Goal: Task Accomplishment & Management: Use online tool/utility

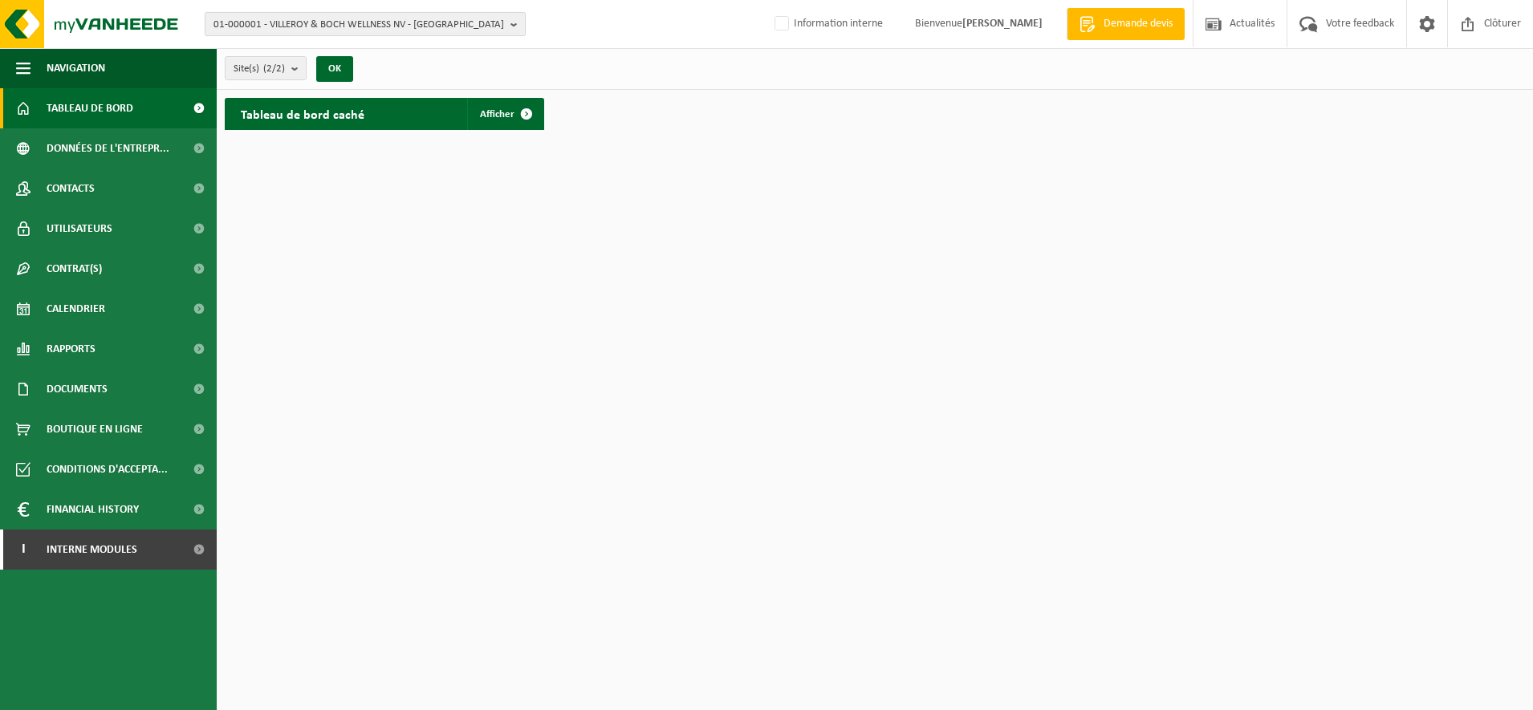
click at [261, 22] on span "01-000001 - VILLEROY & BOCH WELLNESS NV - ROESELARE" at bounding box center [358, 25] width 291 height 24
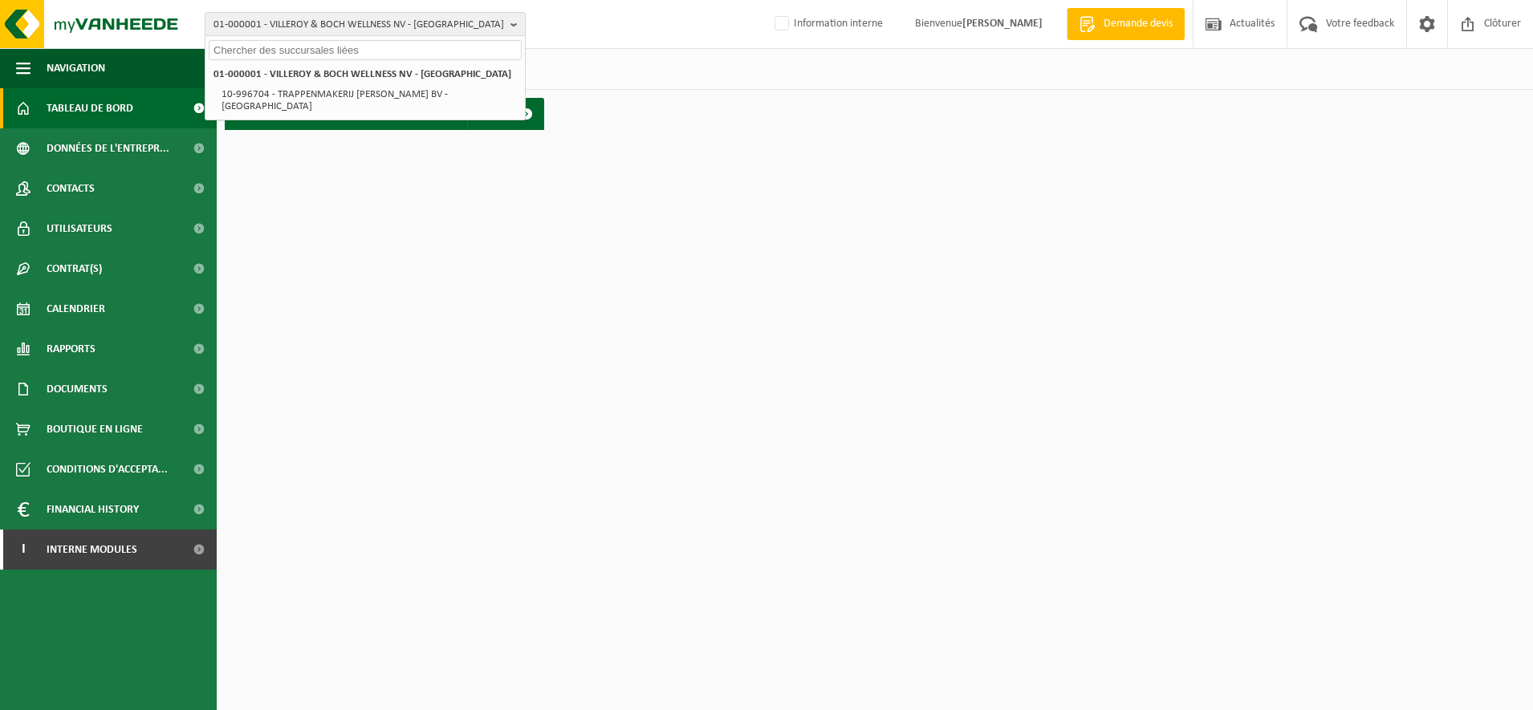
click at [227, 52] on input "text" at bounding box center [365, 50] width 313 height 20
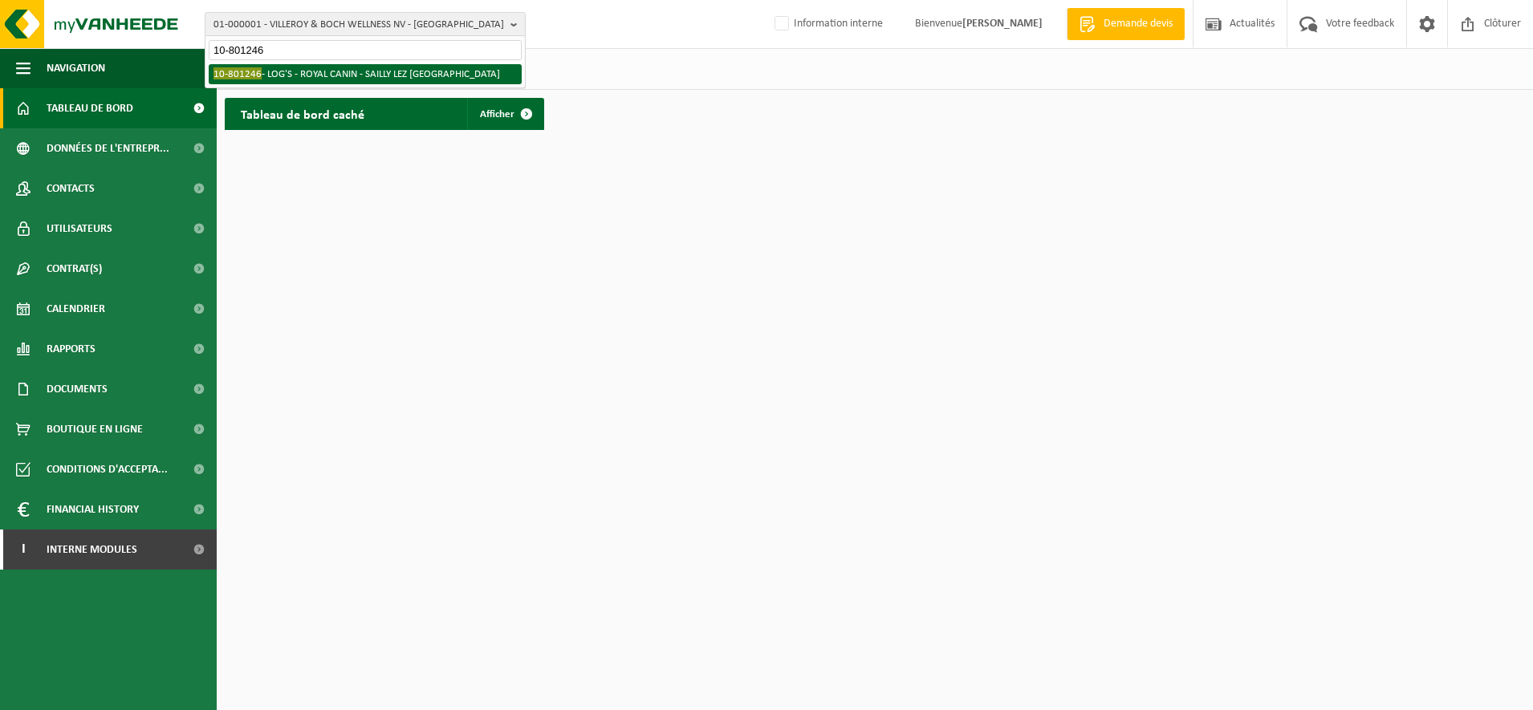
type input "10-801246"
click at [331, 80] on li "10-801246 - LOG'S - ROYAL CANIN - SAILLY LEZ CAMBRAI" at bounding box center [365, 74] width 313 height 20
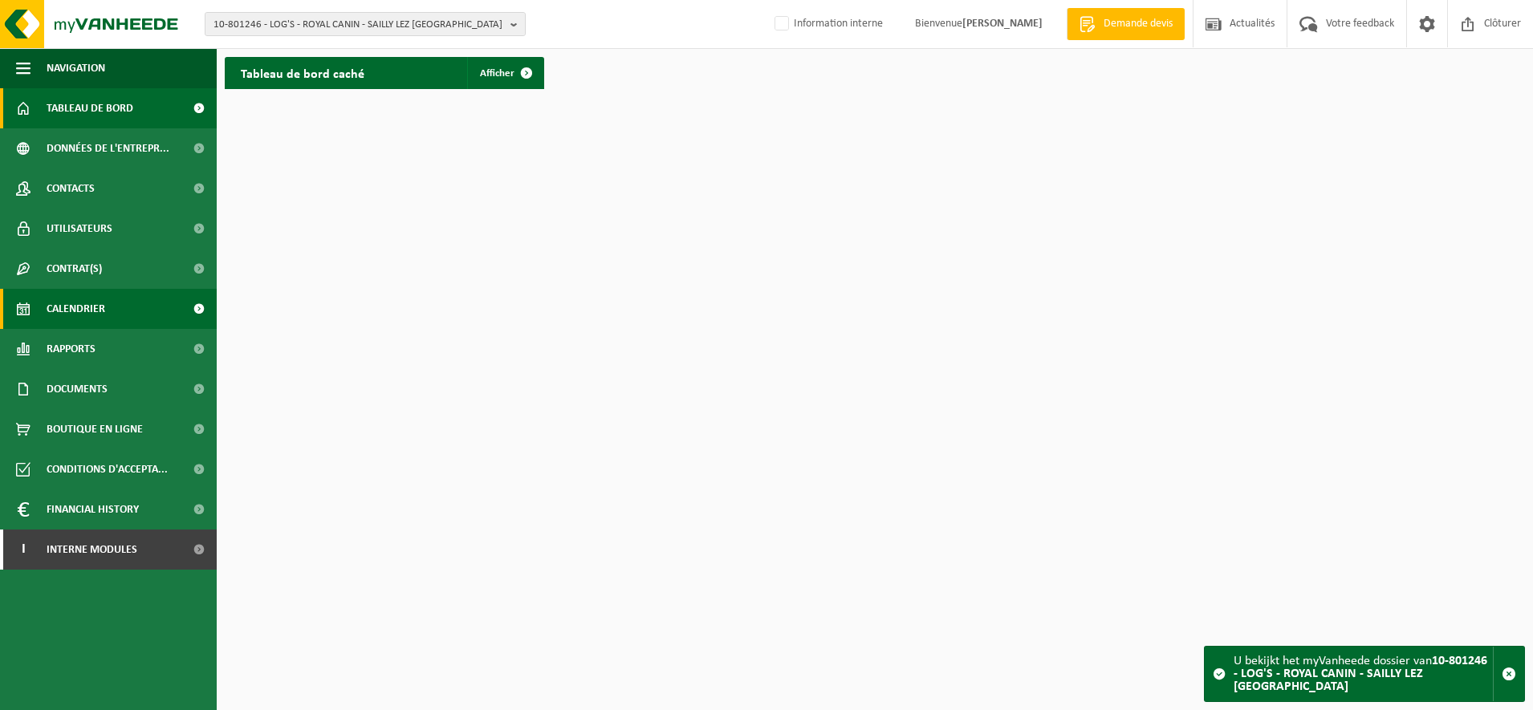
click at [76, 307] on span "Calendrier" at bounding box center [76, 309] width 59 height 40
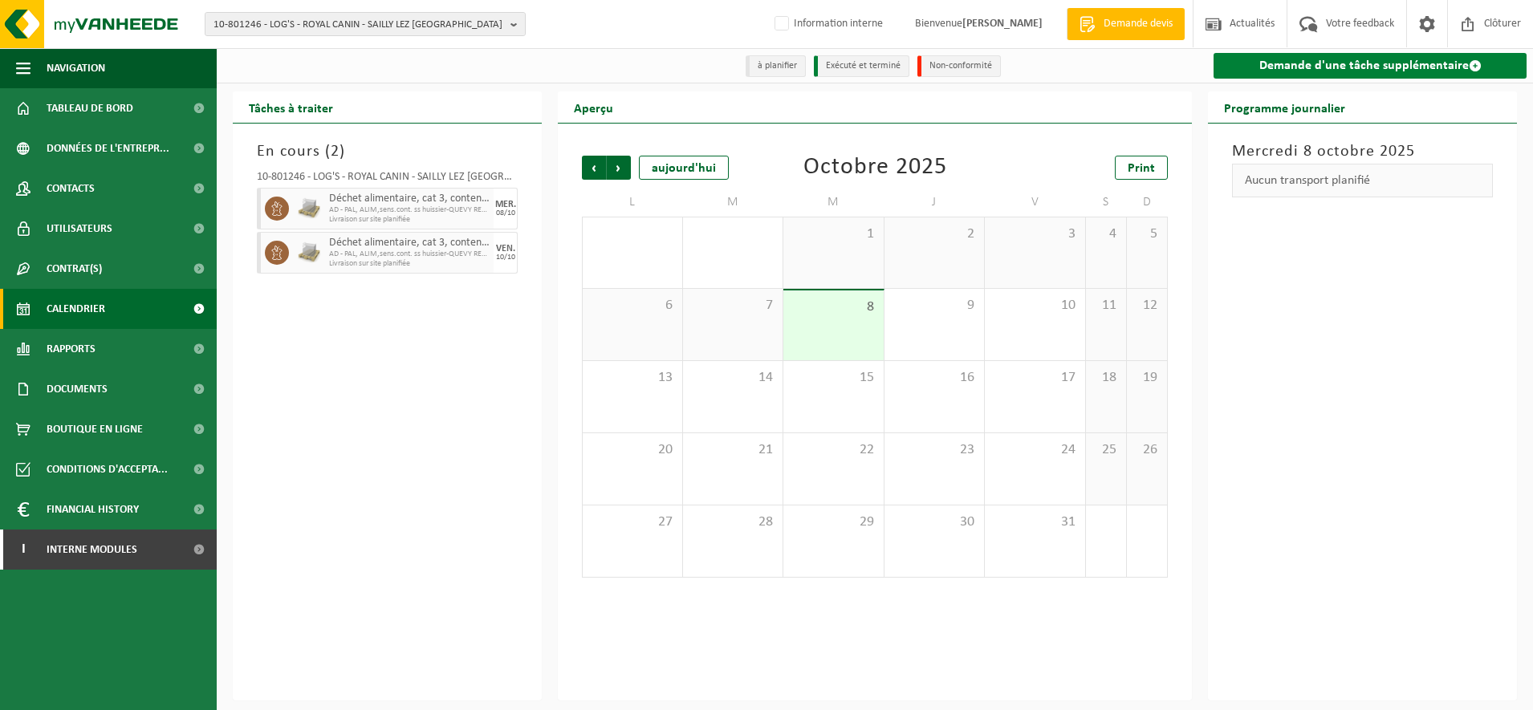
click at [1294, 60] on link "Demande d'une tâche supplémentaire" at bounding box center [1369, 66] width 313 height 26
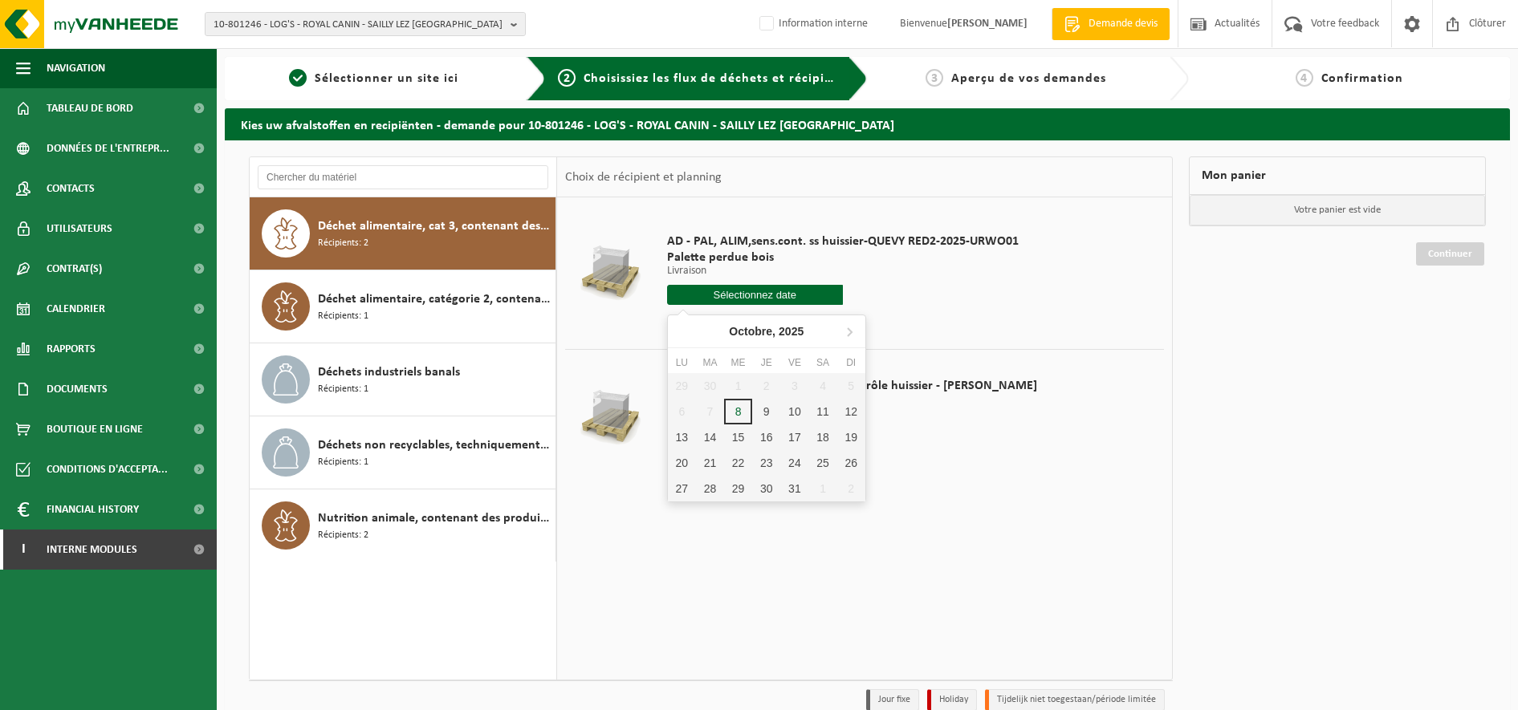
click at [748, 299] on input "text" at bounding box center [755, 295] width 176 height 20
click at [741, 472] on div "22" at bounding box center [738, 463] width 28 height 26
type input "à partir de [DATE]"
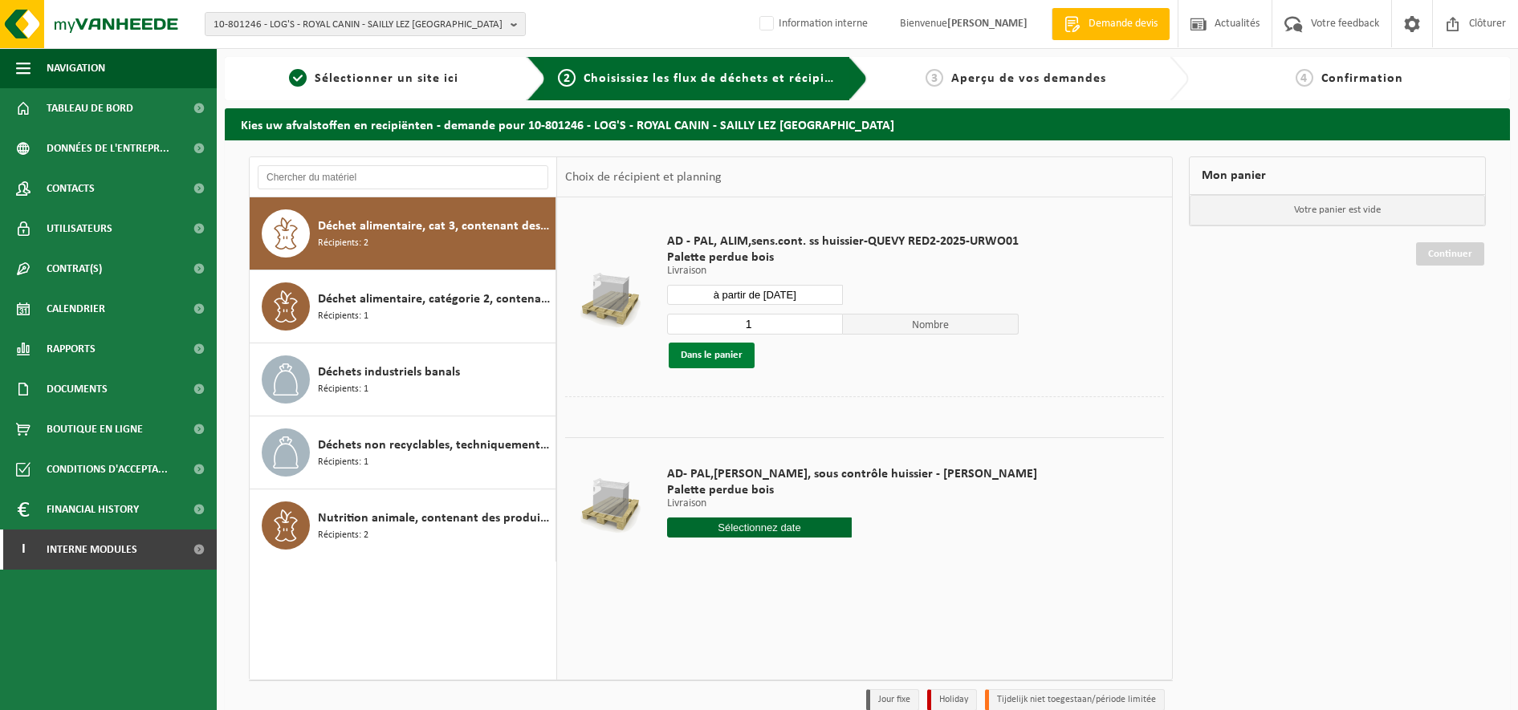
click at [705, 353] on button "Dans le panier" at bounding box center [711, 356] width 86 height 26
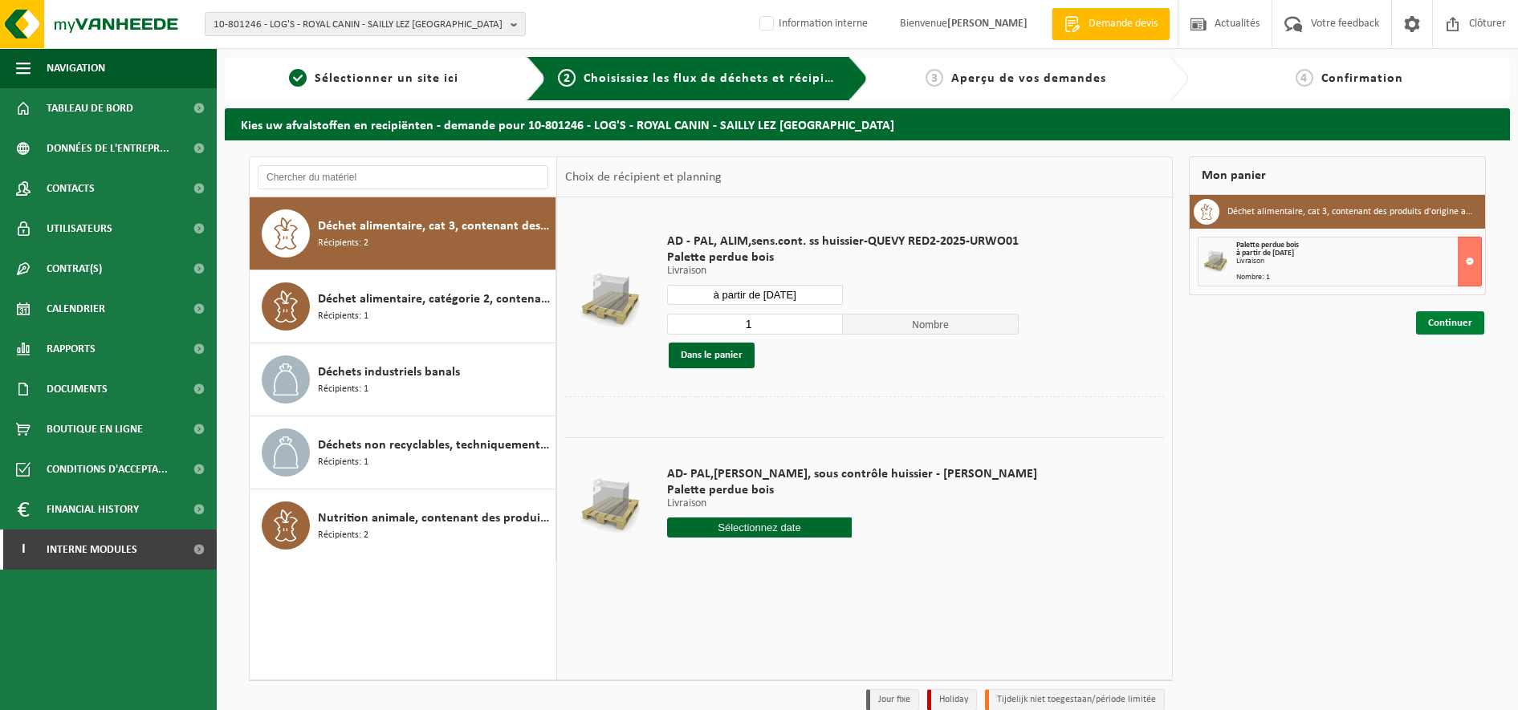
click at [1471, 321] on link "Continuer" at bounding box center [1450, 322] width 68 height 23
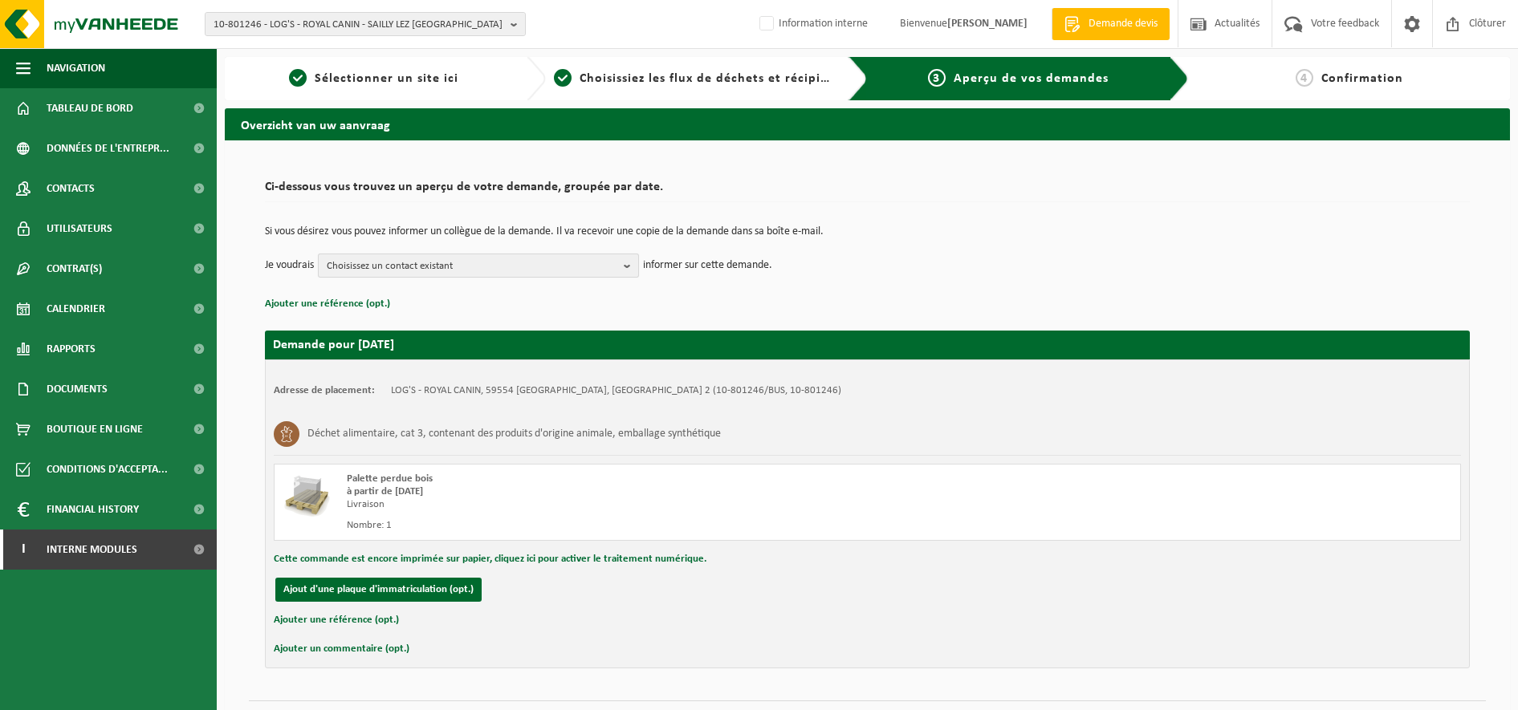
click at [628, 266] on b "button" at bounding box center [631, 265] width 14 height 22
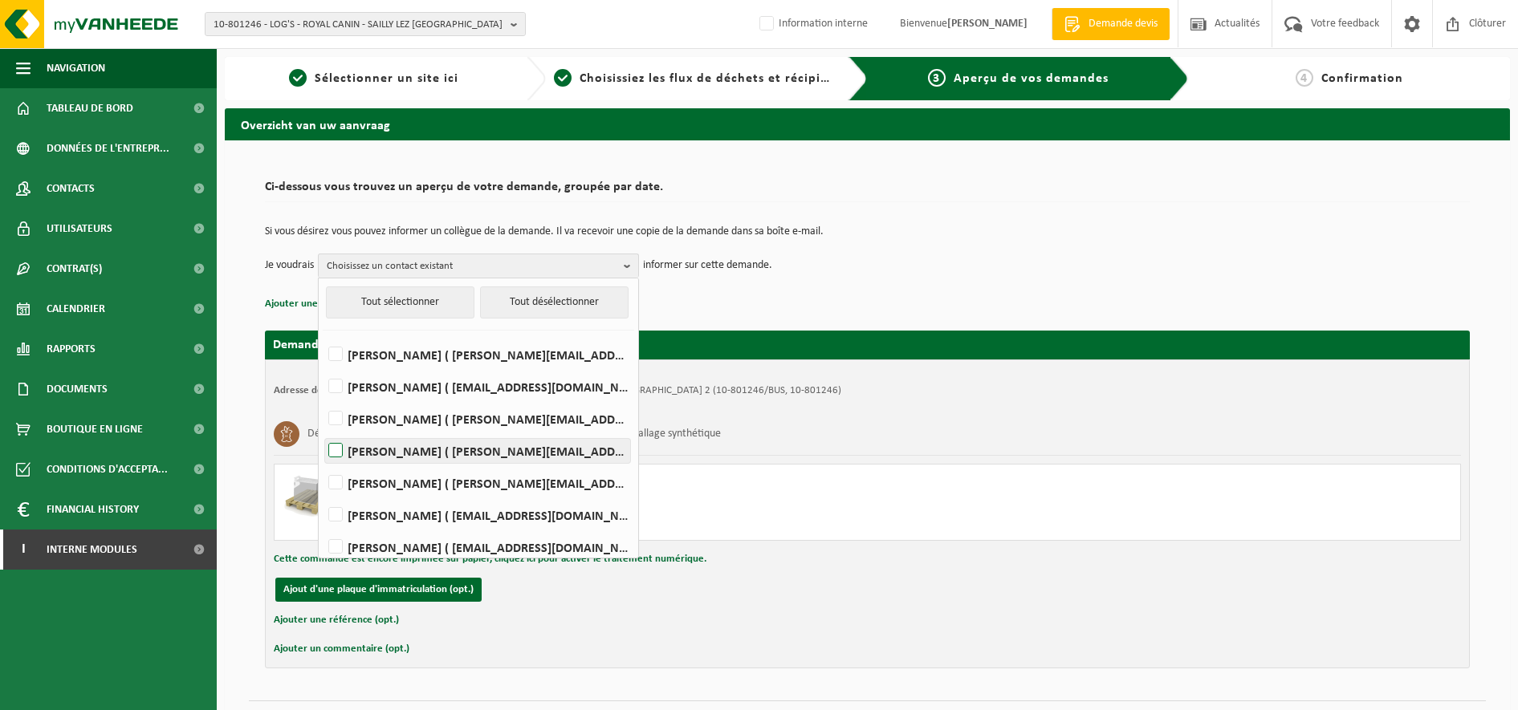
click at [340, 451] on label "[PERSON_NAME] ( [PERSON_NAME][EMAIL_ADDRESS][DOMAIN_NAME] )" at bounding box center [477, 451] width 305 height 24
click at [323, 431] on input "JÉRÉMY LECLERCQ ( jeremy.leclercq@royalcanin.com )" at bounding box center [322, 430] width 1 height 1
checkbox input "true"
click at [861, 287] on div "Si vous désirez vous pouvez informer un collègue de la demande. Il va recevoir …" at bounding box center [867, 251] width 1205 height 83
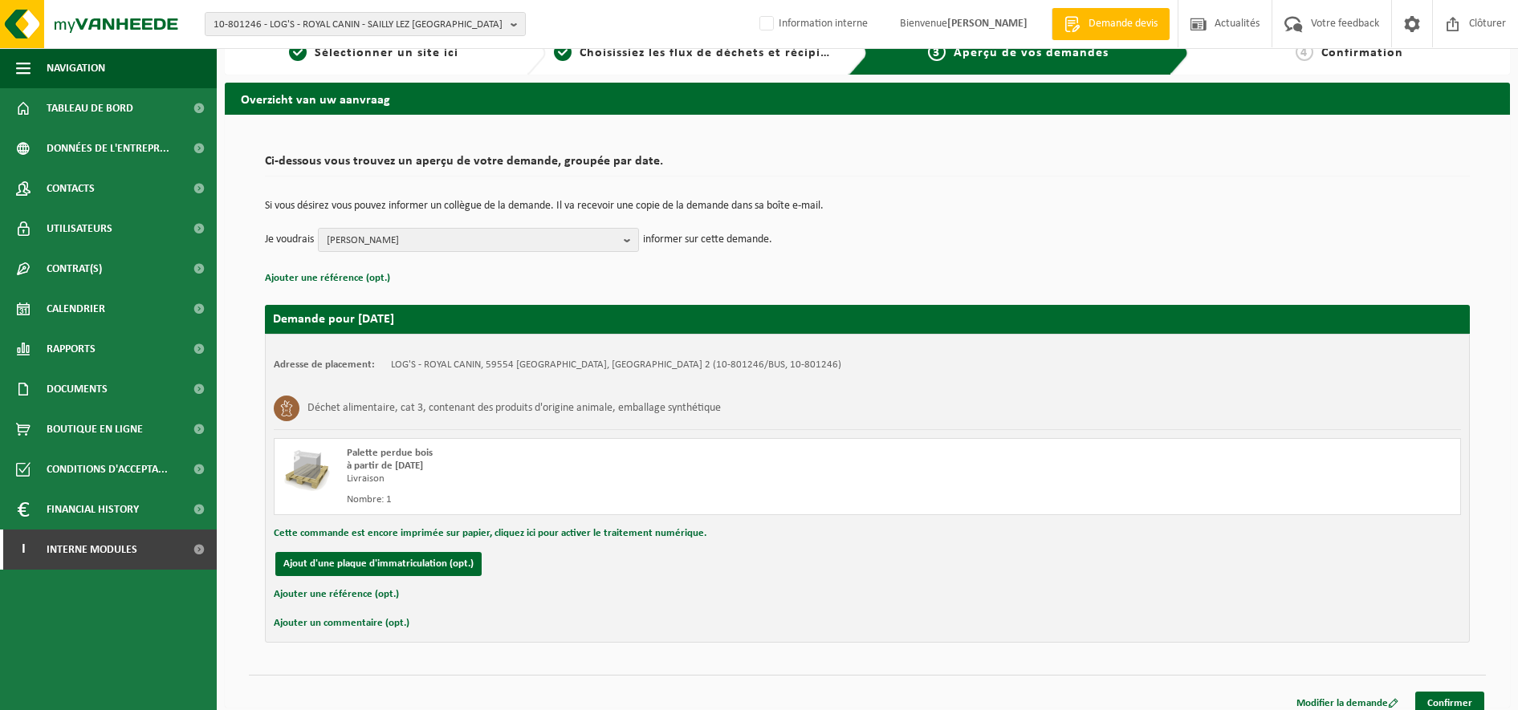
scroll to position [39, 0]
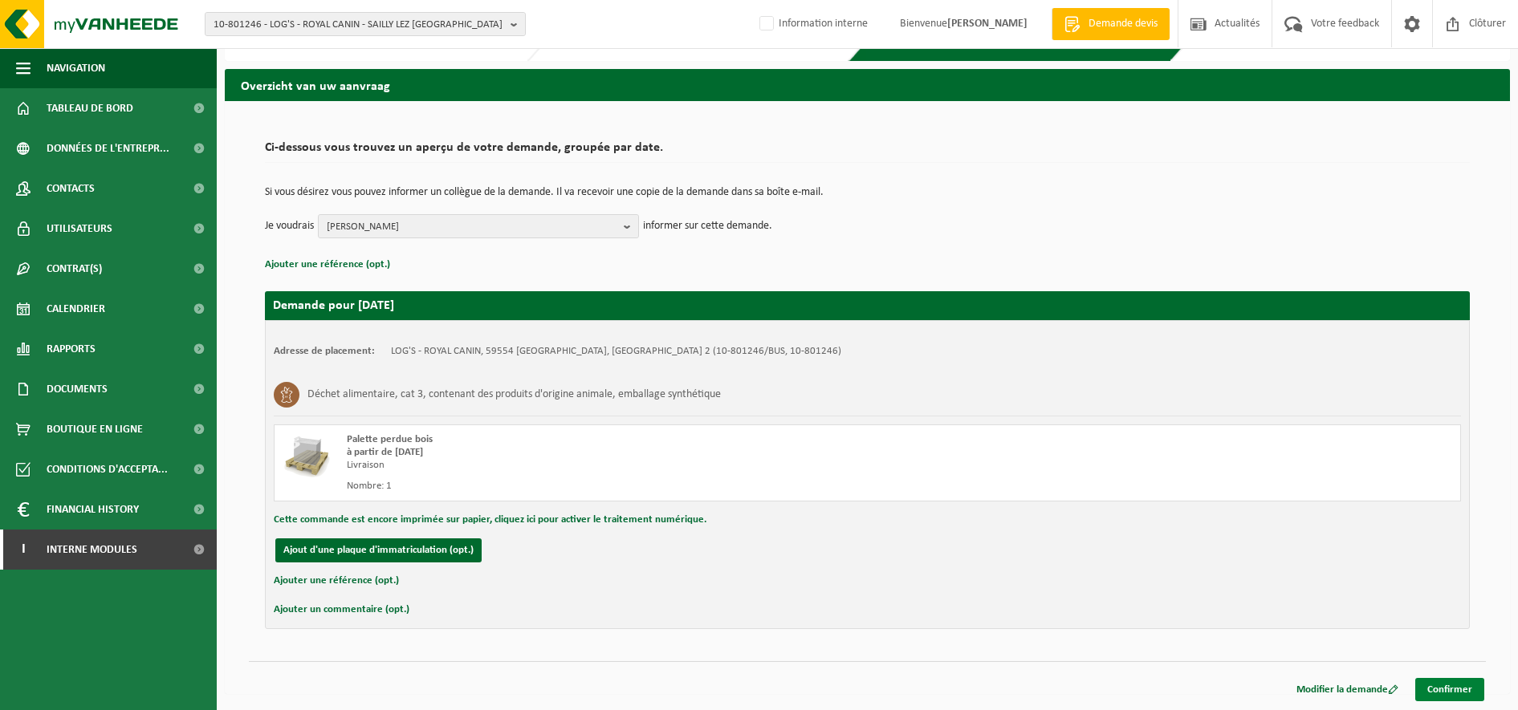
click at [1442, 691] on link "Confirmer" at bounding box center [1449, 689] width 69 height 23
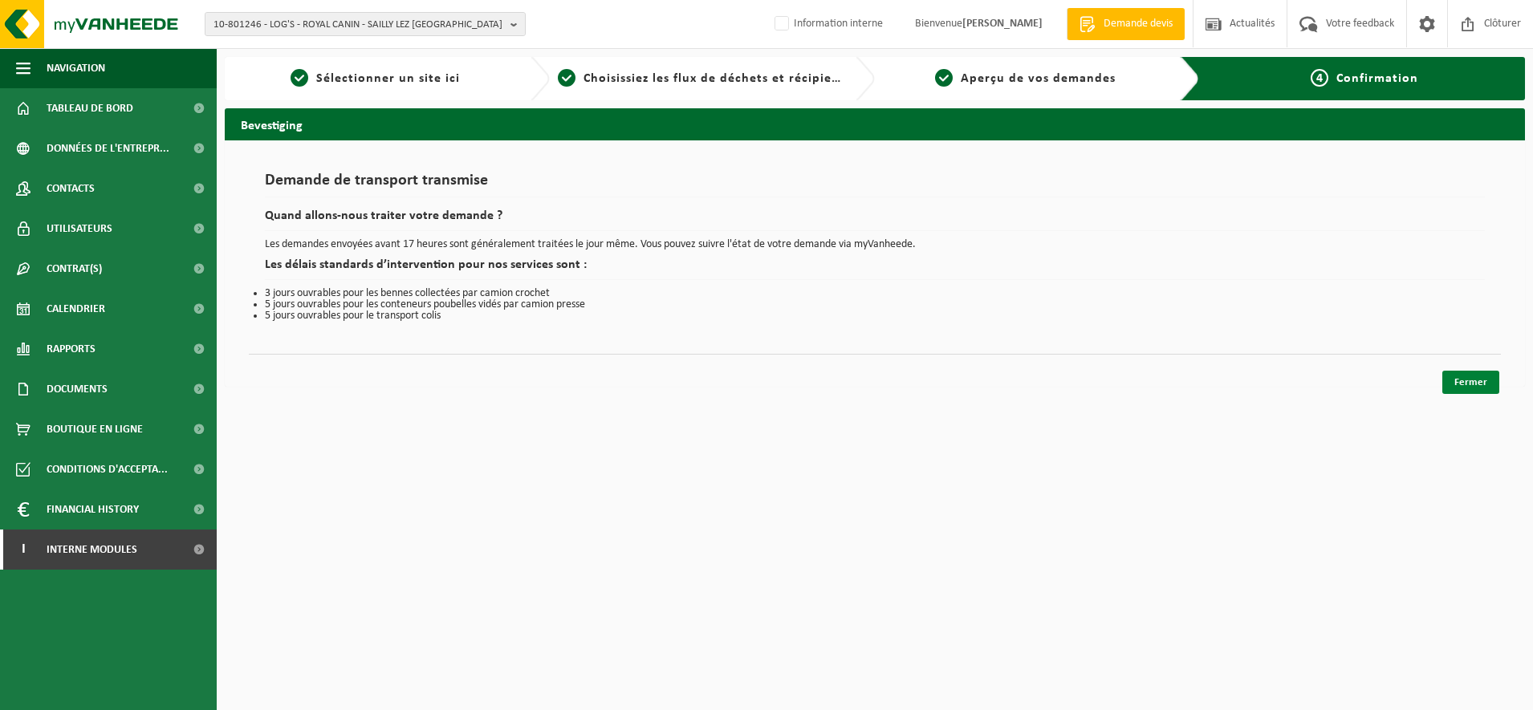
click at [1465, 388] on link "Fermer" at bounding box center [1470, 382] width 57 height 23
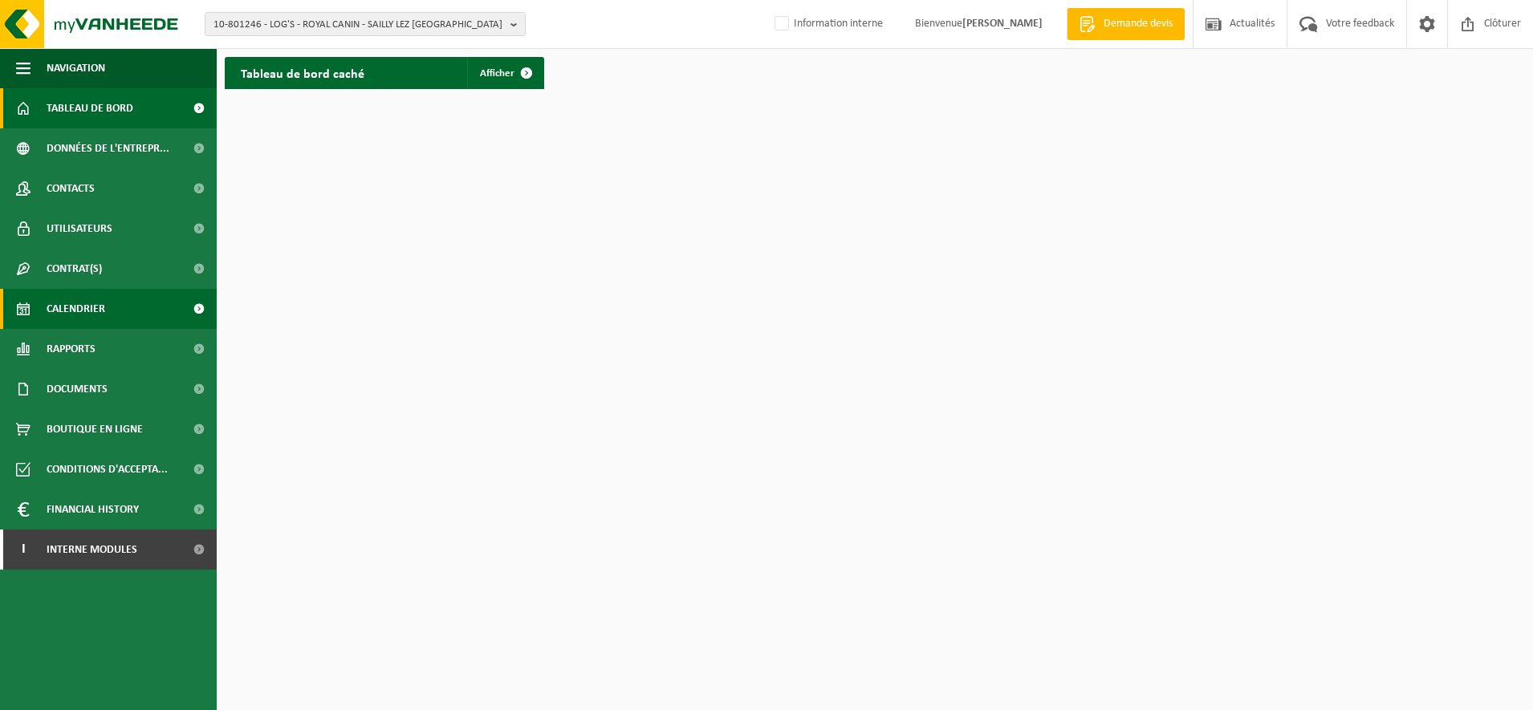
click at [90, 318] on span "Calendrier" at bounding box center [76, 309] width 59 height 40
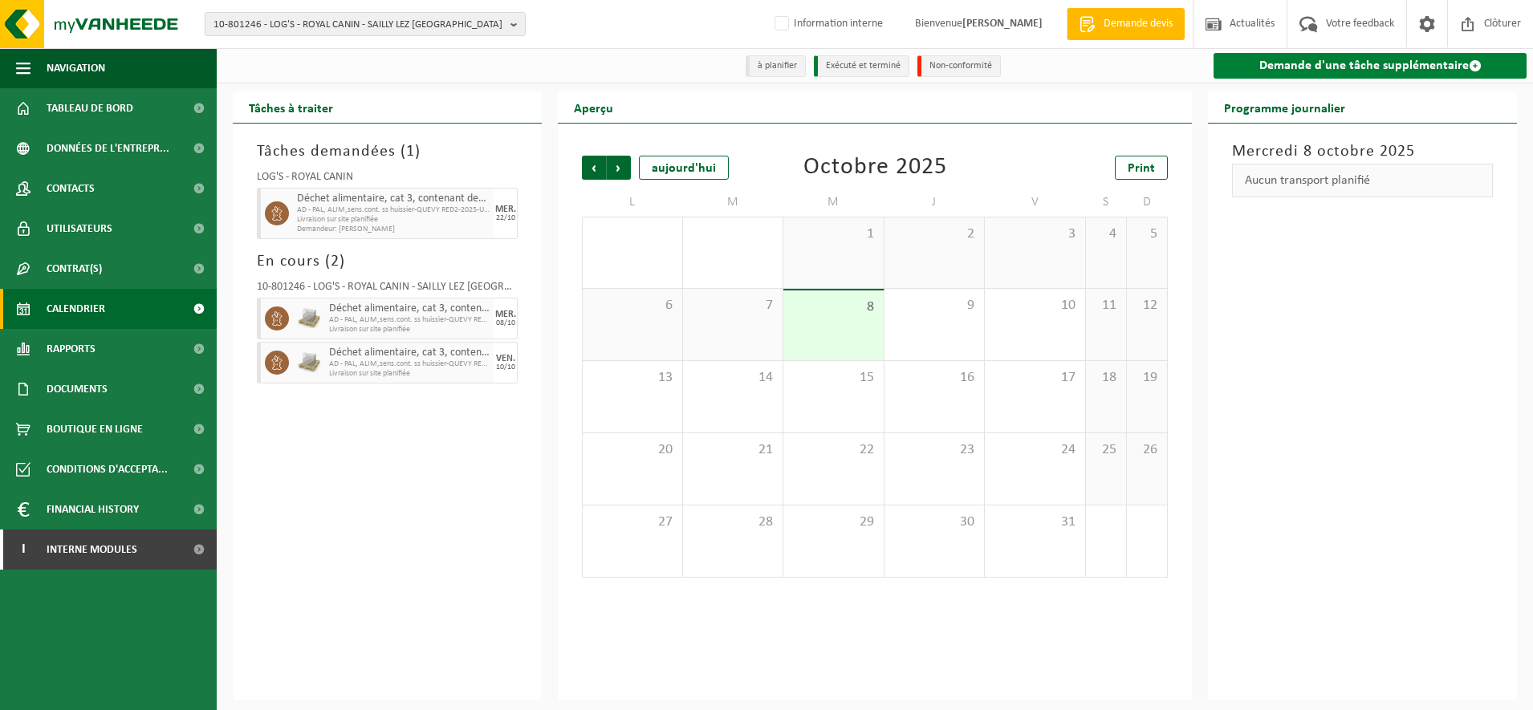
click at [1407, 63] on link "Demande d'une tâche supplémentaire" at bounding box center [1369, 66] width 313 height 26
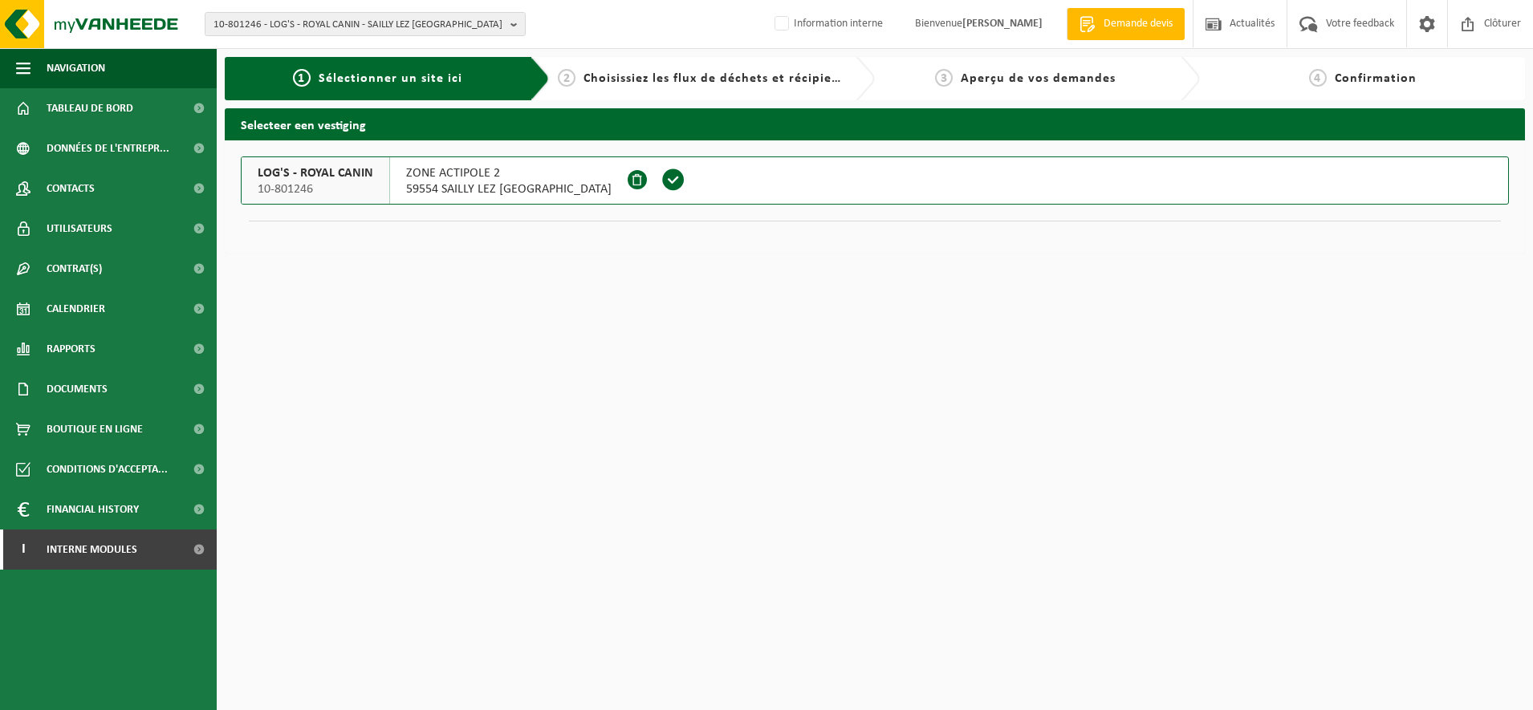
click at [486, 173] on span "ZONE ACTIPOLE 2" at bounding box center [508, 173] width 205 height 16
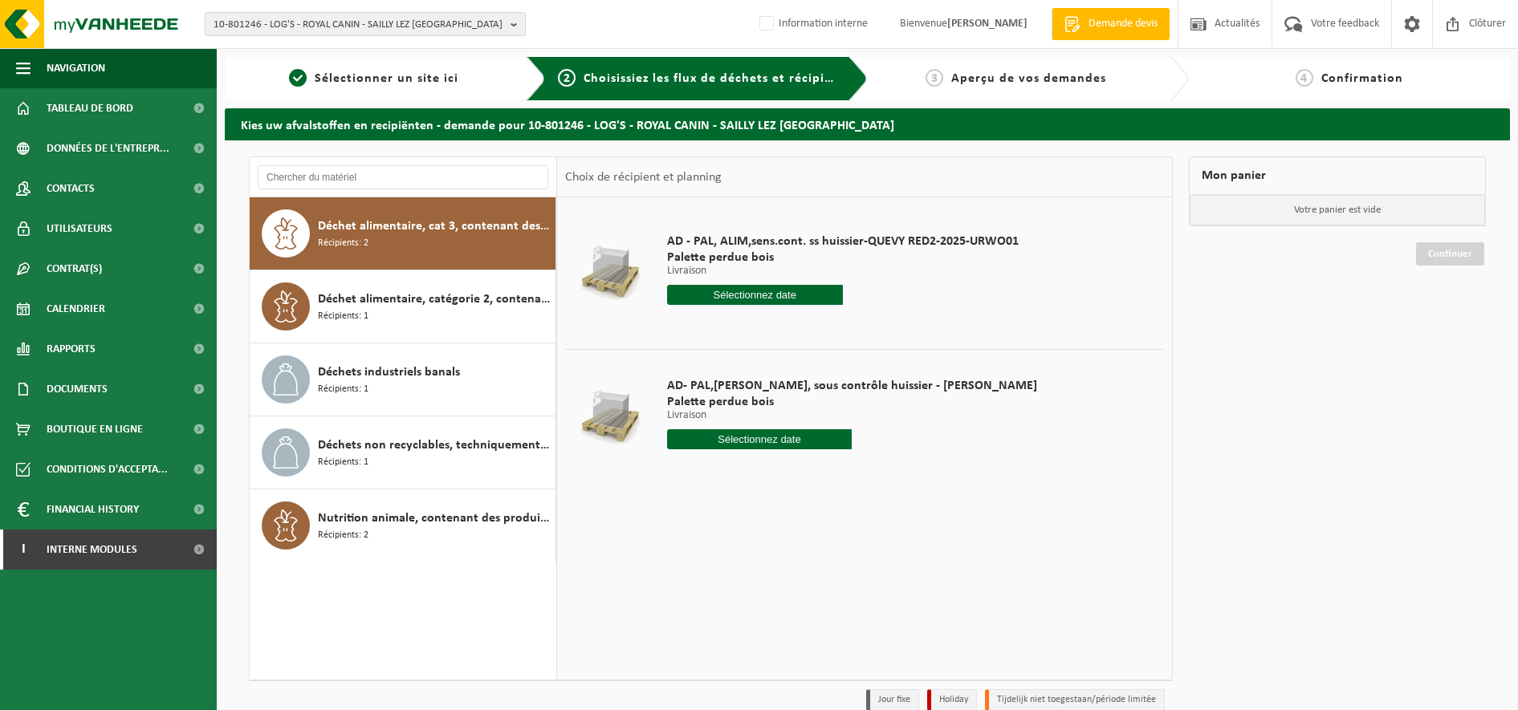
click at [749, 297] on input "text" at bounding box center [755, 295] width 176 height 20
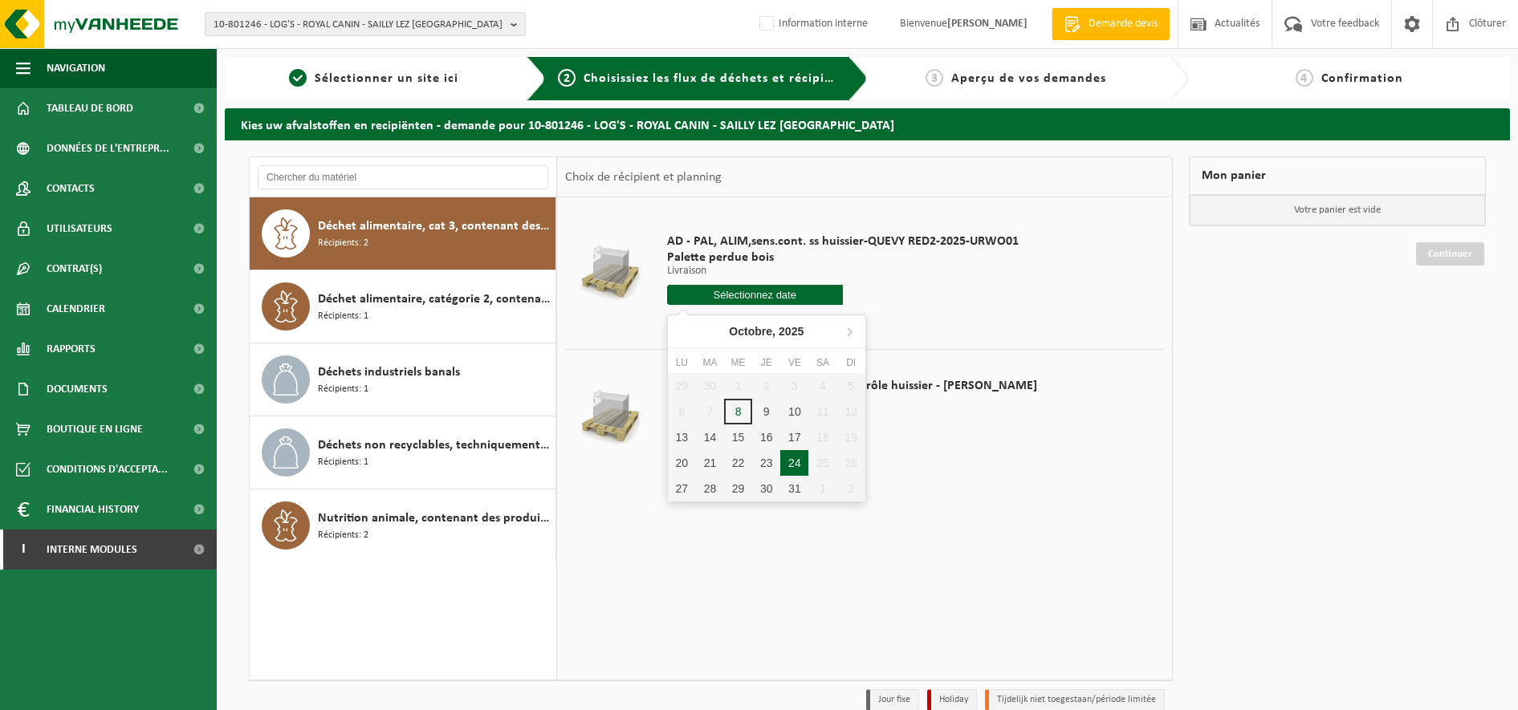
click at [789, 460] on div "24" at bounding box center [794, 463] width 28 height 26
type input "à partir de [DATE]"
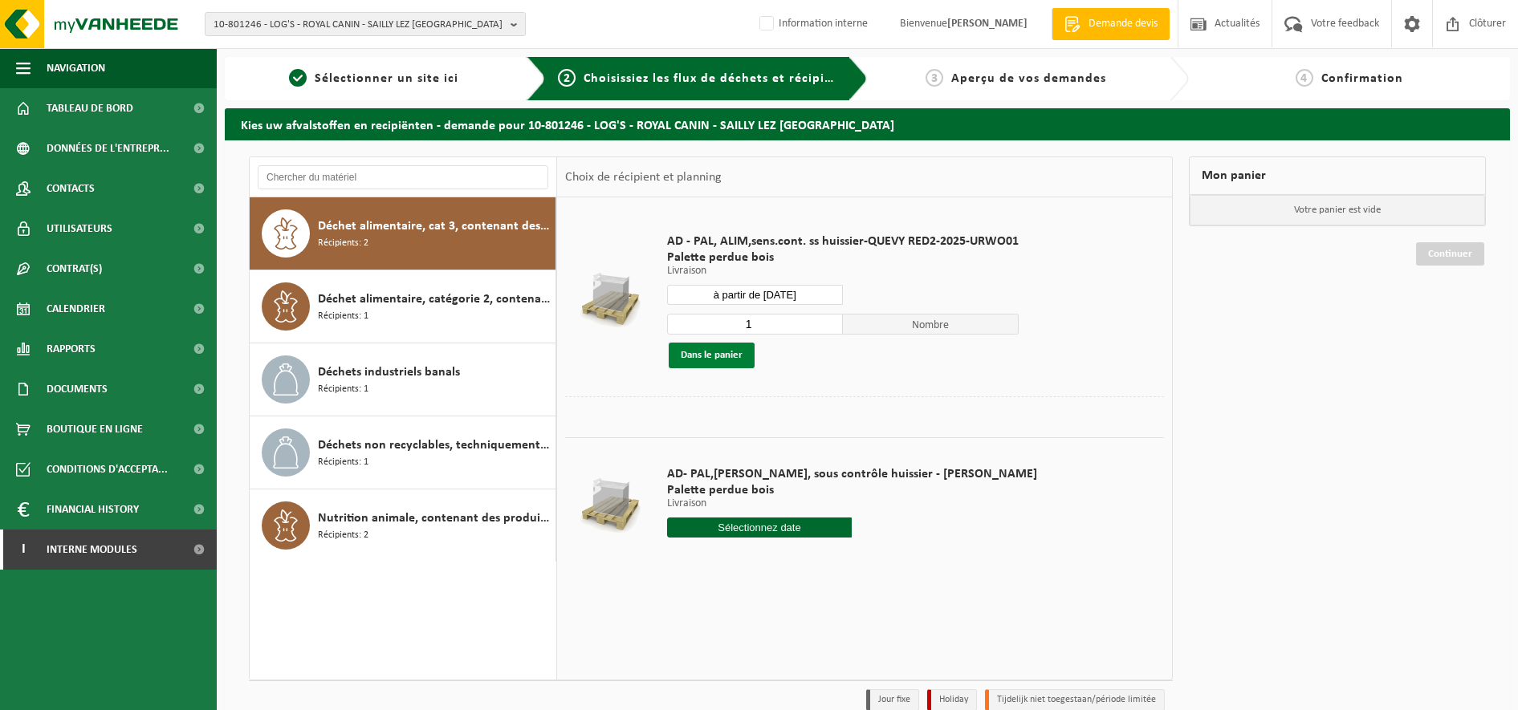
click at [709, 356] on button "Dans le panier" at bounding box center [711, 356] width 86 height 26
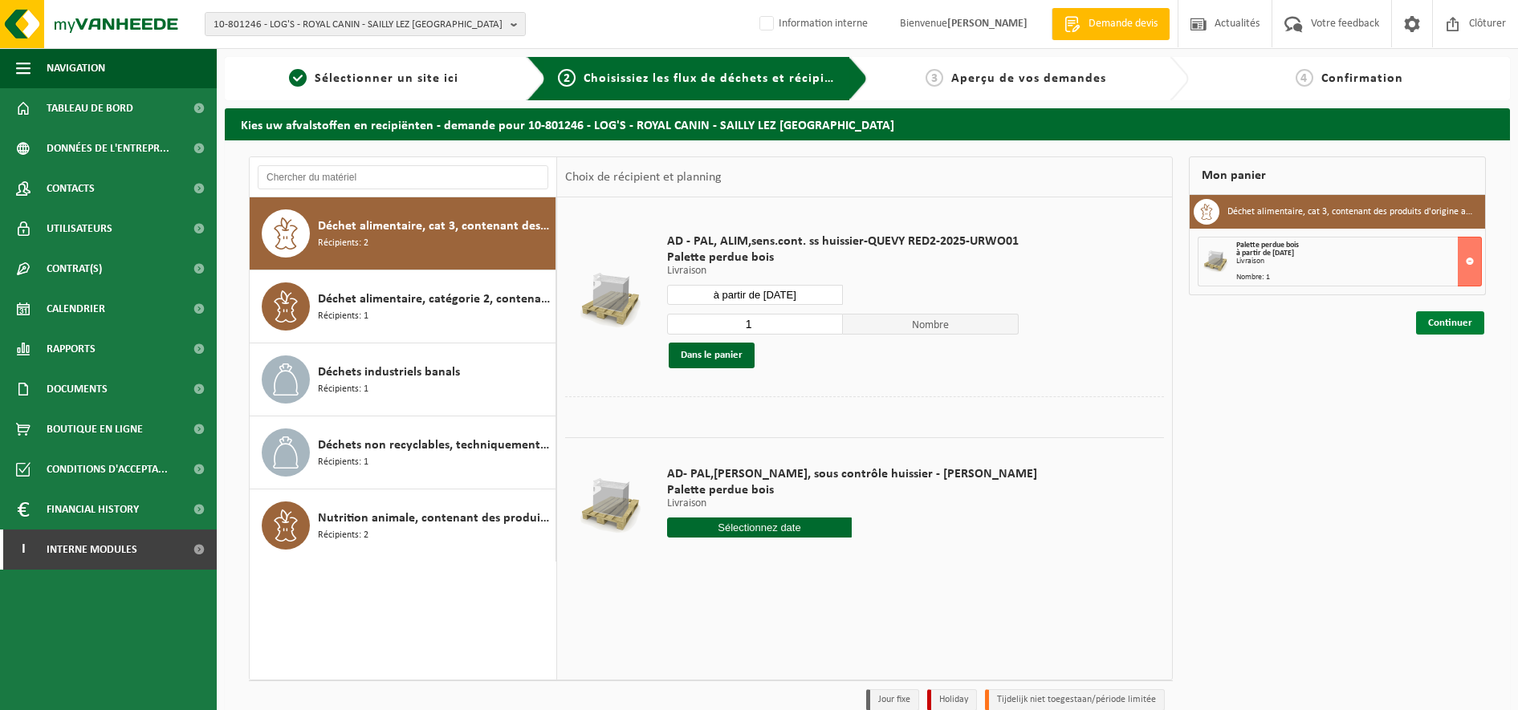
click at [1453, 323] on link "Continuer" at bounding box center [1450, 322] width 68 height 23
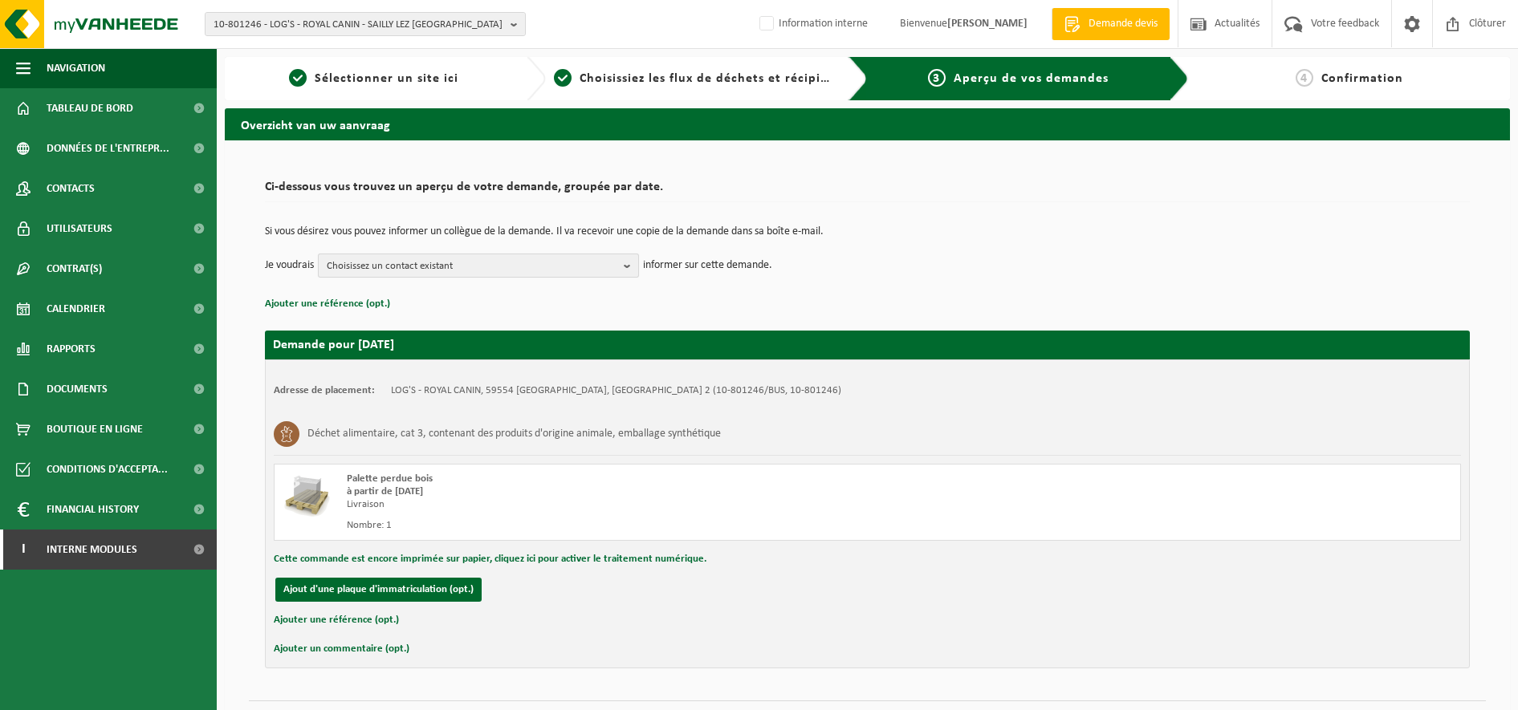
click at [627, 266] on b "button" at bounding box center [631, 265] width 14 height 22
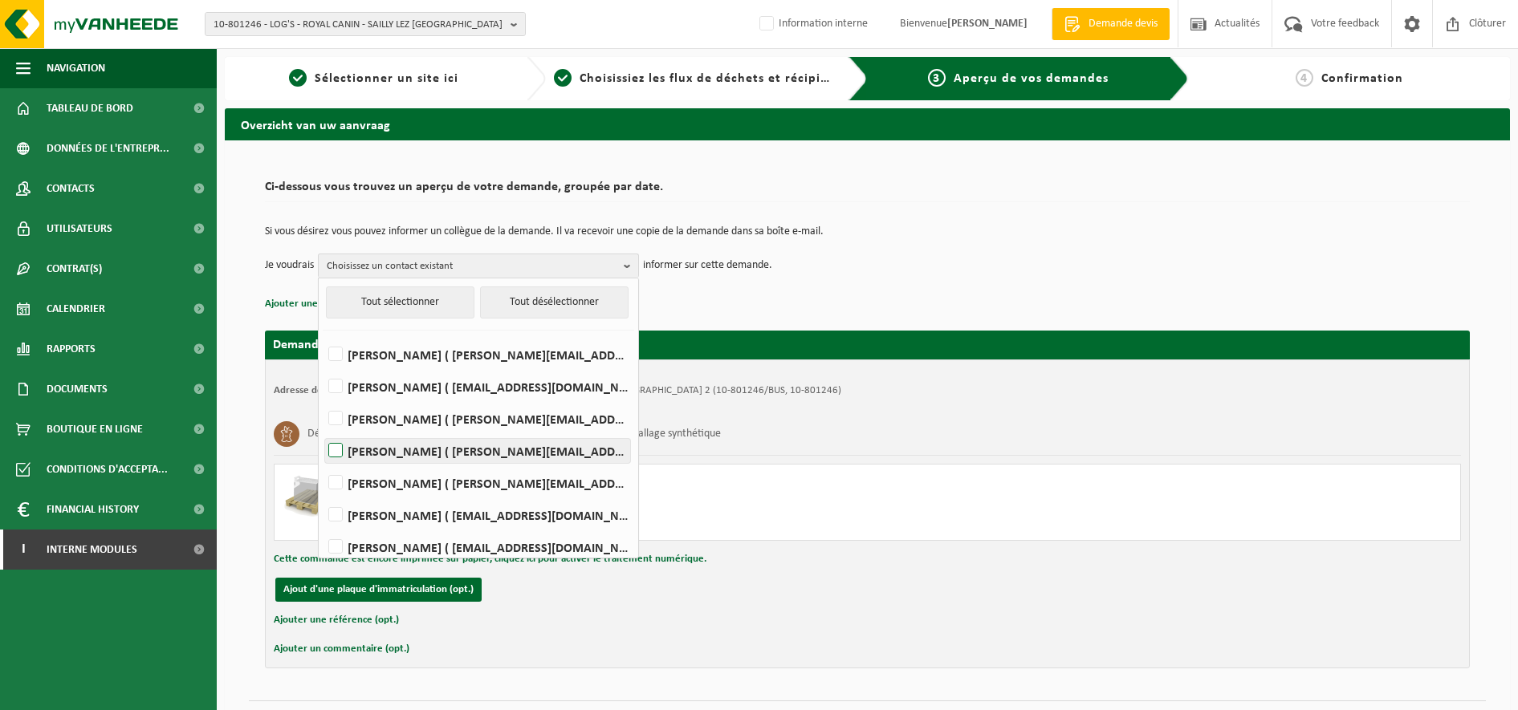
click at [349, 450] on label "JÉRÉMY LECLERCQ ( jeremy.leclercq@royalcanin.com )" at bounding box center [477, 451] width 305 height 24
click at [323, 431] on input "JÉRÉMY LECLERCQ ( jeremy.leclercq@royalcanin.com )" at bounding box center [322, 430] width 1 height 1
checkbox input "true"
click at [872, 449] on div "Déchet alimentaire, cat 3, contenant des produits d'origine animale, emballage …" at bounding box center [867, 434] width 1187 height 42
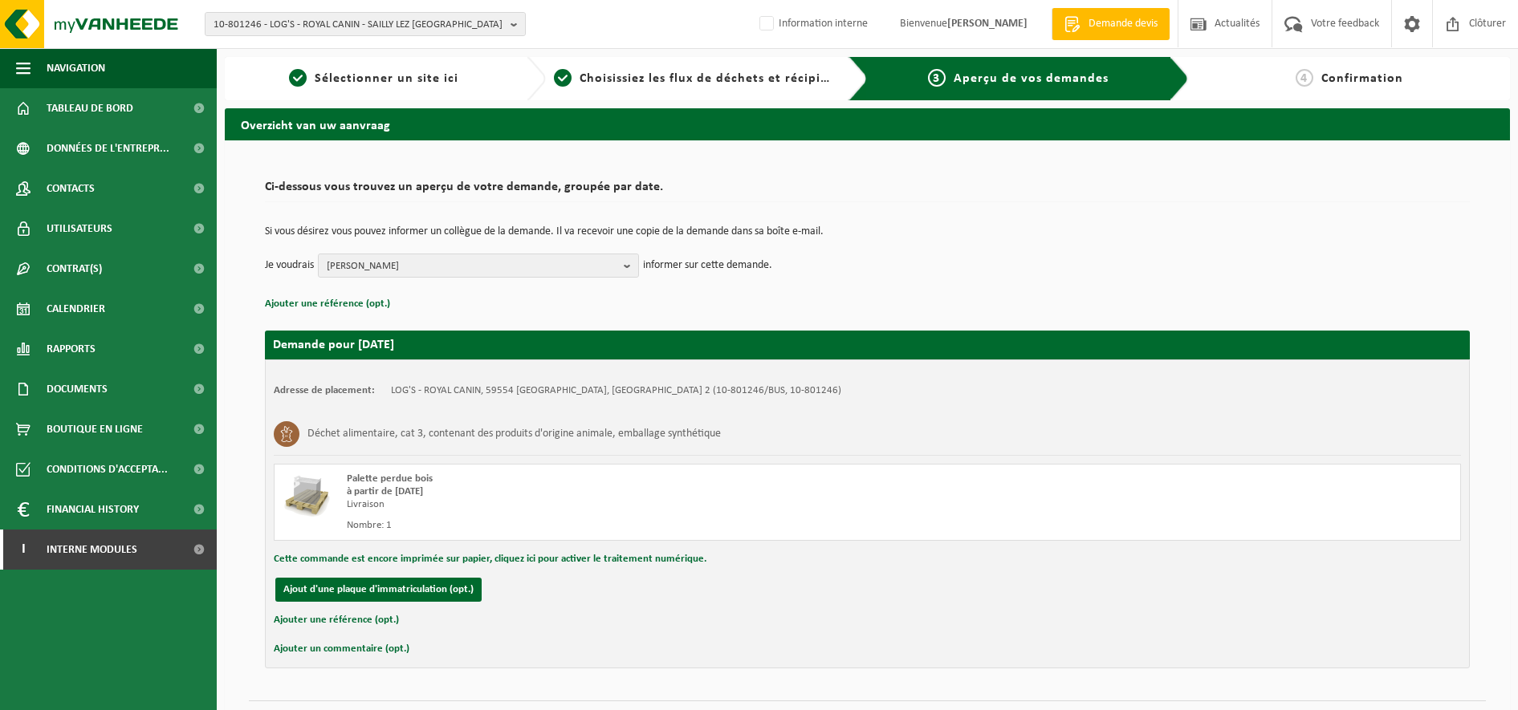
scroll to position [39, 0]
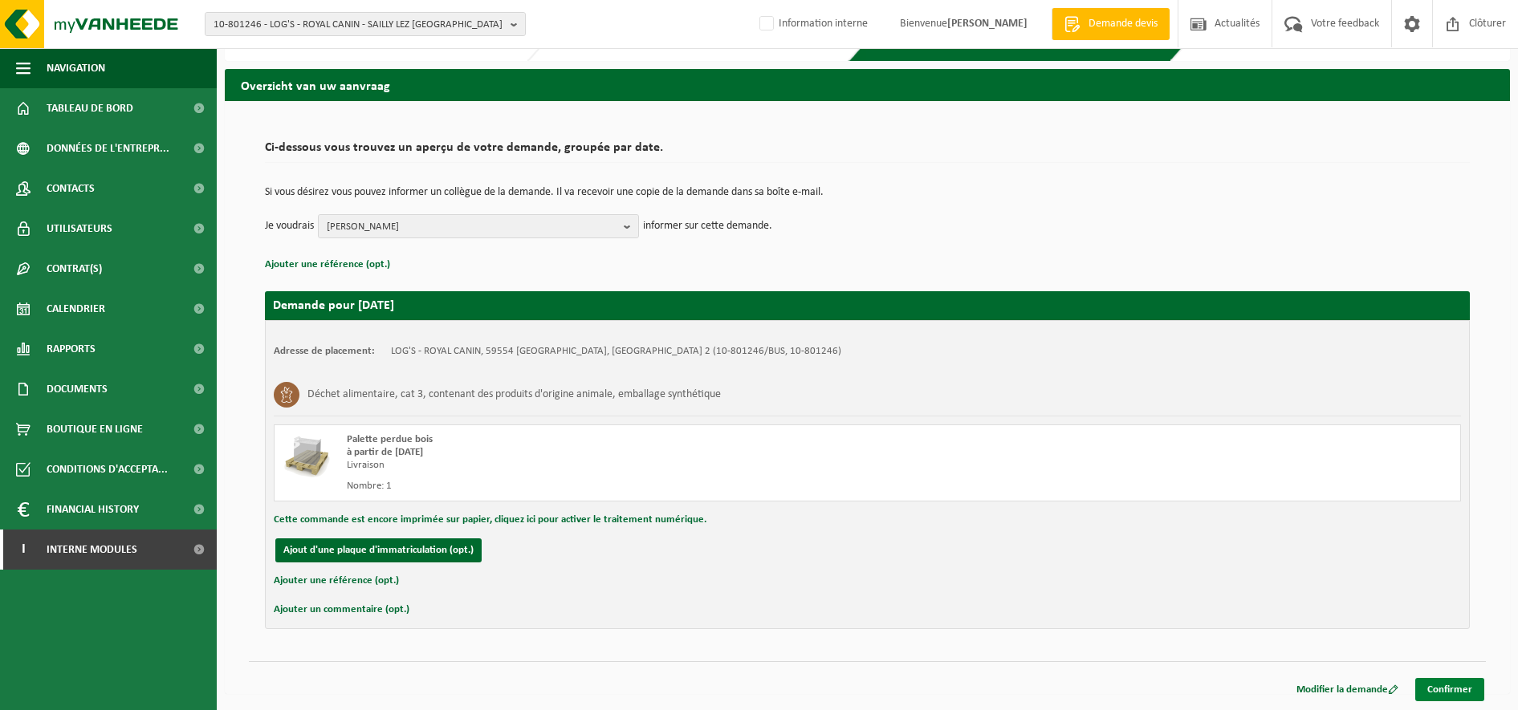
click at [1455, 684] on link "Confirmer" at bounding box center [1449, 689] width 69 height 23
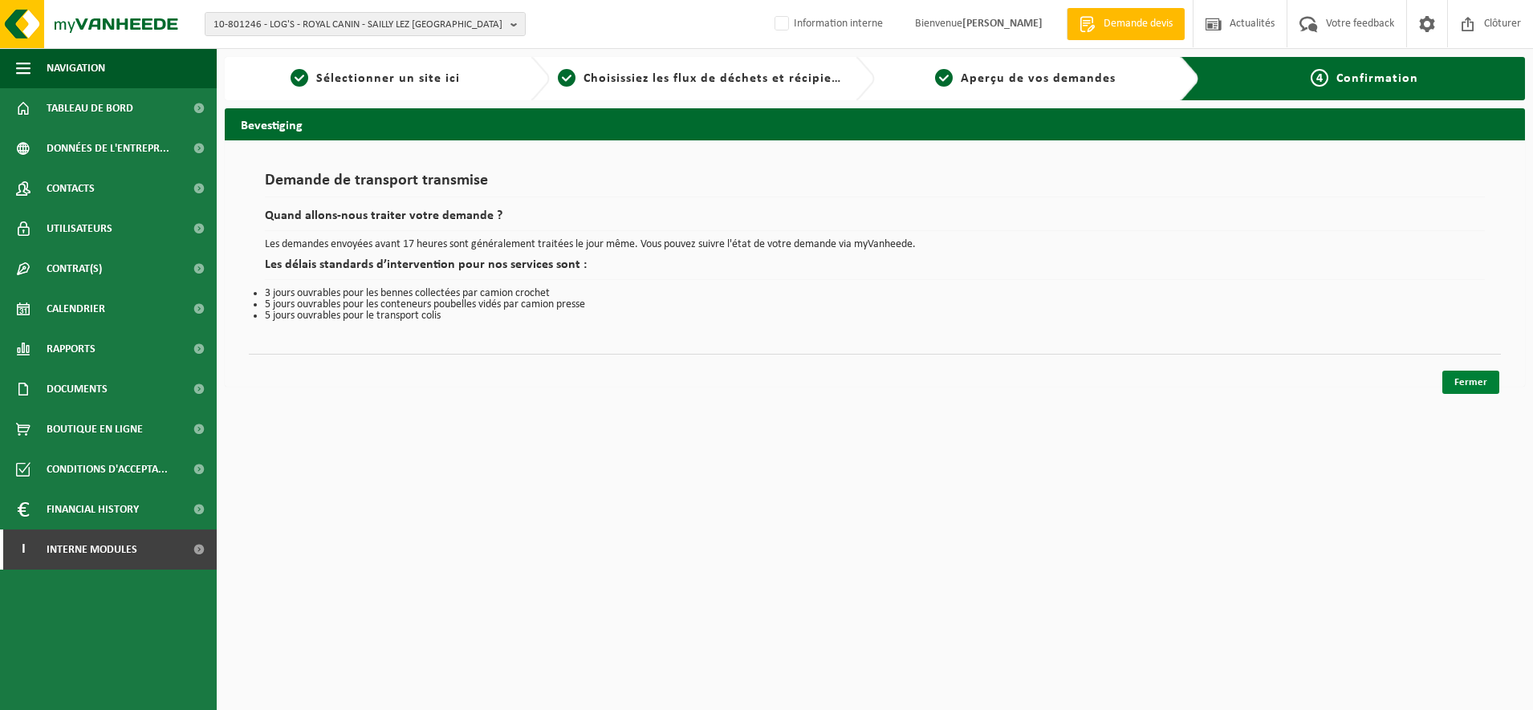
click at [1483, 376] on link "Fermer" at bounding box center [1470, 382] width 57 height 23
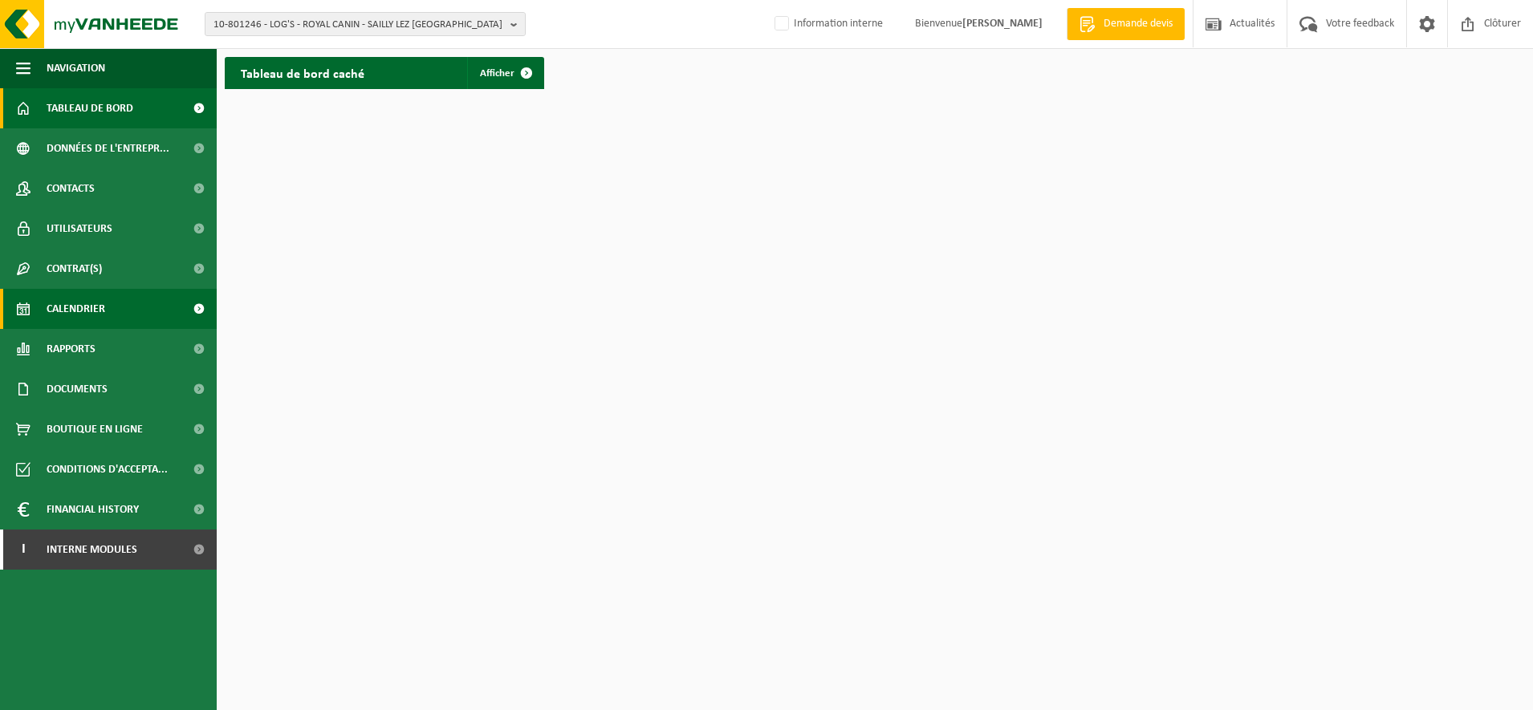
click at [99, 312] on span "Calendrier" at bounding box center [76, 309] width 59 height 40
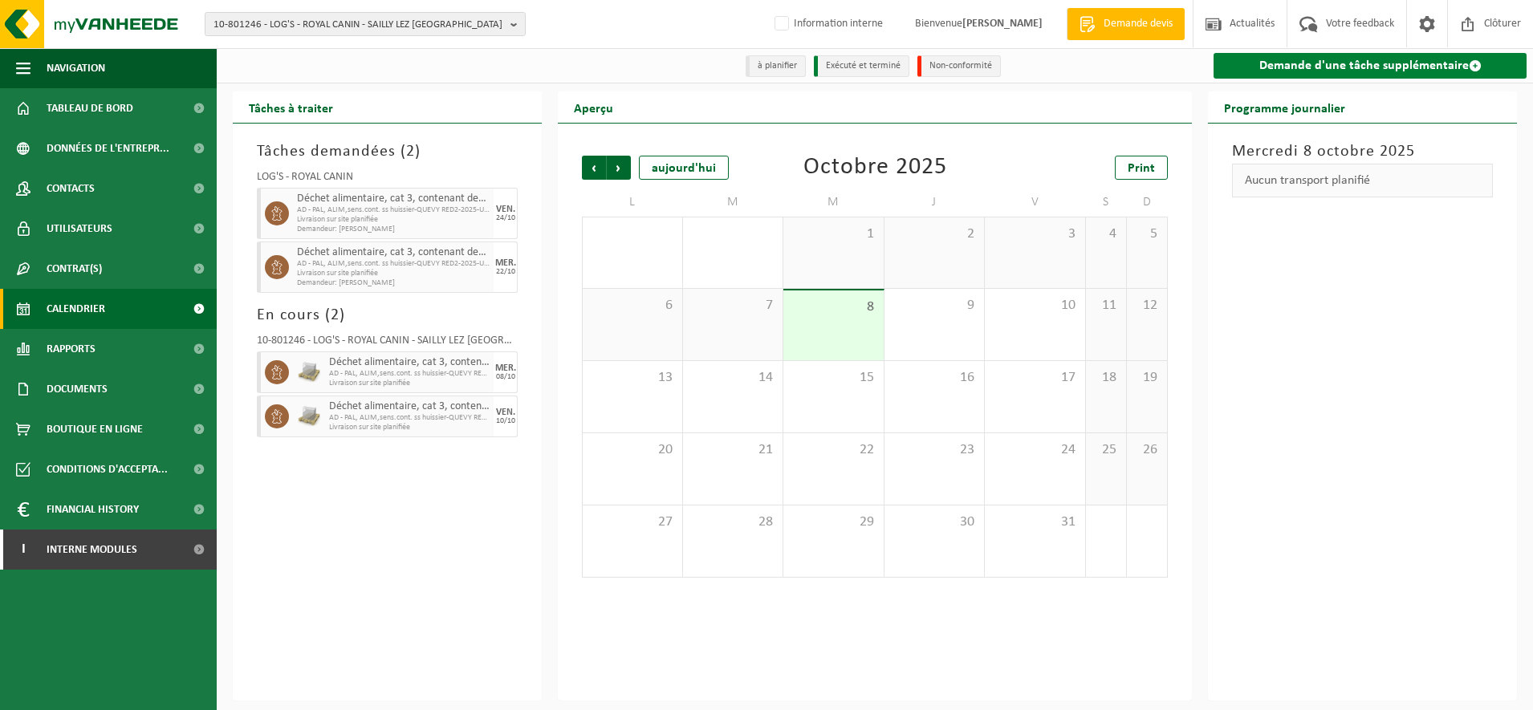
click at [1293, 71] on link "Demande d'une tâche supplémentaire" at bounding box center [1369, 66] width 313 height 26
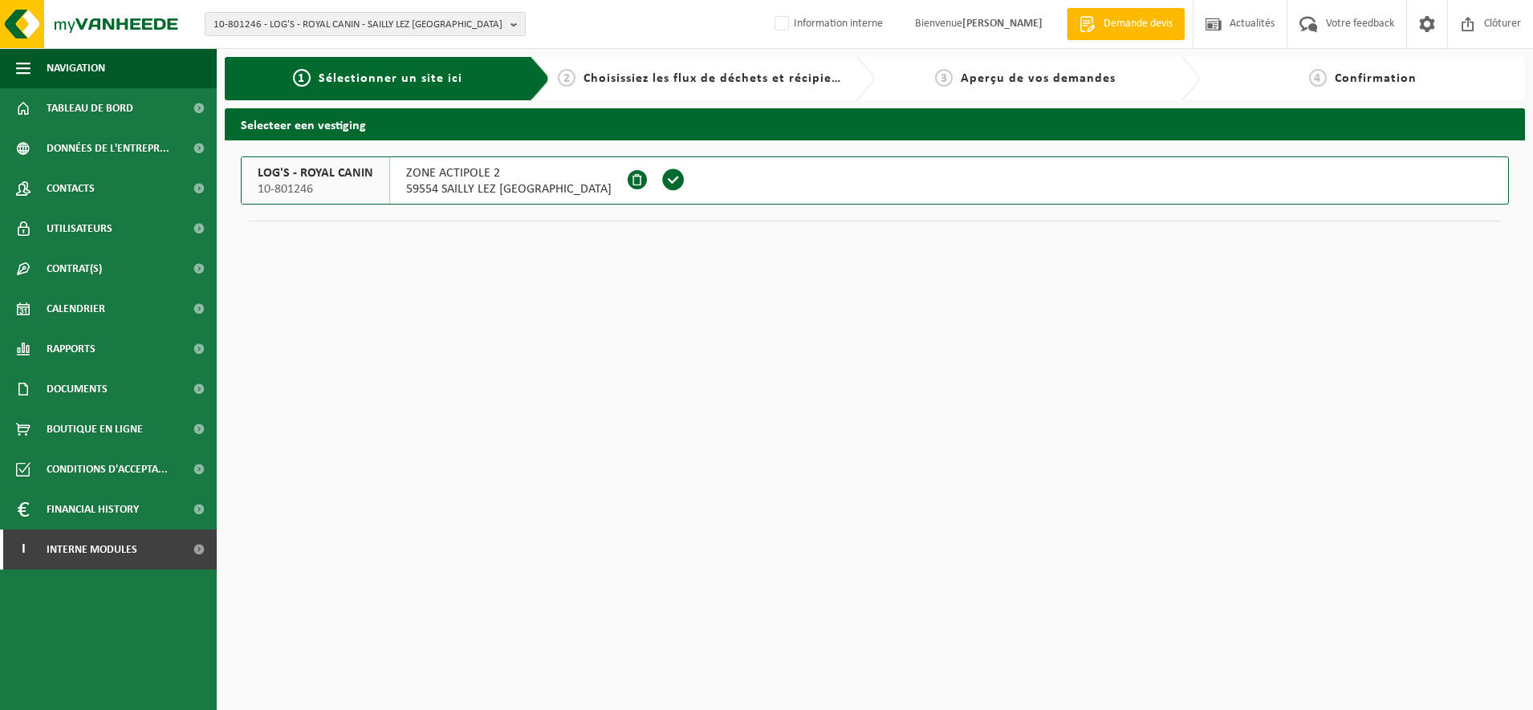
click at [411, 181] on span "59554 SAILLY LEZ CAMBRAI" at bounding box center [508, 189] width 205 height 16
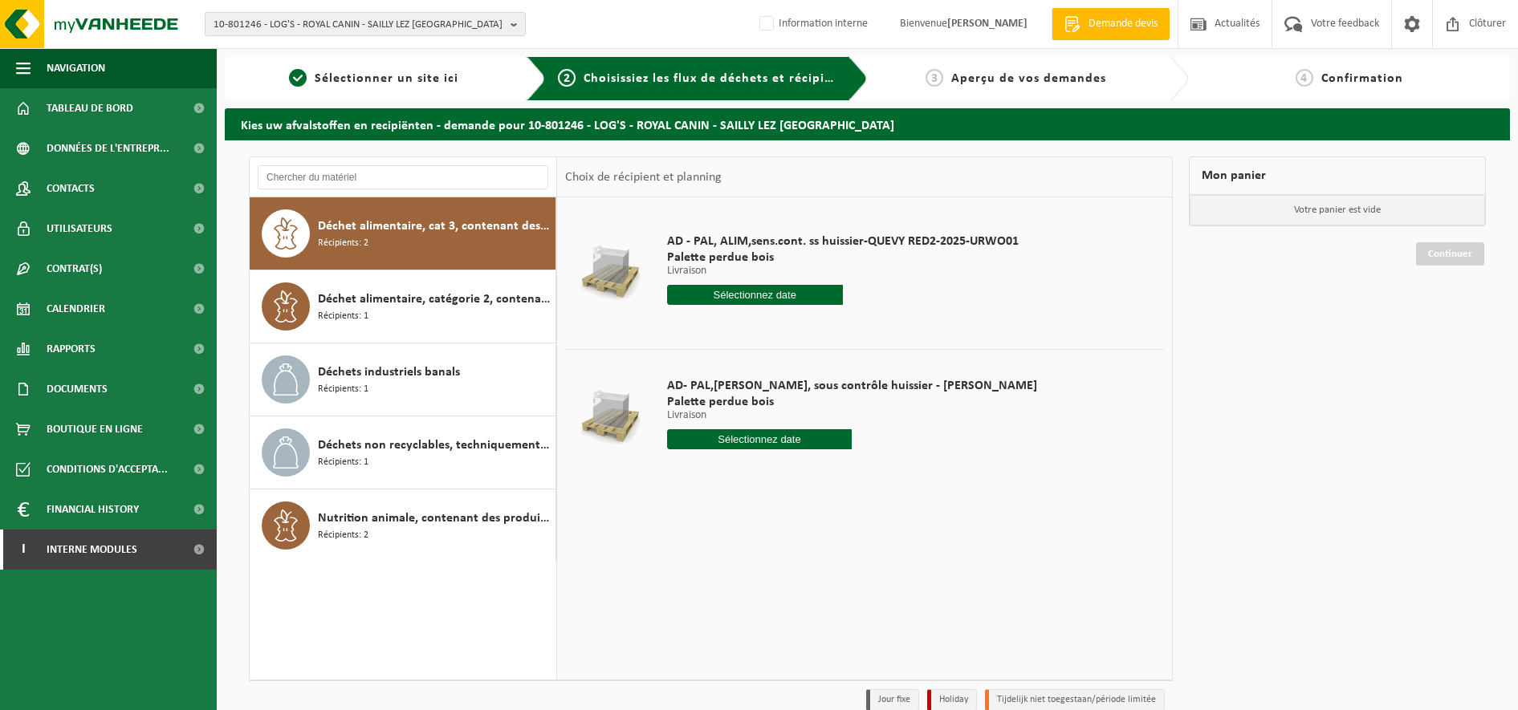
click at [745, 295] on input "text" at bounding box center [755, 295] width 176 height 20
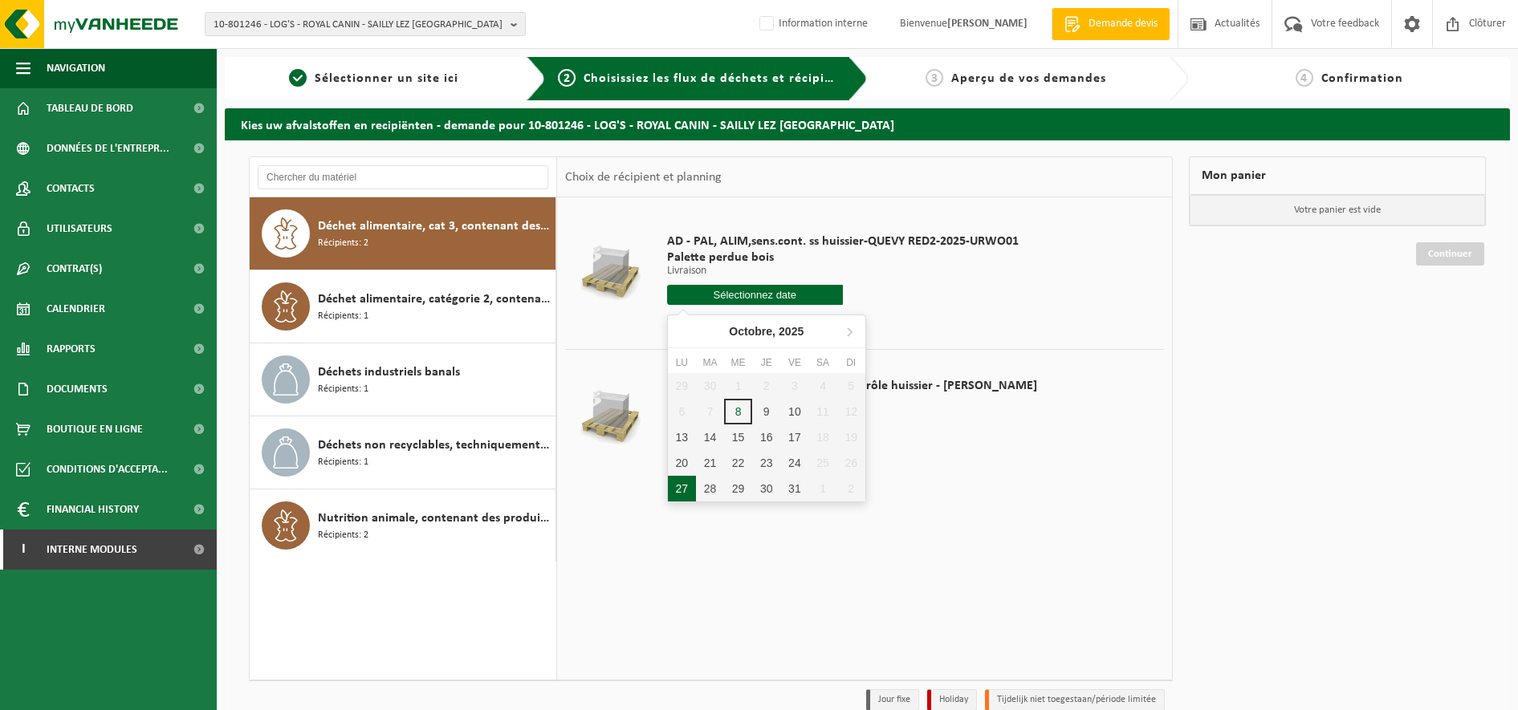
click at [681, 495] on div "27" at bounding box center [682, 489] width 28 height 26
type input "à partir de [DATE]"
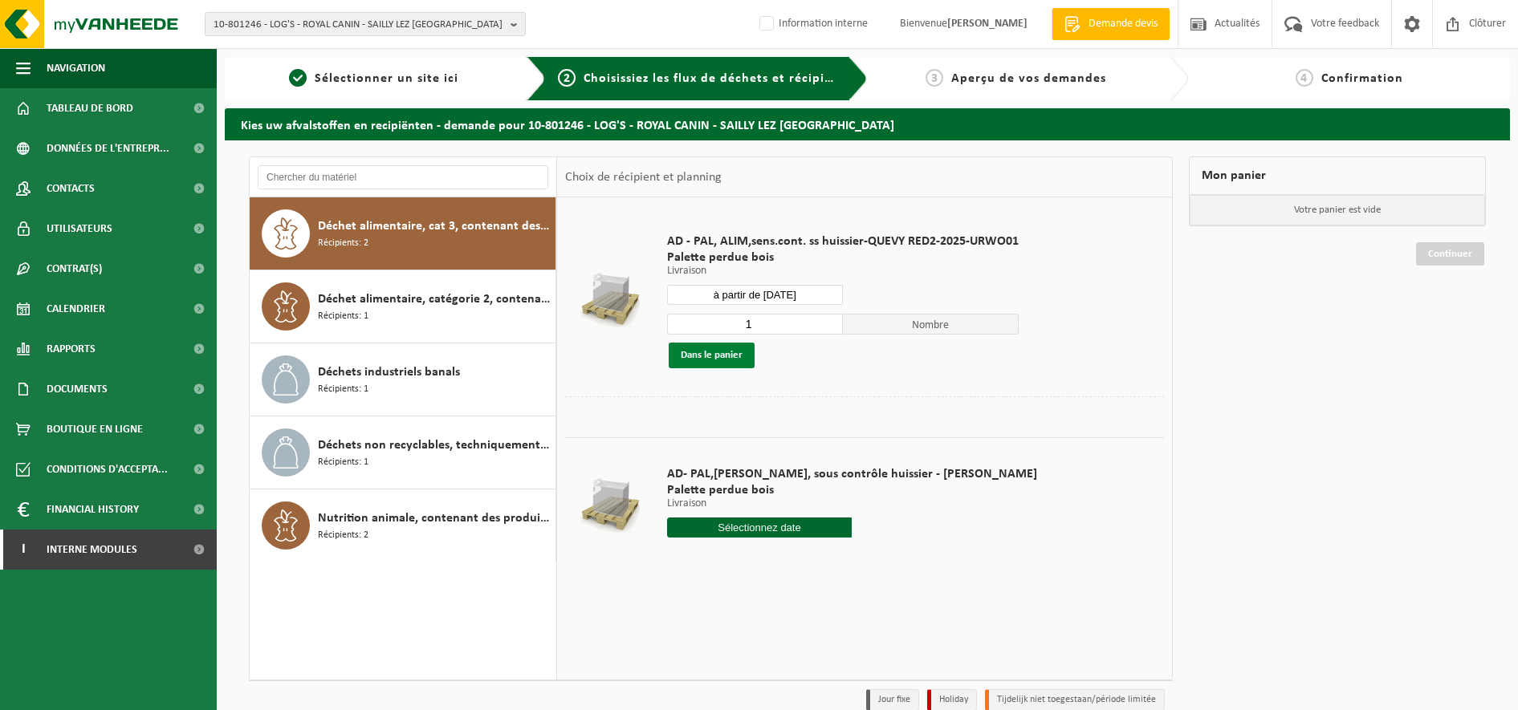
click at [690, 356] on button "Dans le panier" at bounding box center [711, 356] width 86 height 26
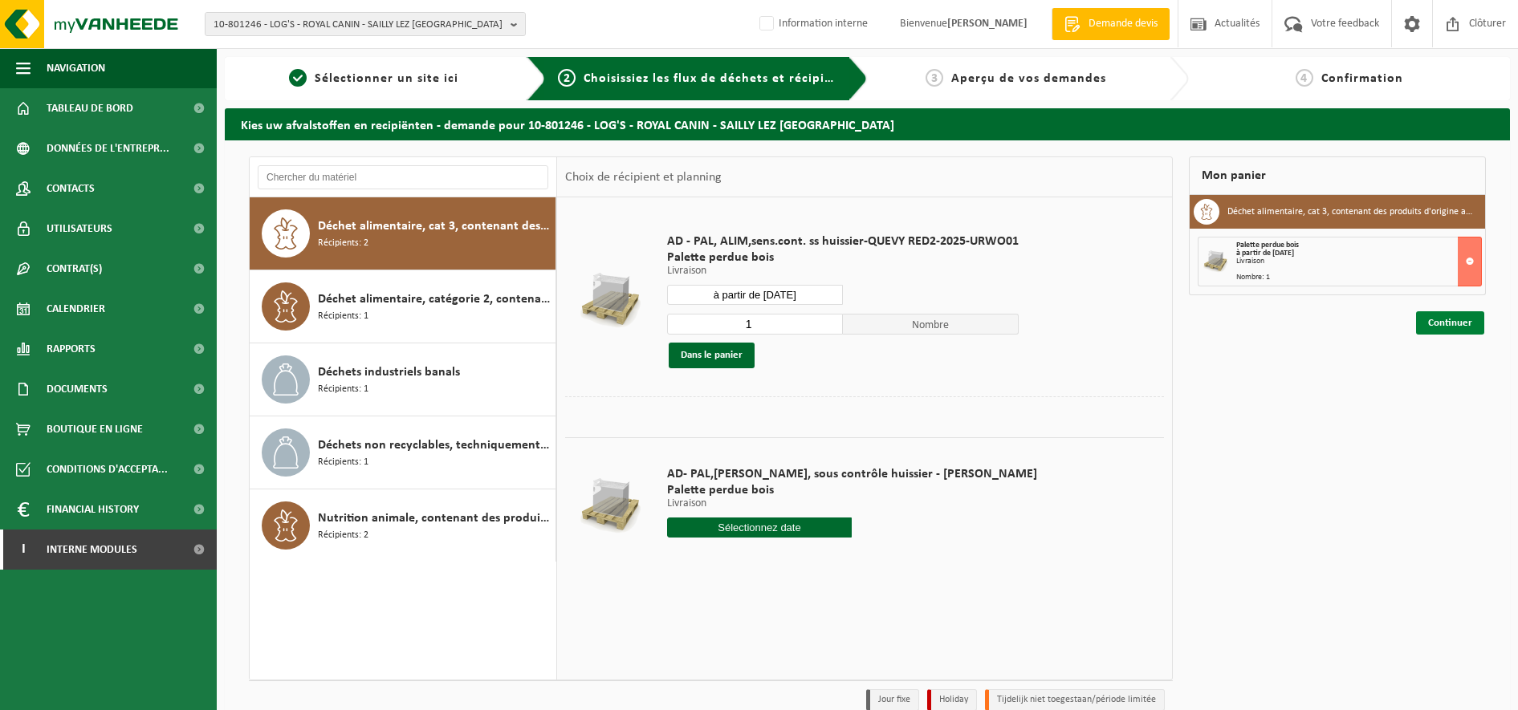
click at [1465, 322] on link "Continuer" at bounding box center [1450, 322] width 68 height 23
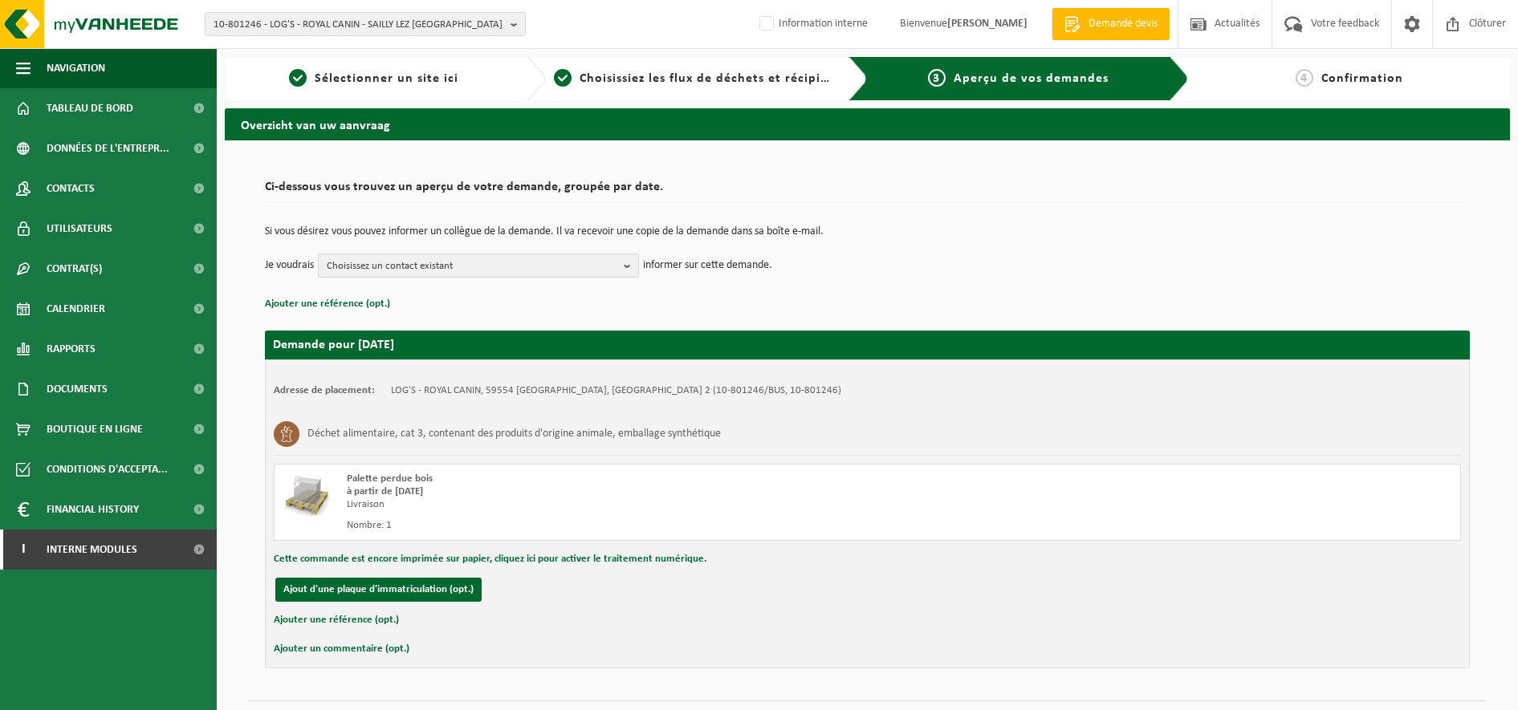
click at [624, 271] on button "Choisissez un contact existant" at bounding box center [478, 266] width 321 height 24
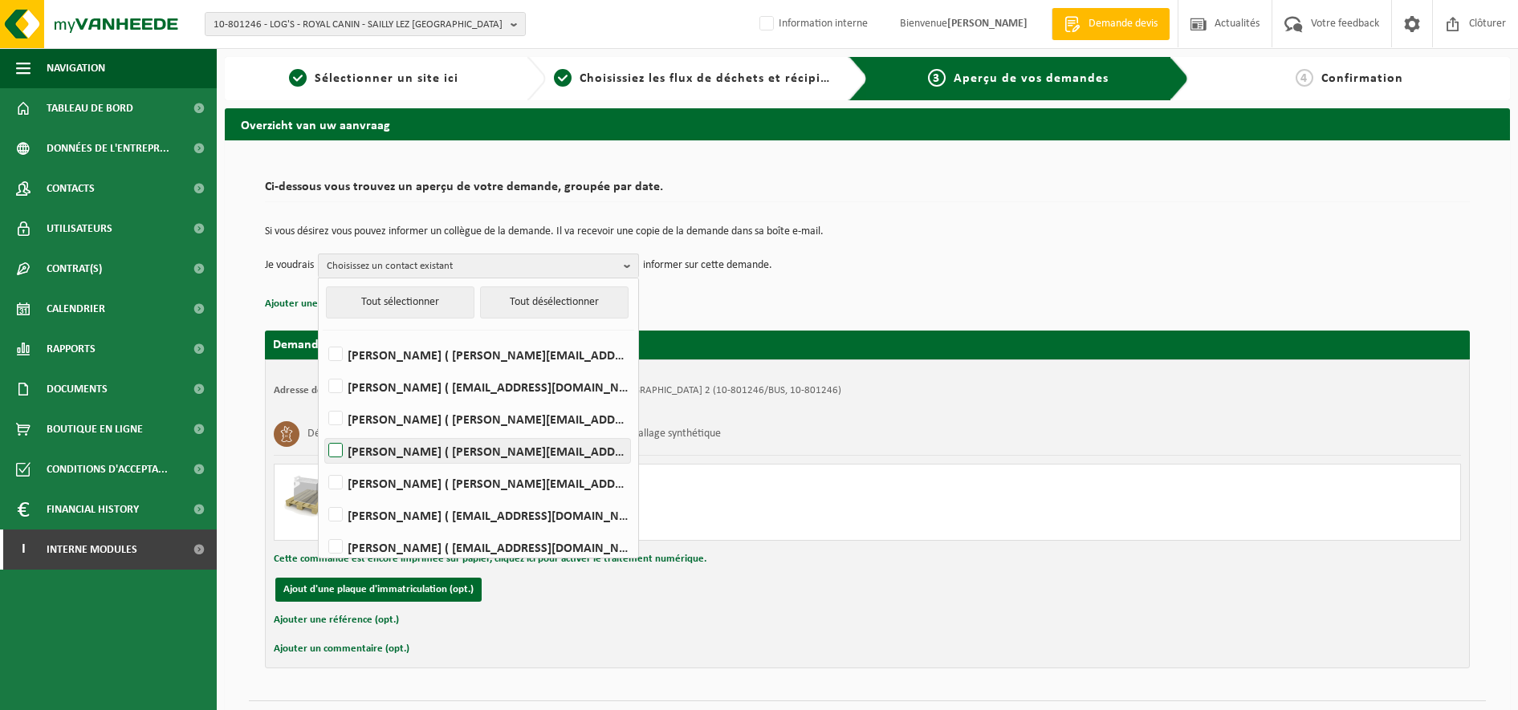
click at [340, 456] on label "[PERSON_NAME] ( [PERSON_NAME][EMAIL_ADDRESS][DOMAIN_NAME] )" at bounding box center [477, 451] width 305 height 24
click at [323, 431] on input "[PERSON_NAME] ( [PERSON_NAME][EMAIL_ADDRESS][DOMAIN_NAME] )" at bounding box center [322, 430] width 1 height 1
checkbox input "true"
click at [995, 423] on div "Déchet alimentaire, cat 3, contenant des produits d'origine animale, emballage …" at bounding box center [867, 434] width 1187 height 42
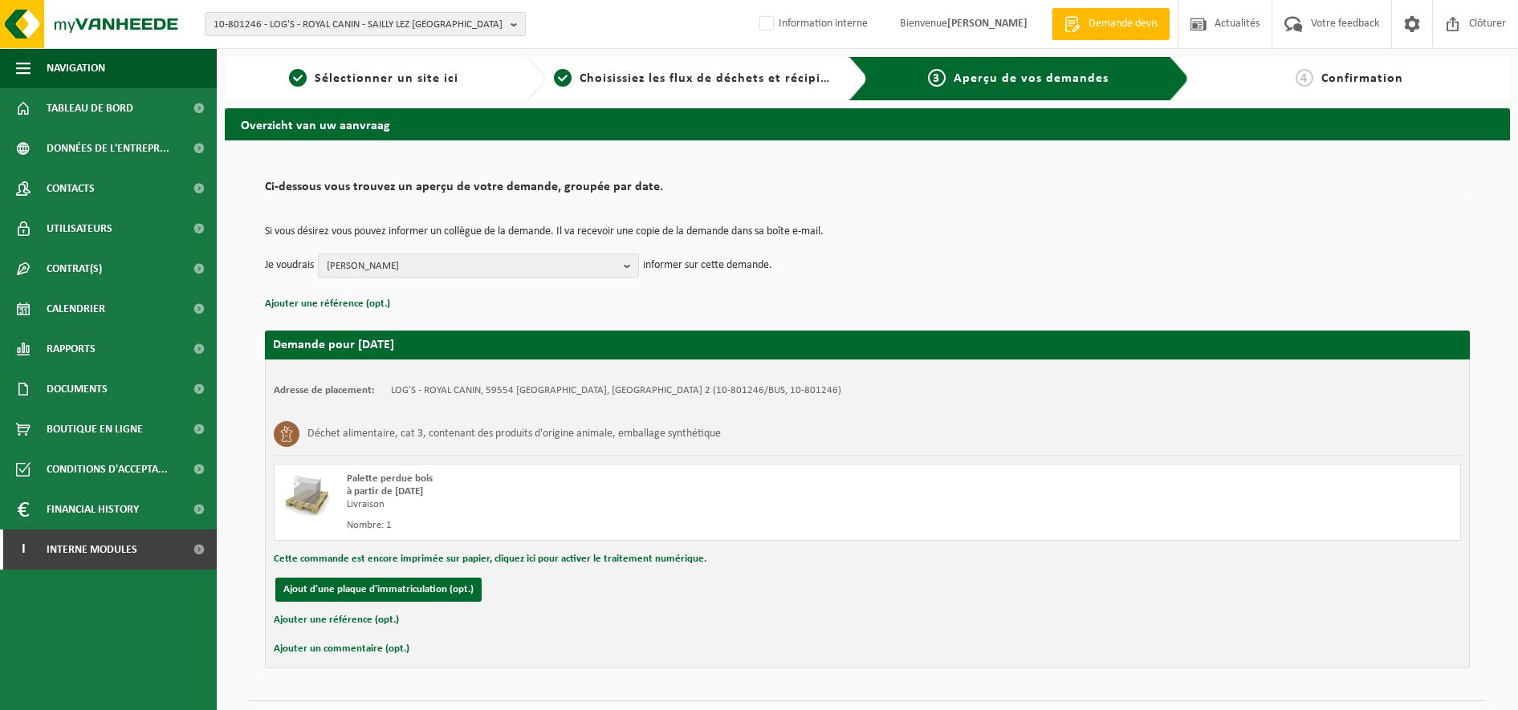
scroll to position [39, 0]
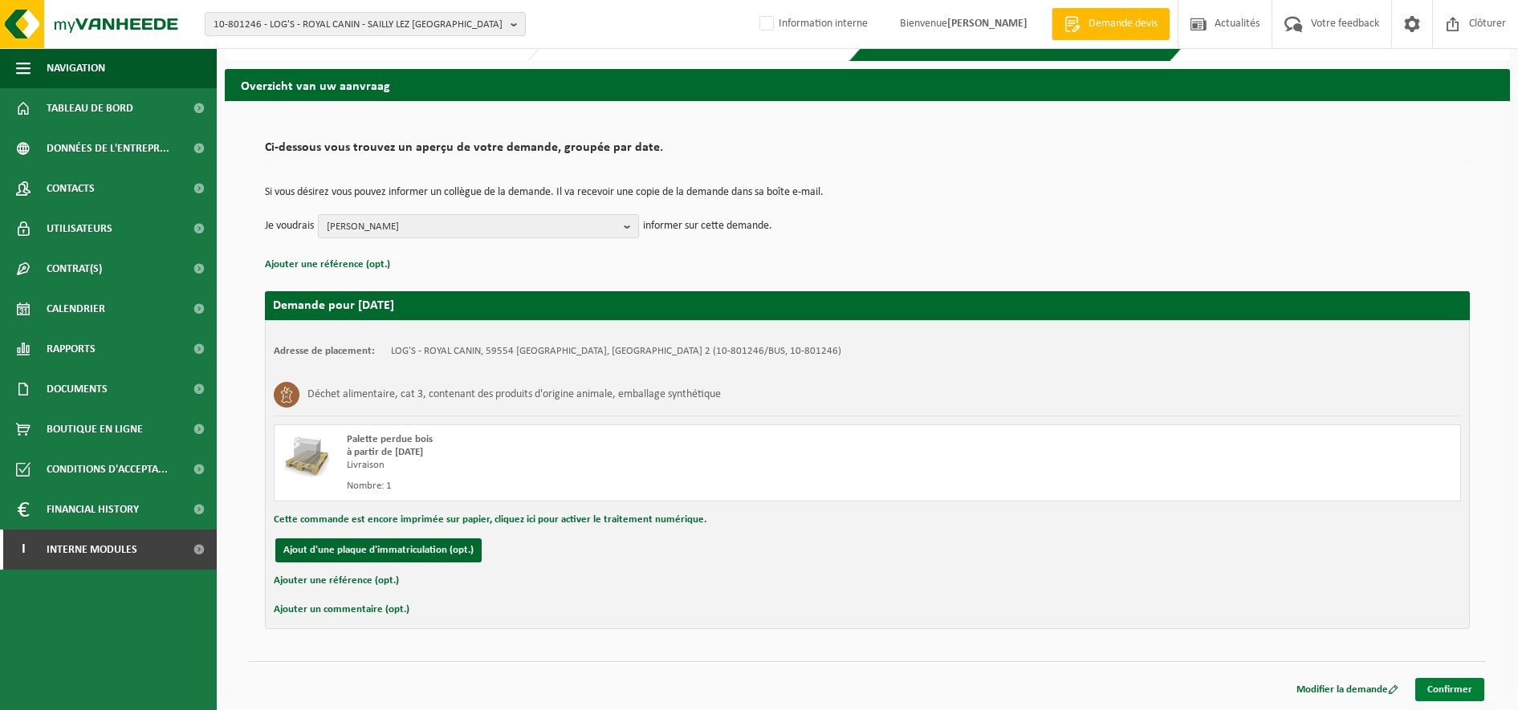
click at [1437, 685] on link "Confirmer" at bounding box center [1449, 689] width 69 height 23
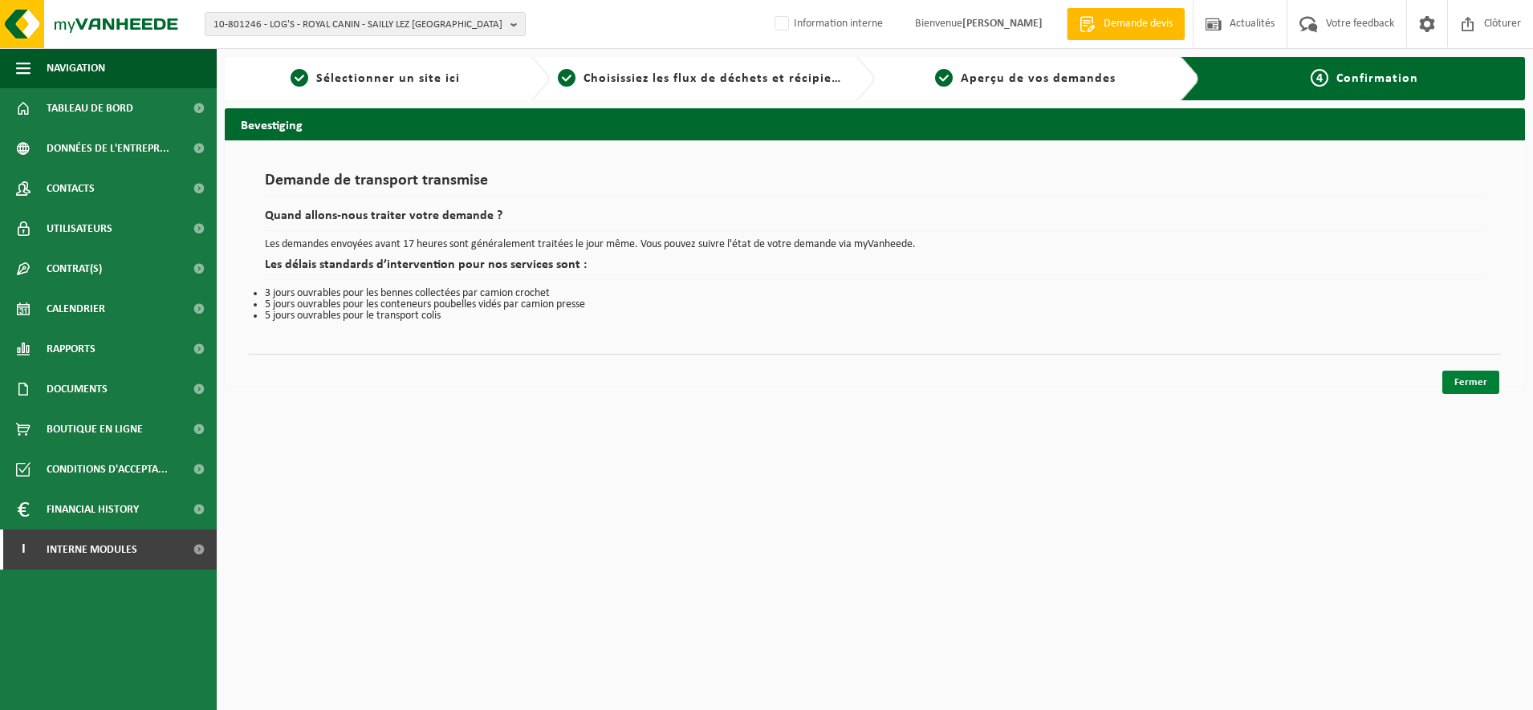
click at [1476, 376] on link "Fermer" at bounding box center [1470, 382] width 57 height 23
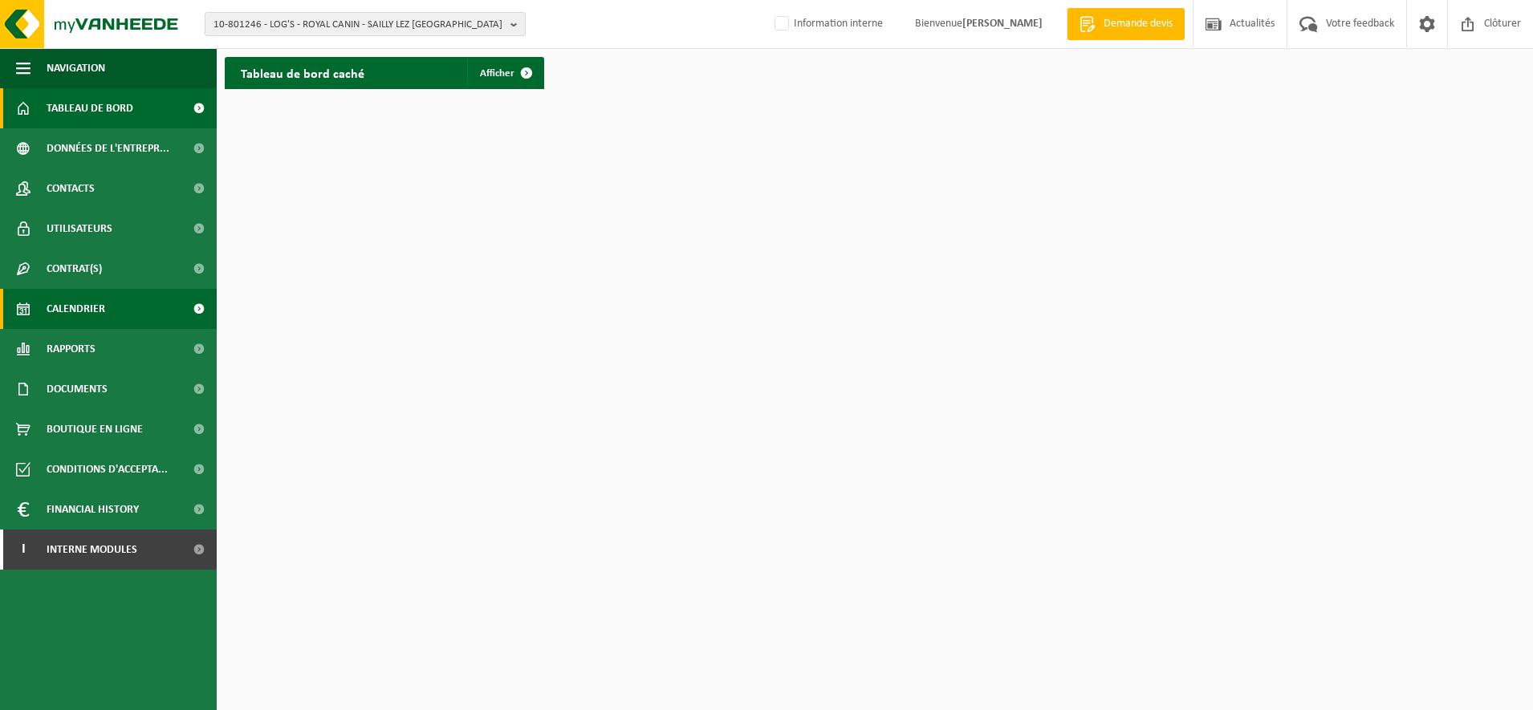
click at [89, 311] on span "Calendrier" at bounding box center [76, 309] width 59 height 40
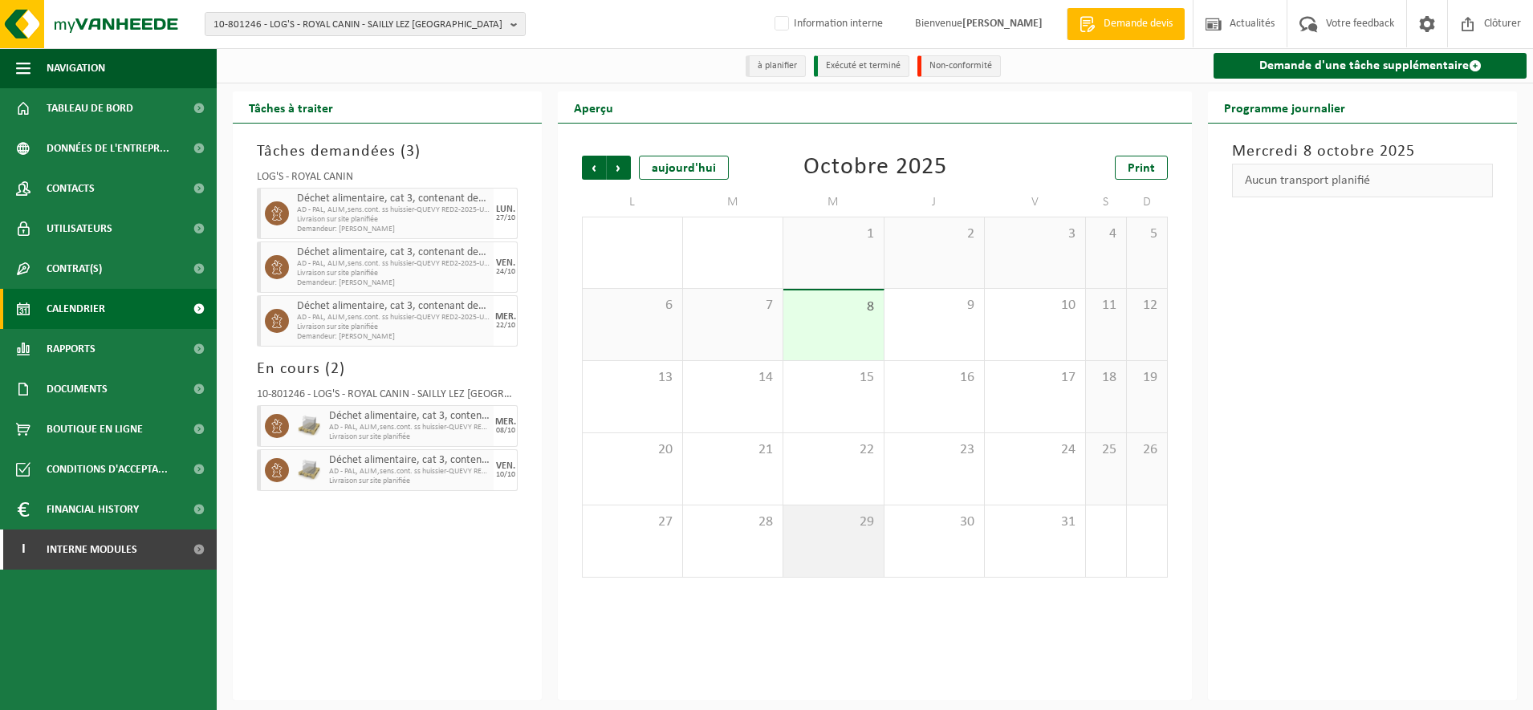
click at [864, 543] on div "29" at bounding box center [833, 541] width 100 height 71
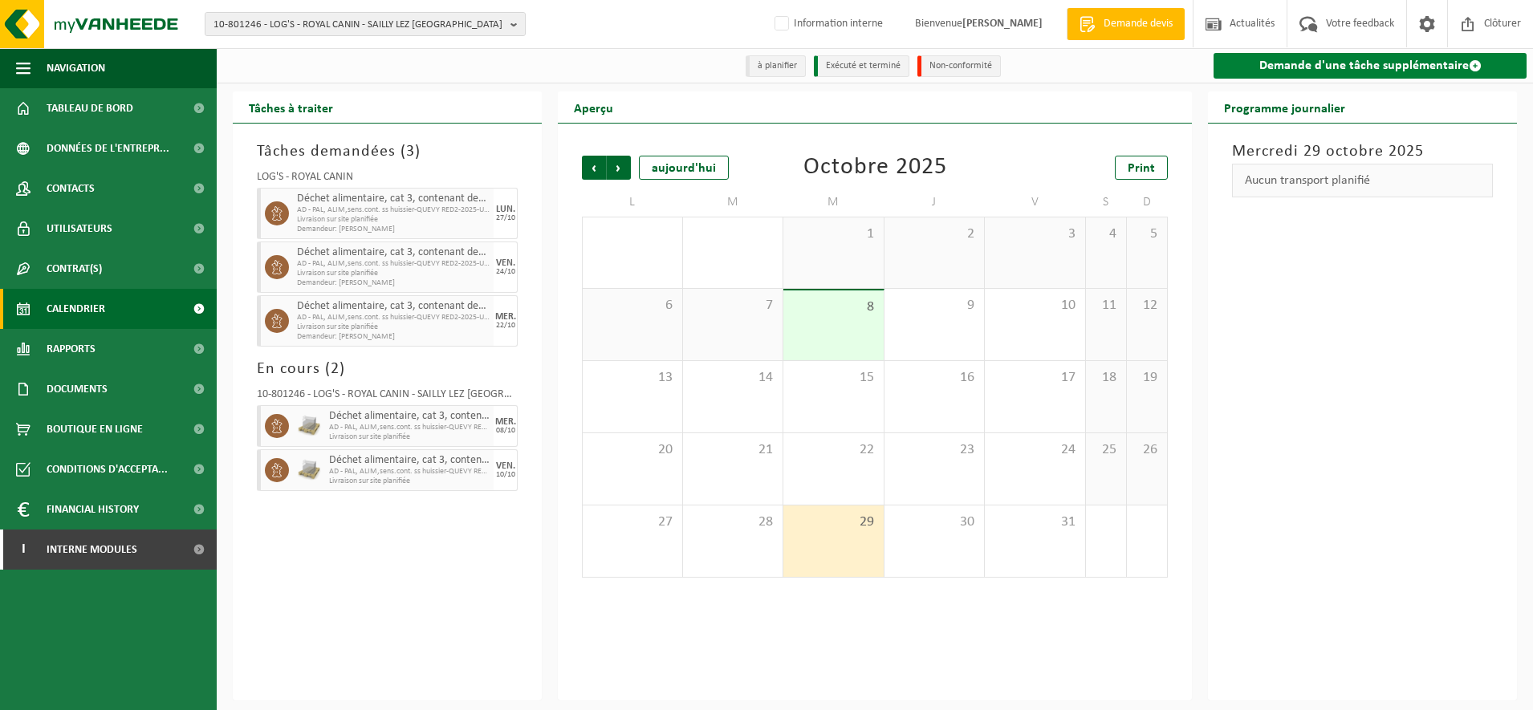
click at [1379, 59] on link "Demande d'une tâche supplémentaire" at bounding box center [1369, 66] width 313 height 26
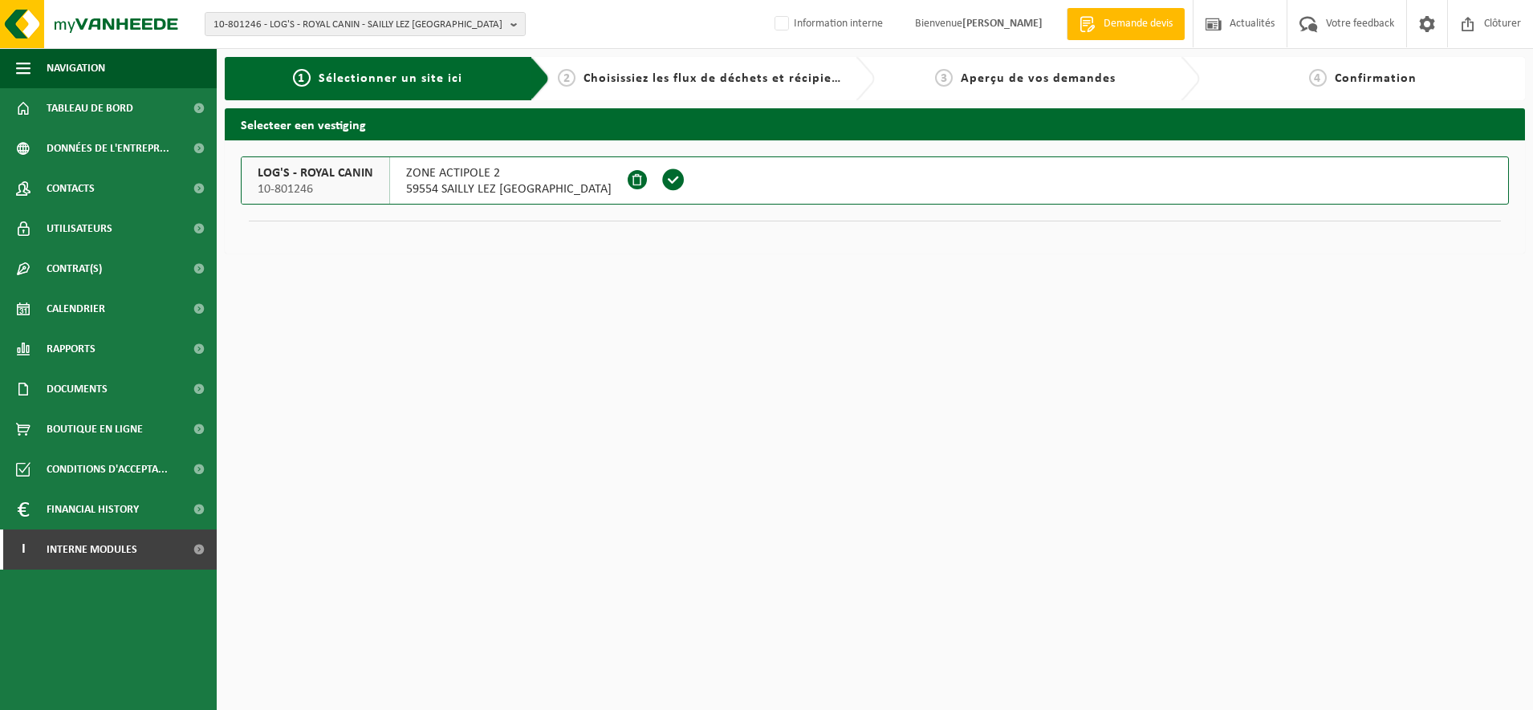
click at [1064, 187] on button "LOG'S - ROYAL CANIN 10-801246 ZONE ACTIPOLE 2 59554 SAILLY LEZ [GEOGRAPHIC_DATA]" at bounding box center [875, 180] width 1268 height 48
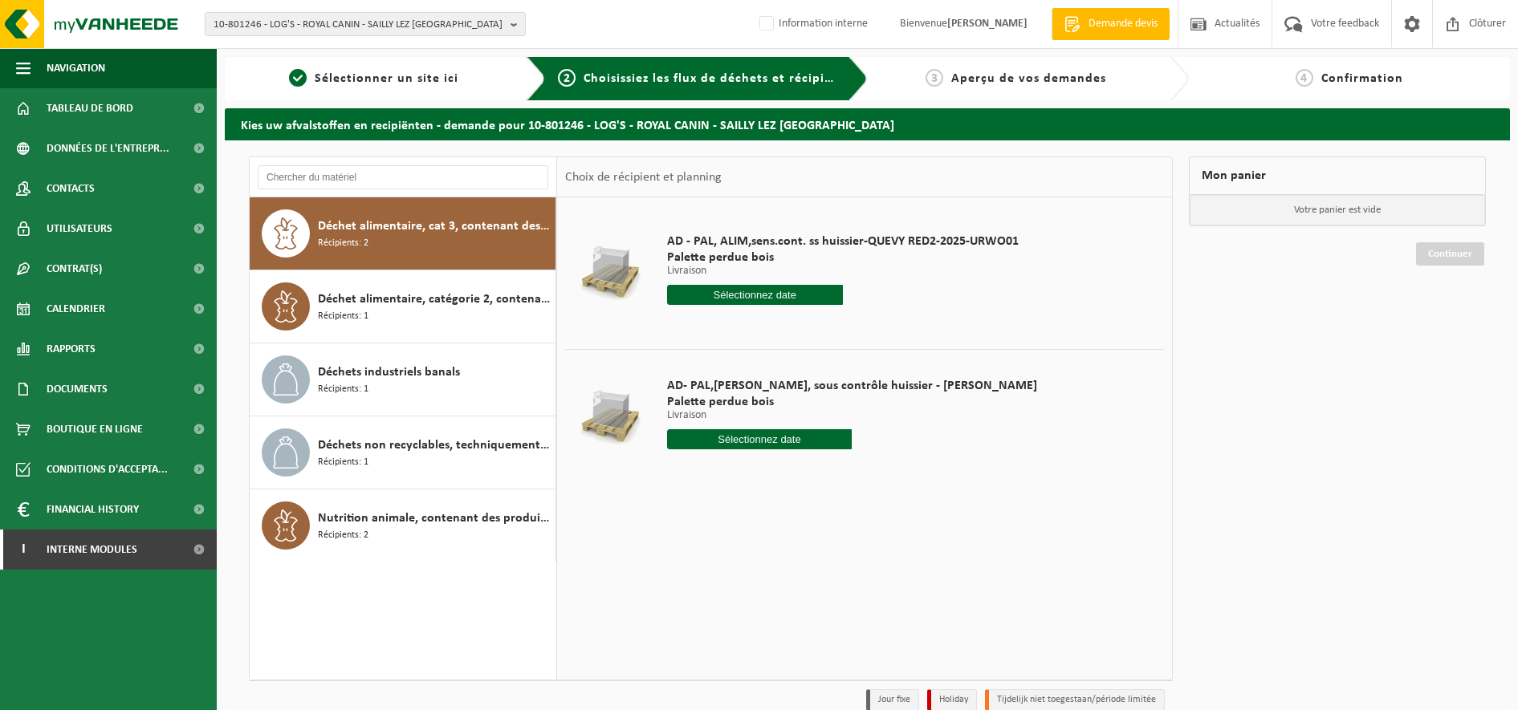
click at [774, 291] on input "text" at bounding box center [755, 295] width 176 height 20
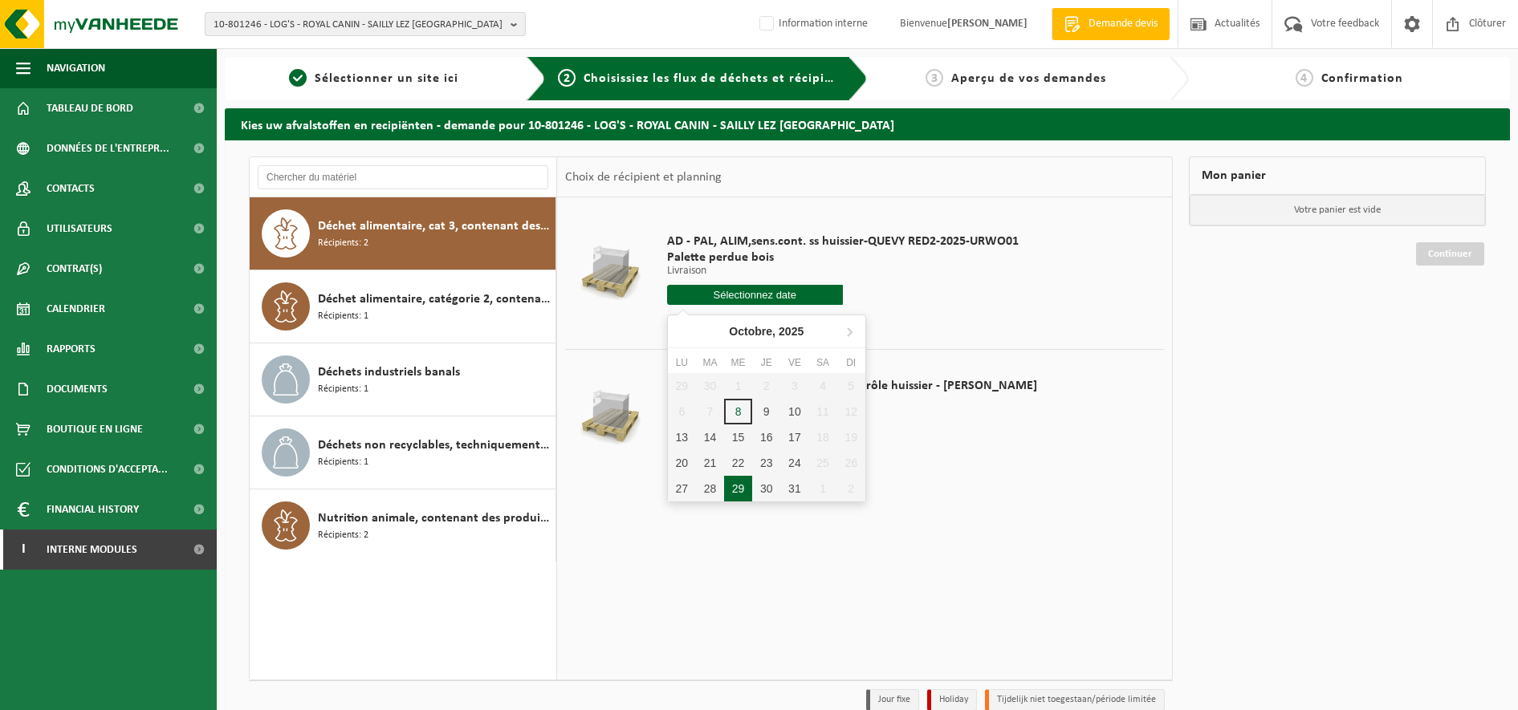
click at [740, 482] on div "29" at bounding box center [738, 489] width 28 height 26
type input "à partir de 2025-10-29"
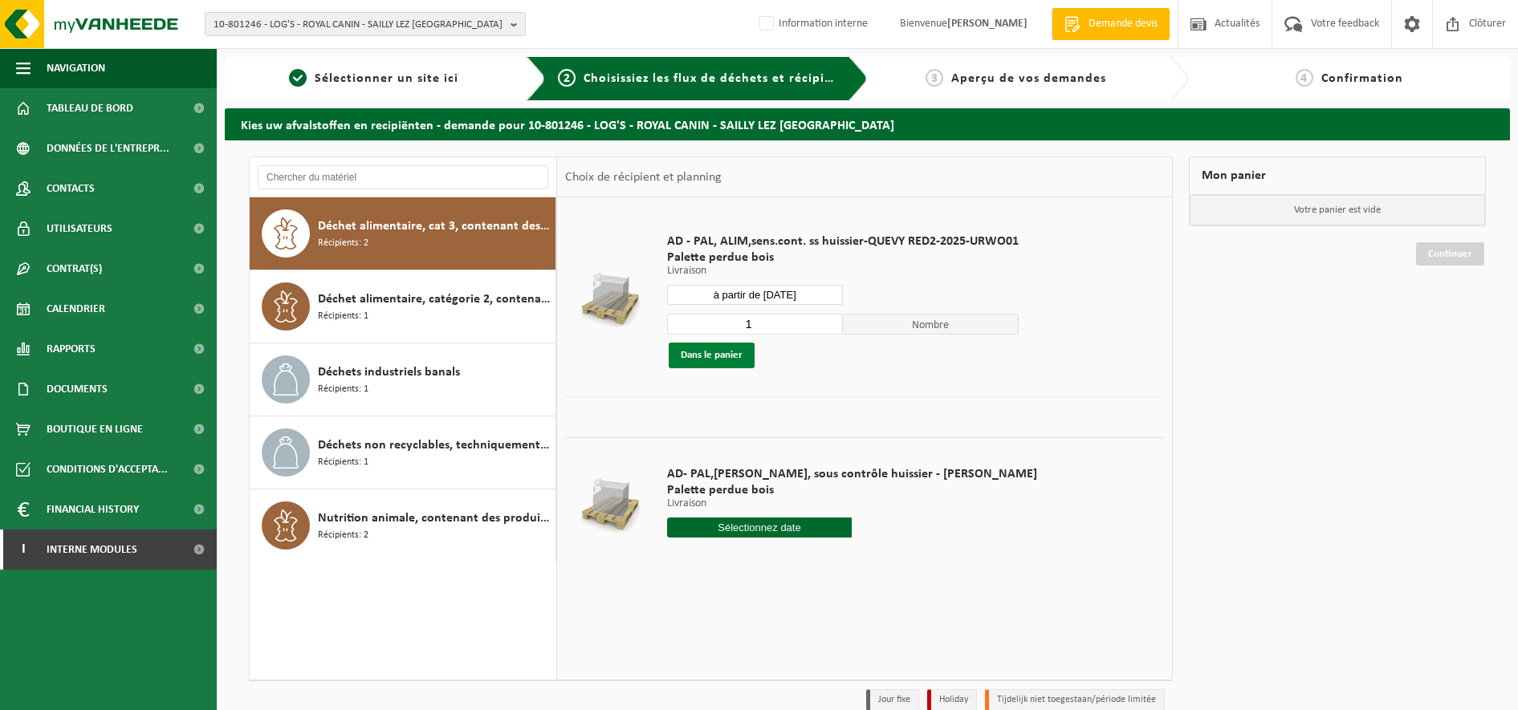
click at [699, 364] on button "Dans le panier" at bounding box center [711, 356] width 86 height 26
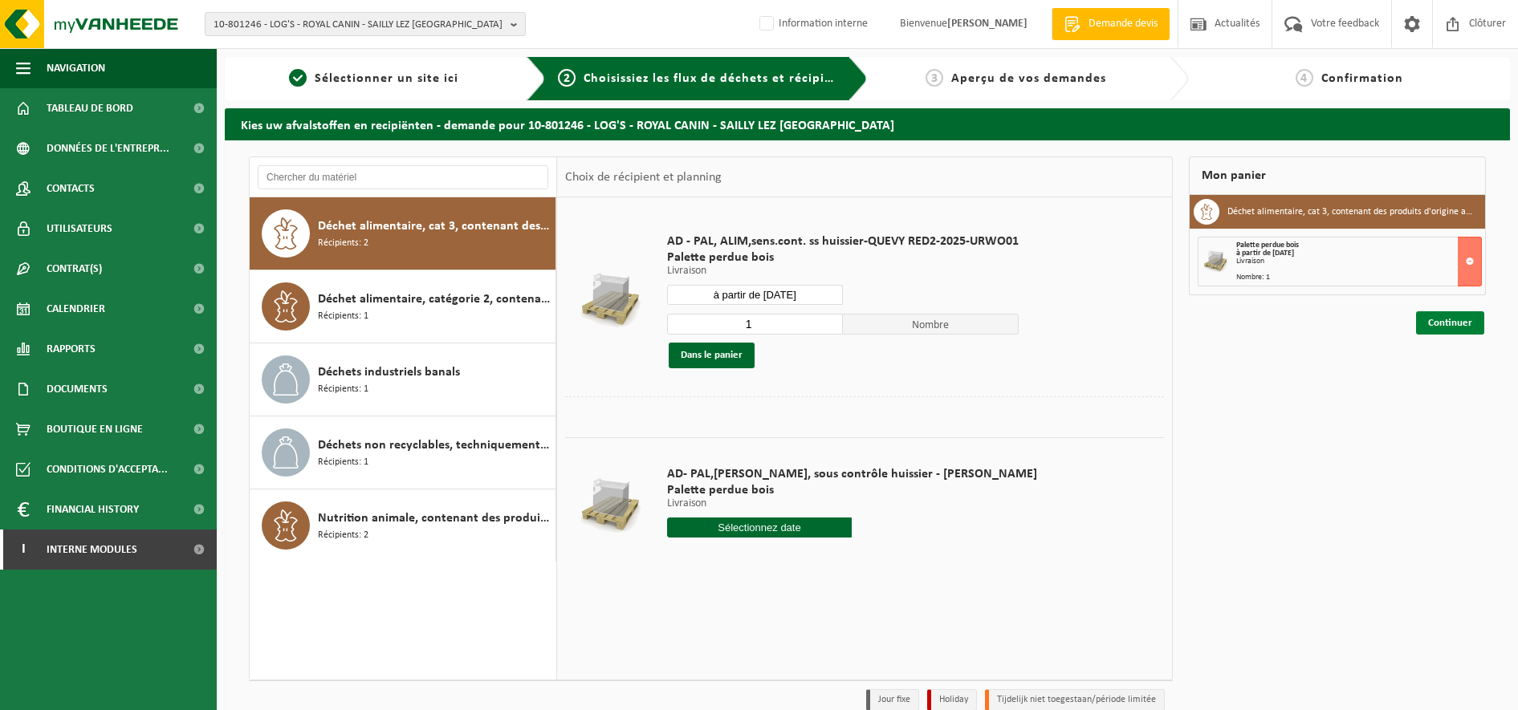
click at [1436, 325] on link "Continuer" at bounding box center [1450, 322] width 68 height 23
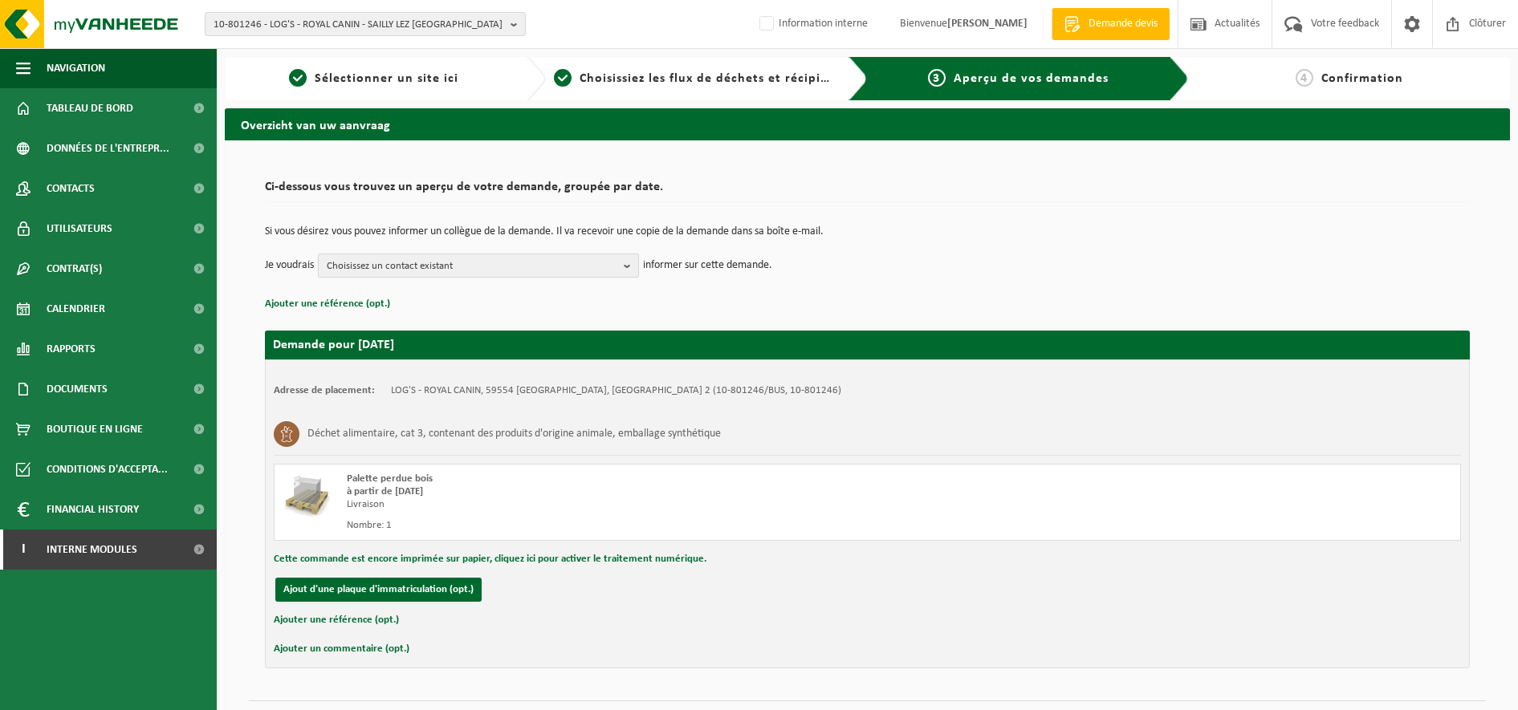
click at [628, 265] on b "button" at bounding box center [631, 265] width 14 height 22
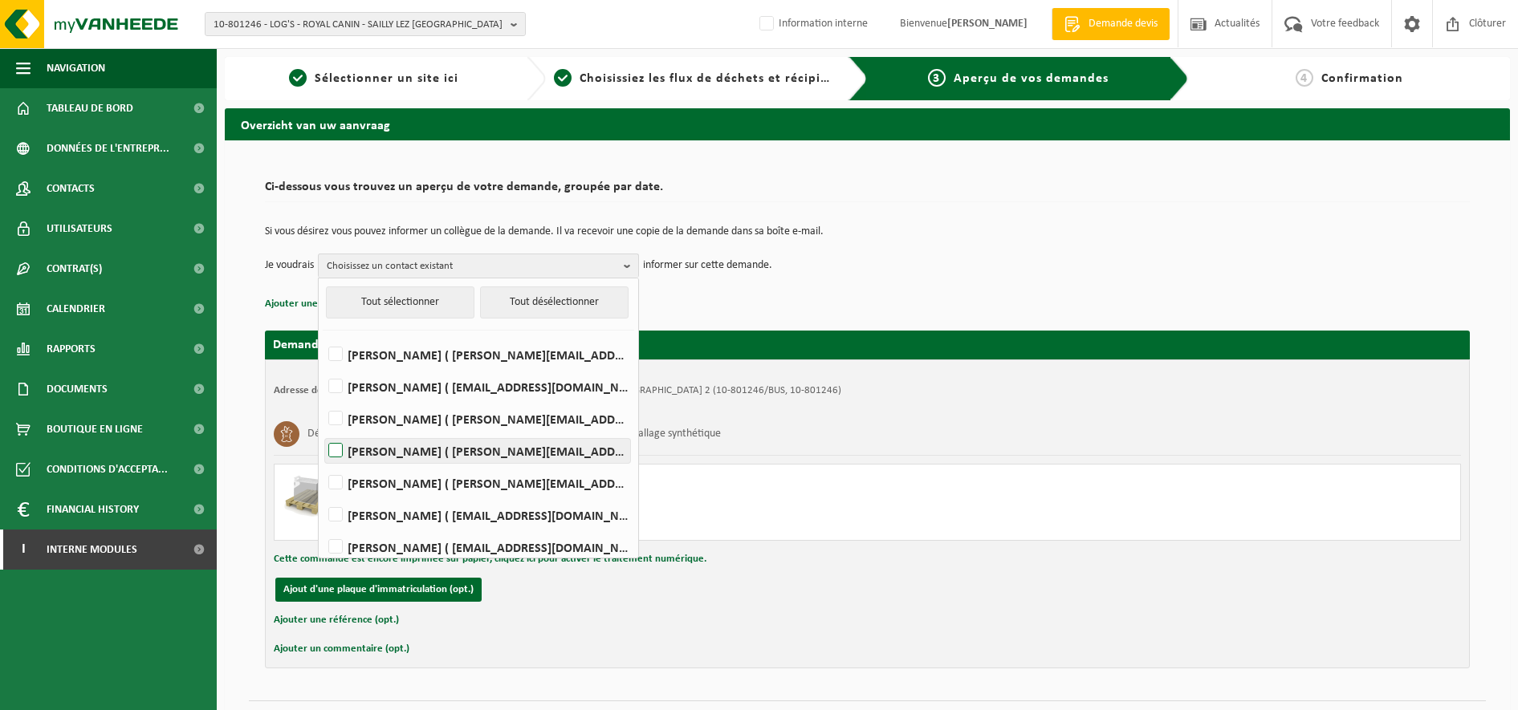
click at [337, 457] on label "[PERSON_NAME] ( [PERSON_NAME][EMAIL_ADDRESS][DOMAIN_NAME] )" at bounding box center [477, 451] width 305 height 24
click at [323, 431] on input "[PERSON_NAME] ( [PERSON_NAME][EMAIL_ADDRESS][DOMAIN_NAME] )" at bounding box center [322, 430] width 1 height 1
checkbox input "true"
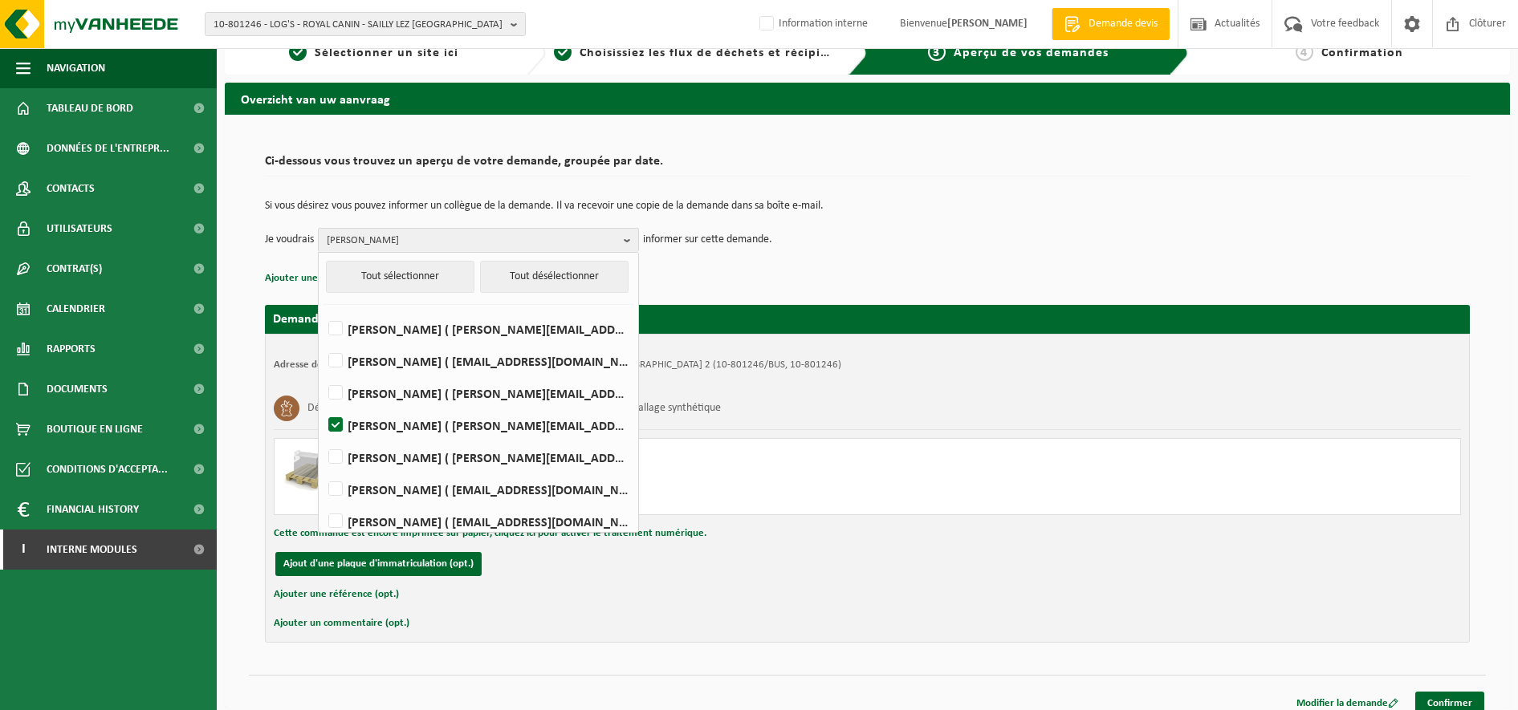
scroll to position [39, 0]
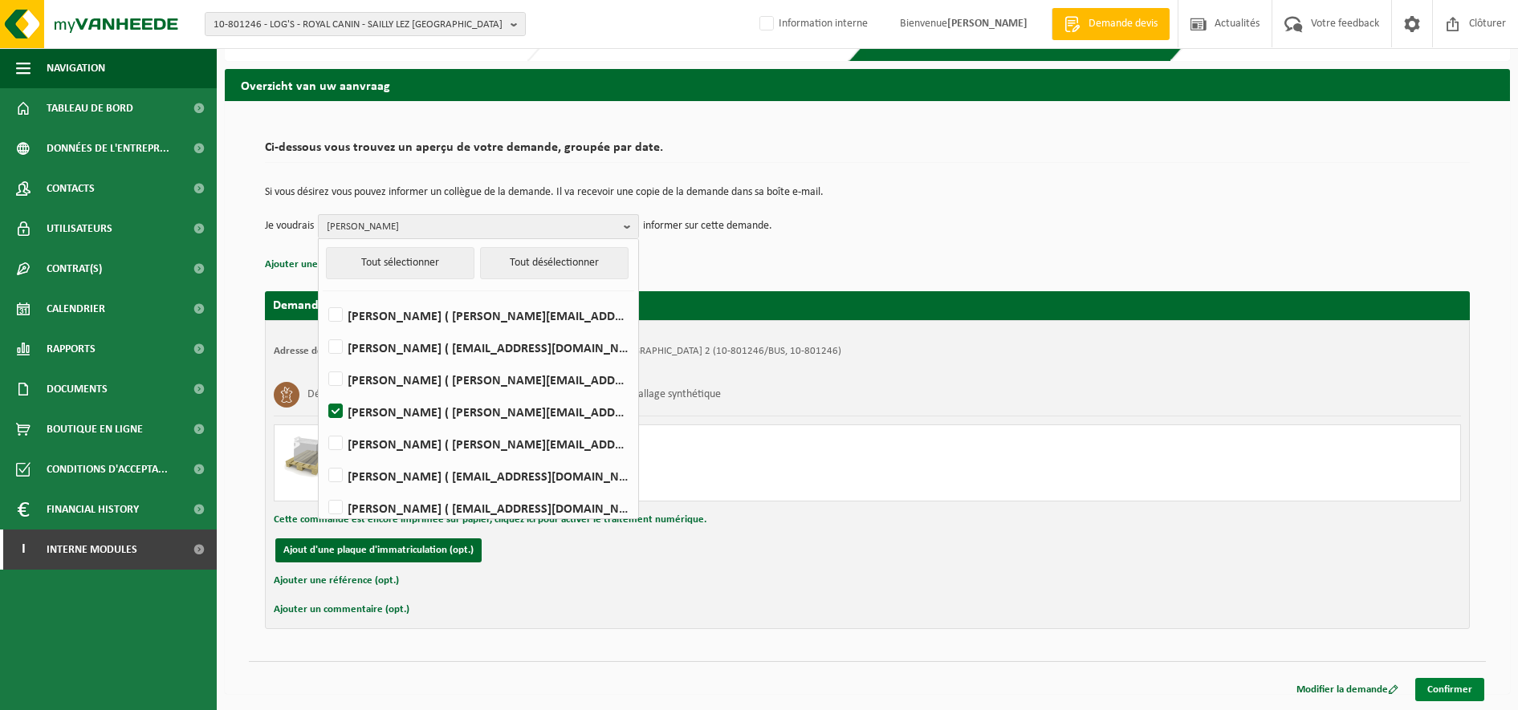
click at [1437, 685] on link "Confirmer" at bounding box center [1449, 689] width 69 height 23
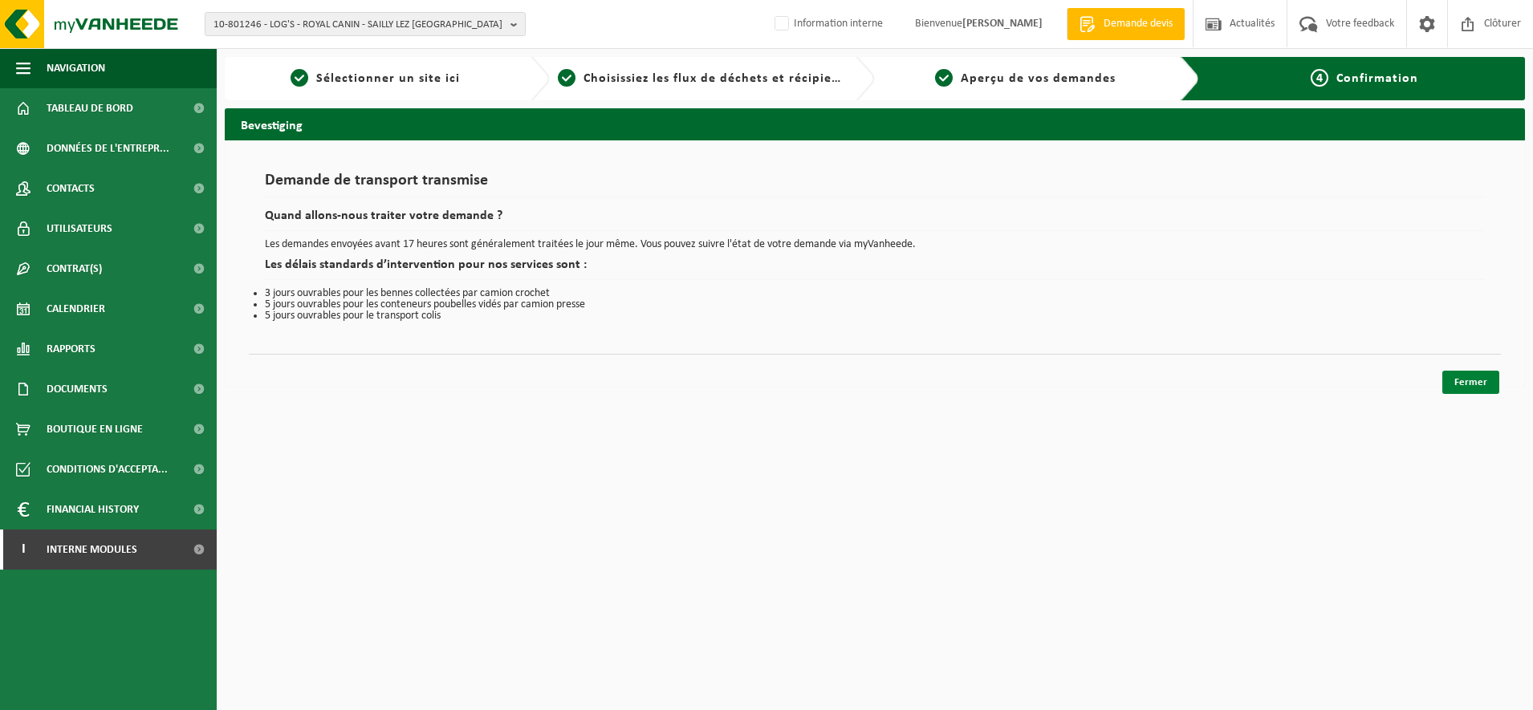
click at [1484, 378] on link "Fermer" at bounding box center [1470, 382] width 57 height 23
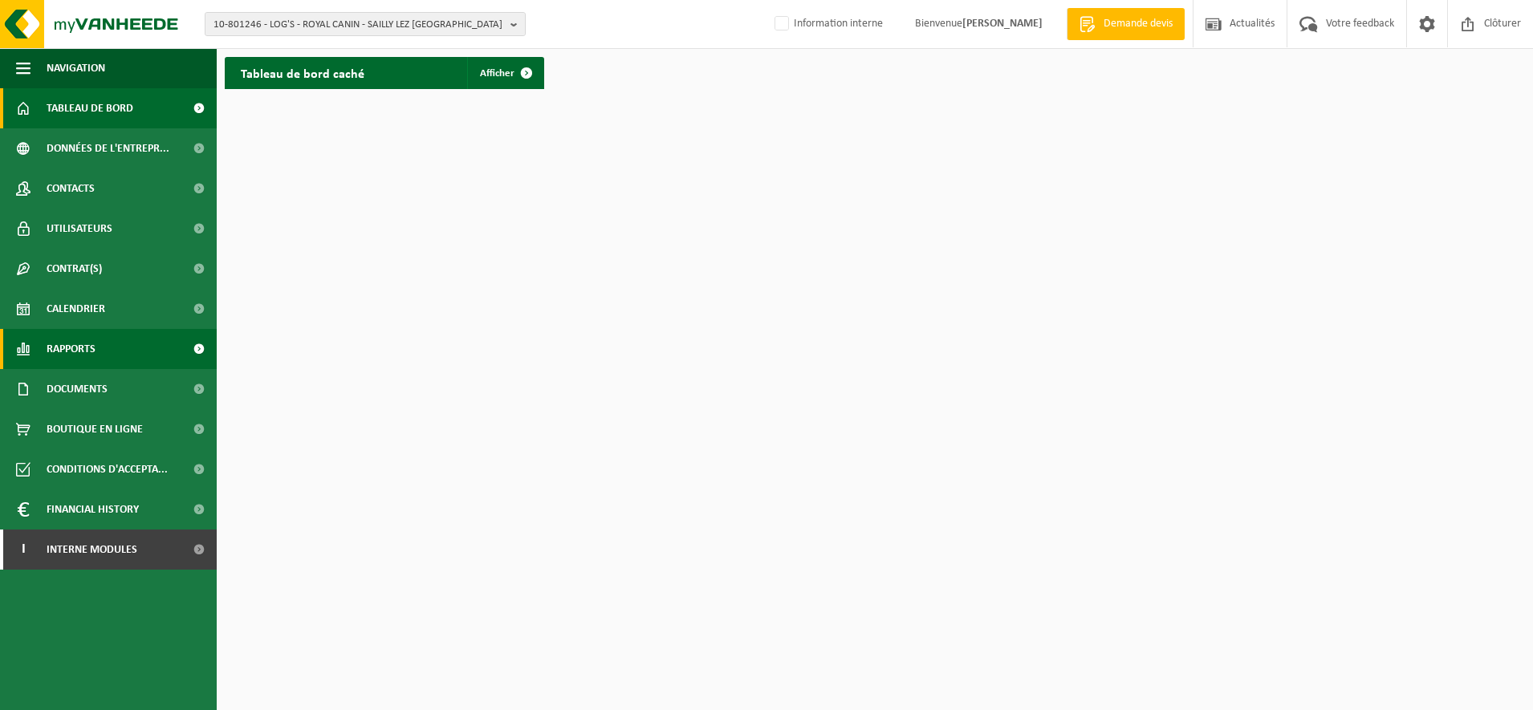
click at [76, 341] on span "Rapports" at bounding box center [71, 349] width 49 height 40
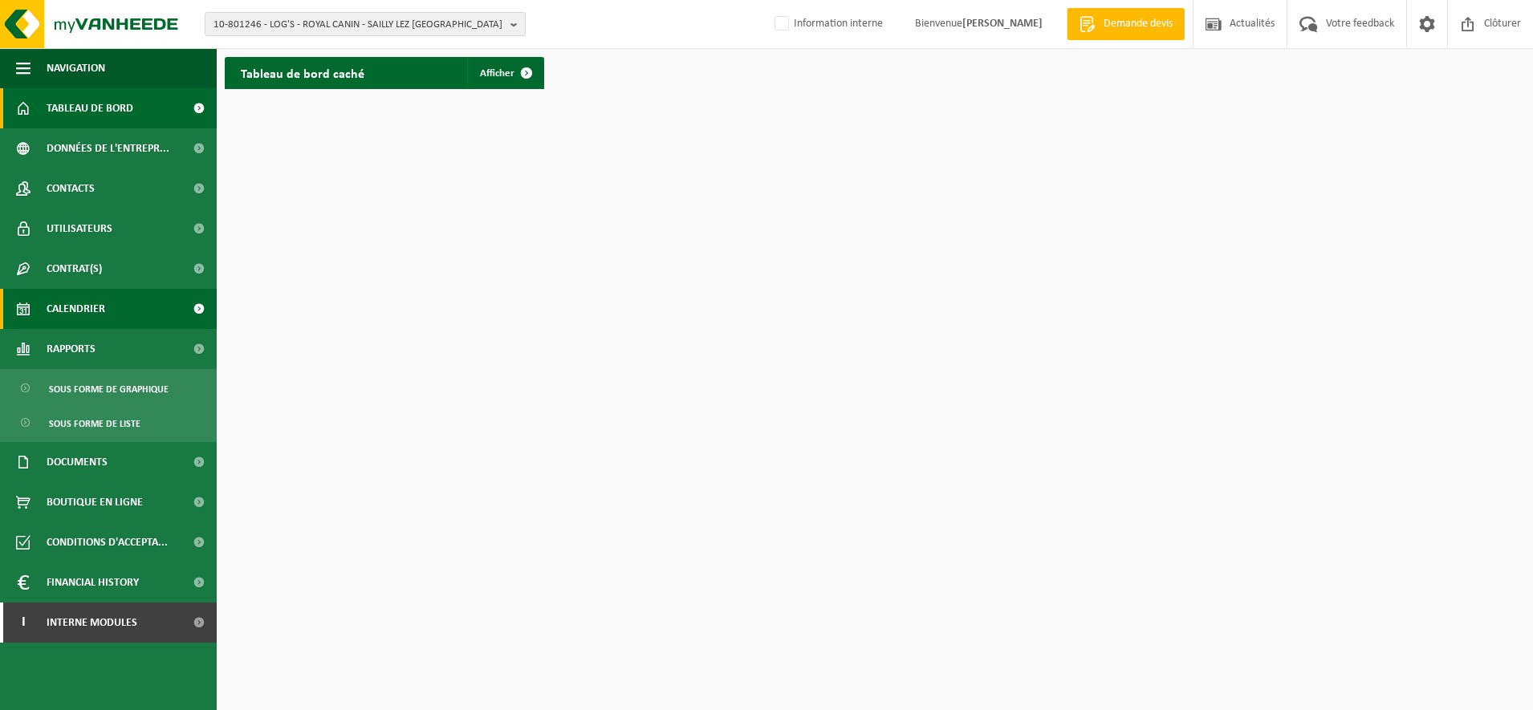
click at [59, 305] on span "Calendrier" at bounding box center [76, 309] width 59 height 40
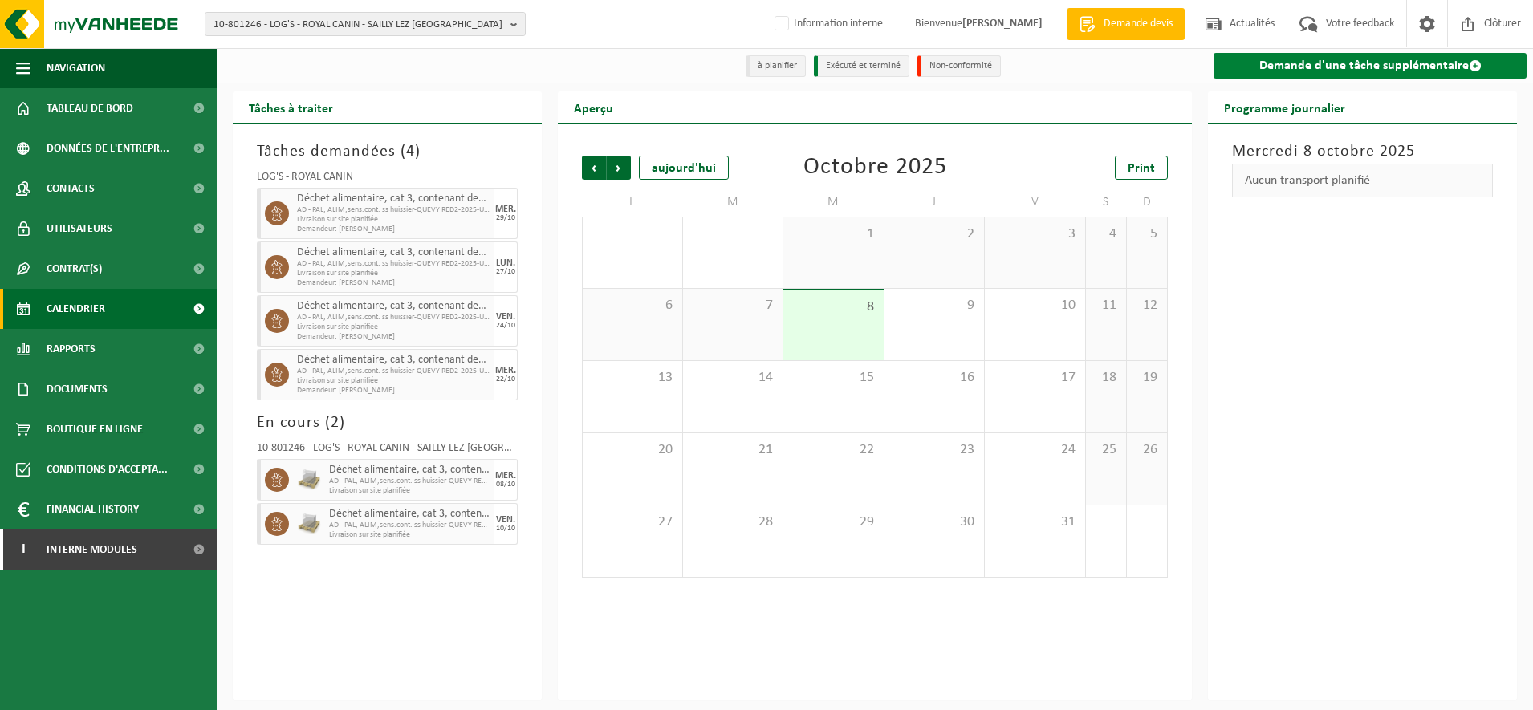
click at [1323, 63] on link "Demande d'une tâche supplémentaire" at bounding box center [1369, 66] width 313 height 26
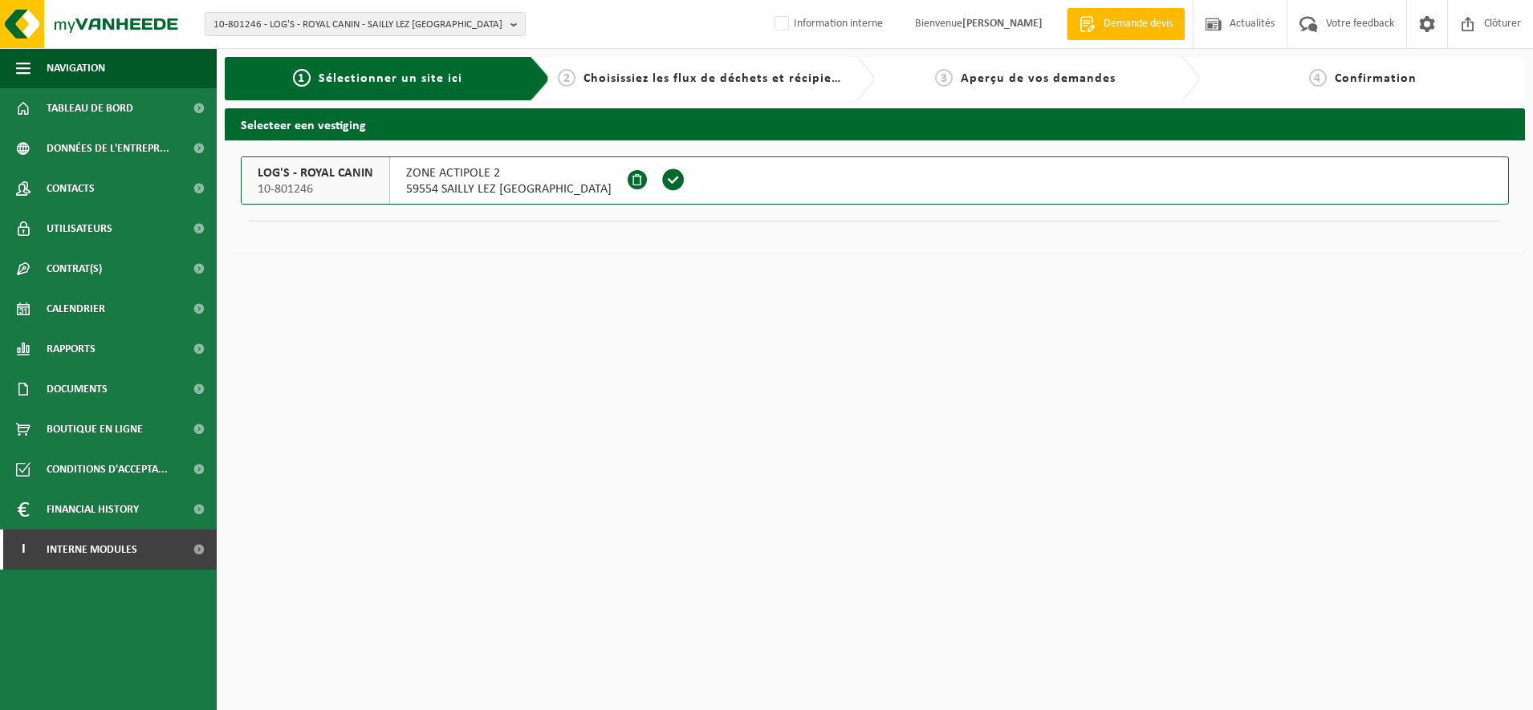
click at [463, 196] on span "59554 SAILLY LEZ [GEOGRAPHIC_DATA]" at bounding box center [508, 189] width 205 height 16
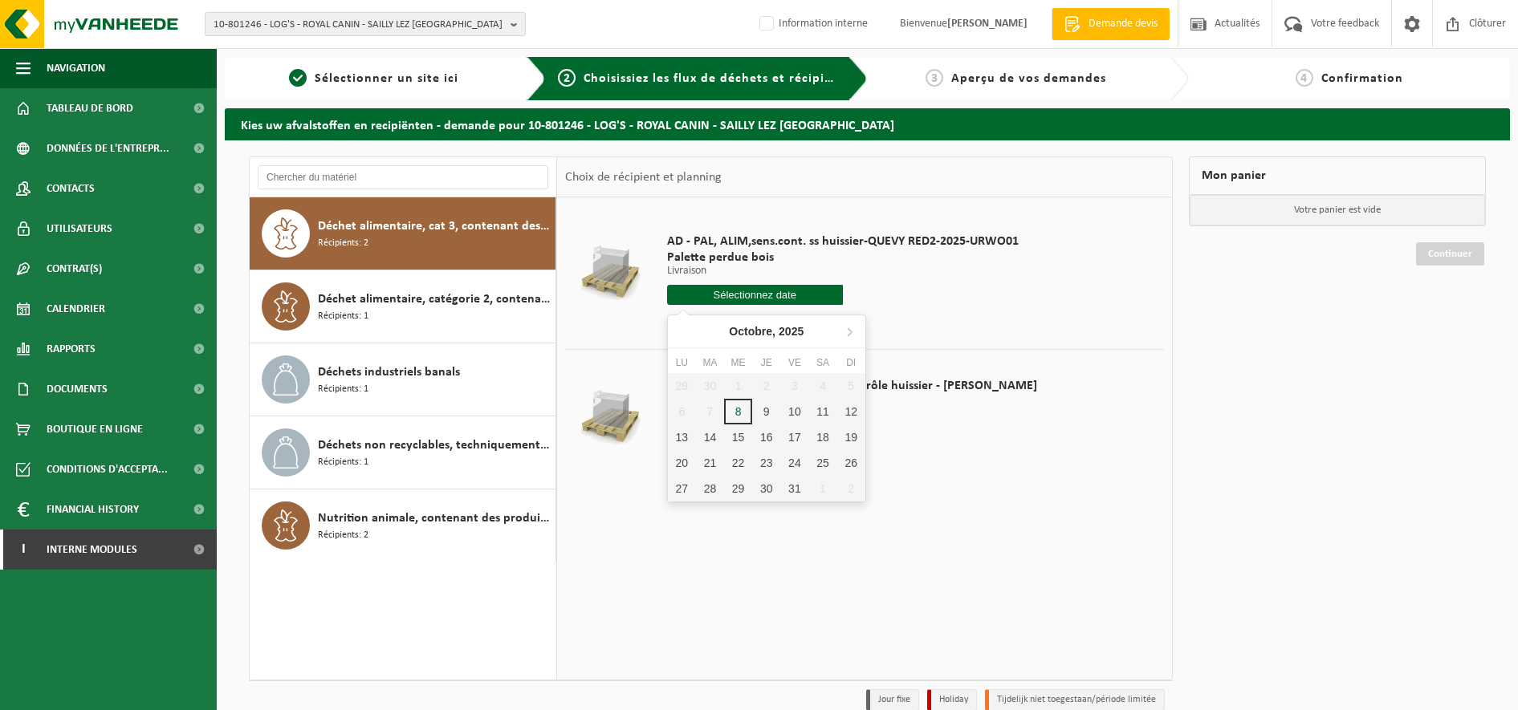
click at [781, 291] on input "text" at bounding box center [755, 295] width 176 height 20
click at [796, 483] on div "31" at bounding box center [794, 489] width 28 height 26
type input "à partir de 2025-10-31"
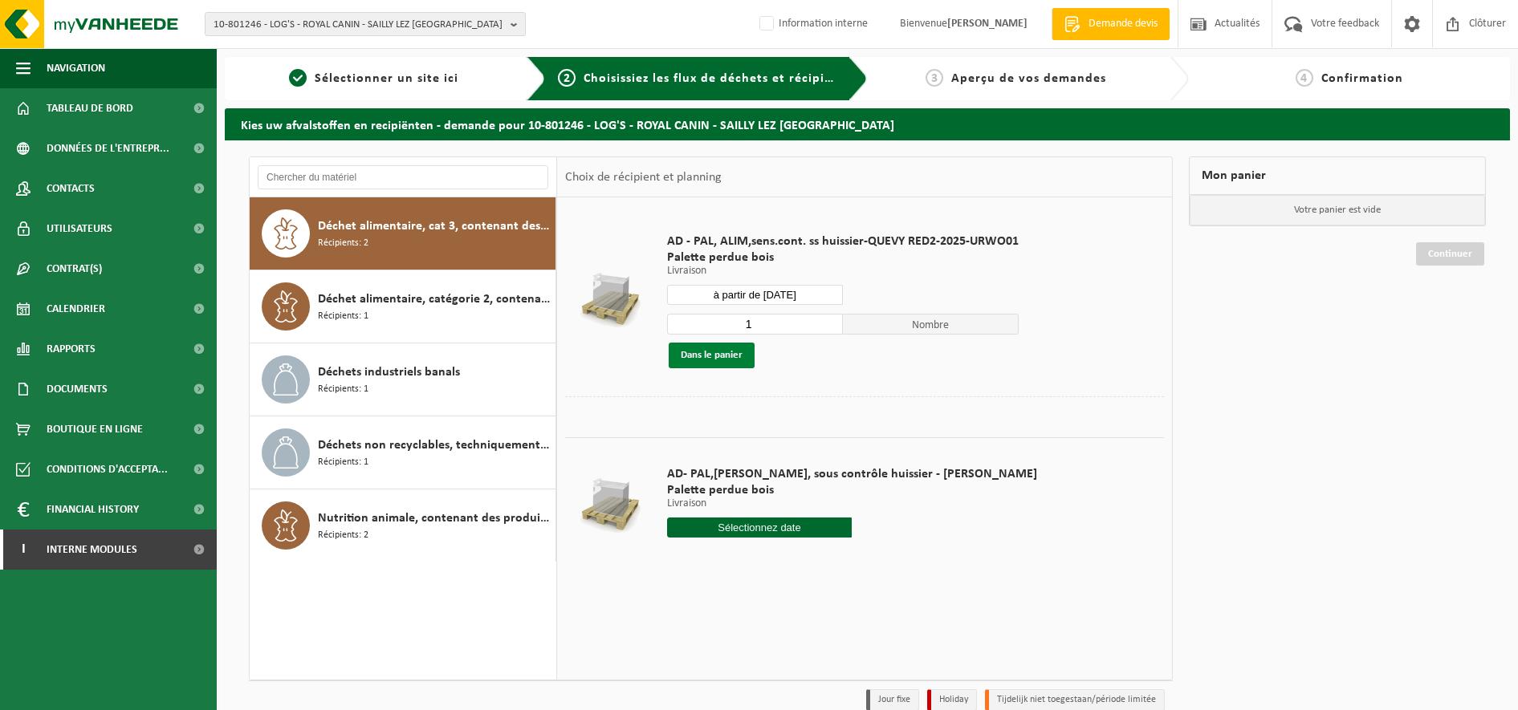
click at [703, 360] on button "Dans le panier" at bounding box center [711, 356] width 86 height 26
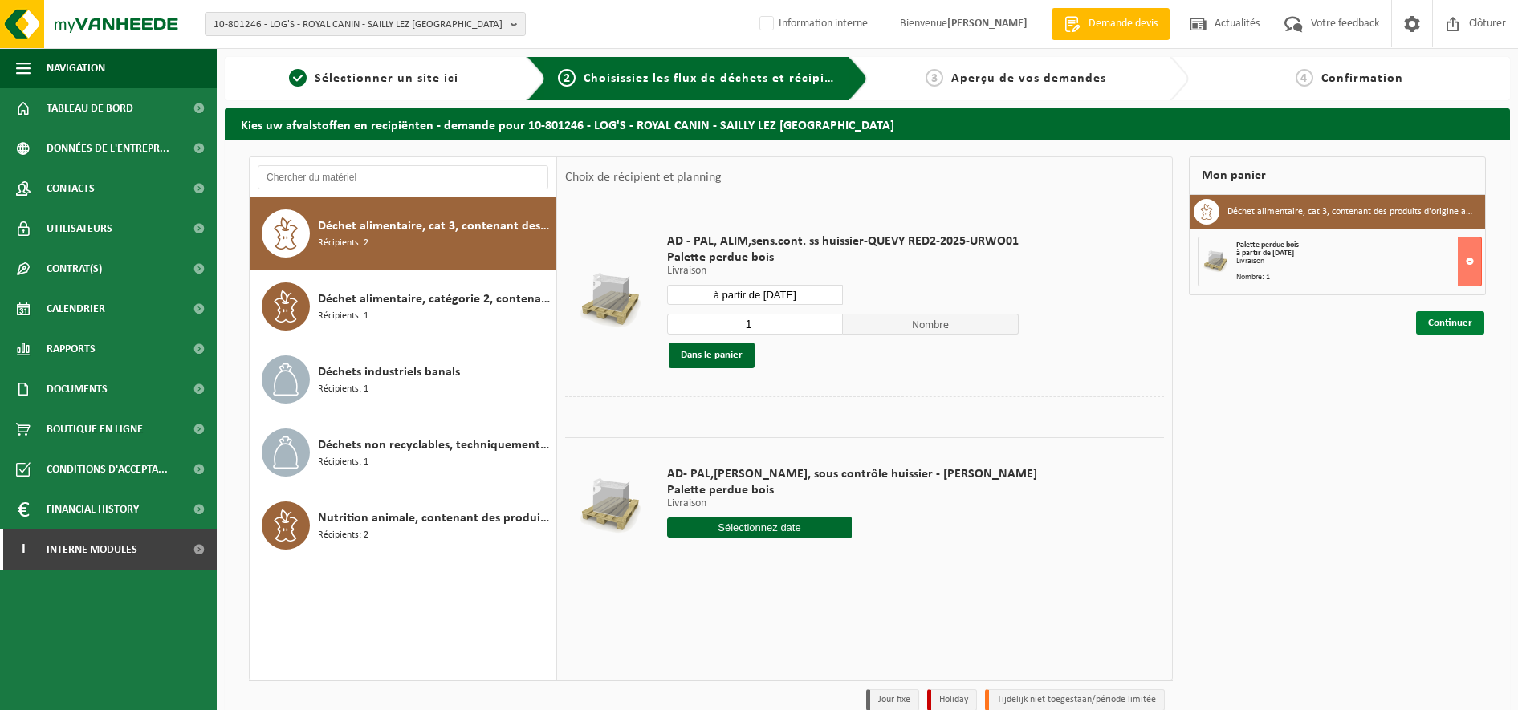
click at [1442, 319] on link "Continuer" at bounding box center [1450, 322] width 68 height 23
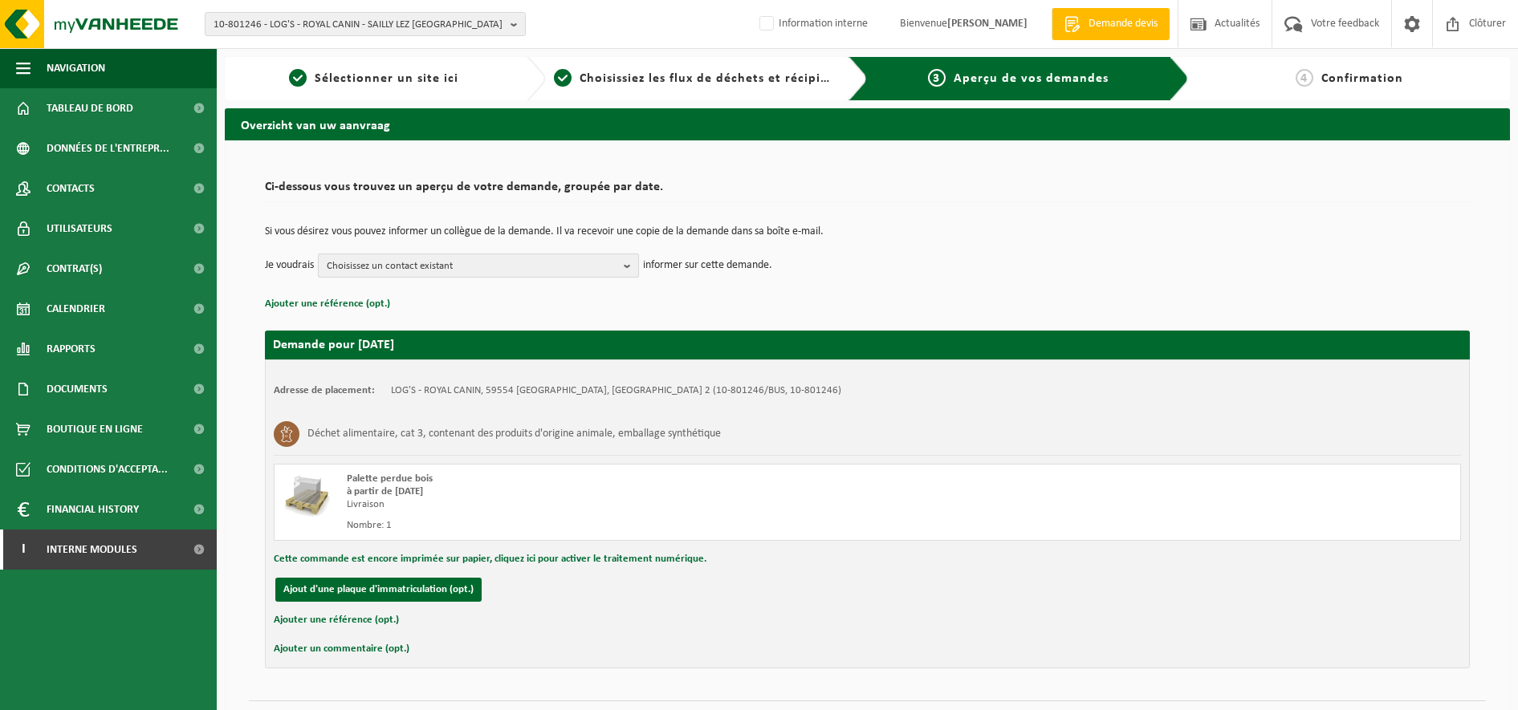
click at [628, 268] on b "button" at bounding box center [631, 265] width 14 height 22
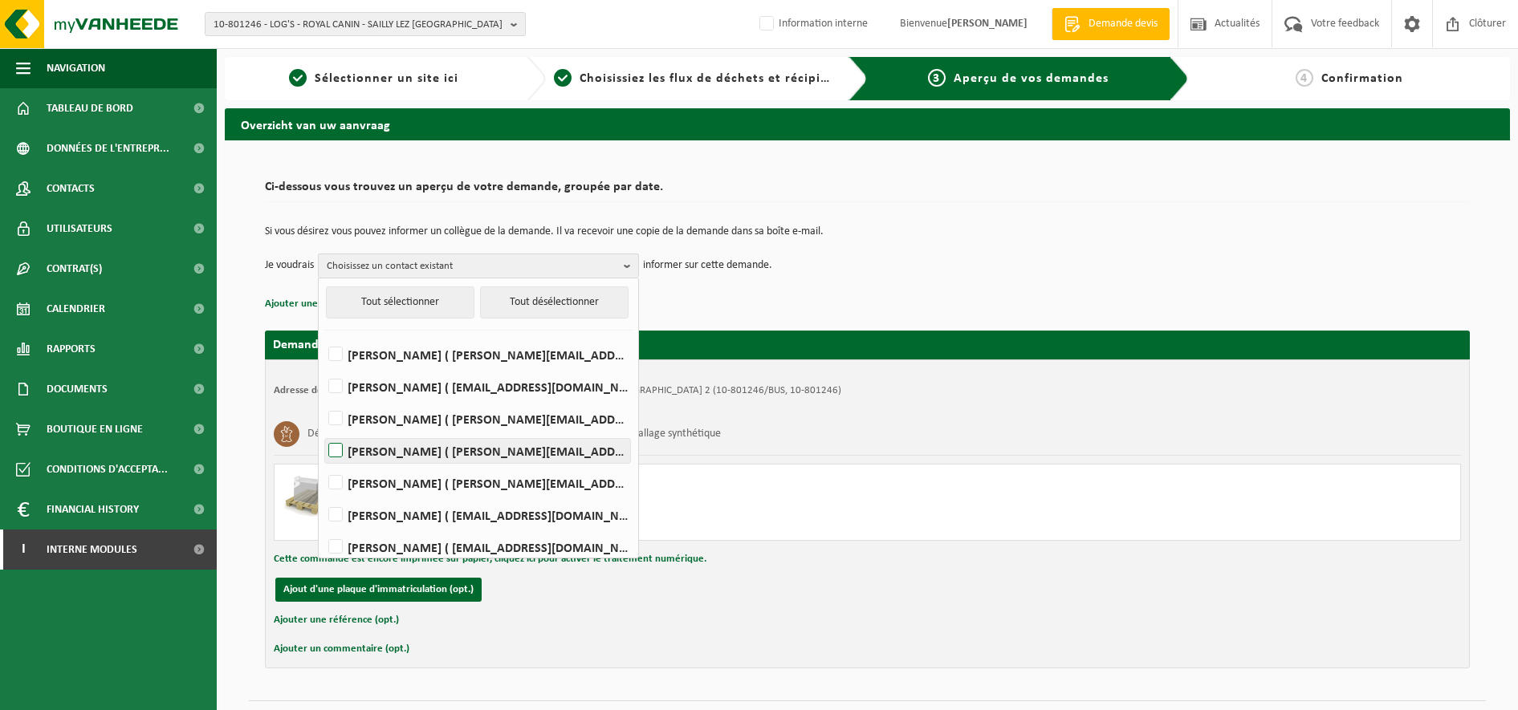
click at [335, 453] on label "JÉRÉMY LECLERCQ ( jeremy.leclercq@royalcanin.com )" at bounding box center [477, 451] width 305 height 24
click at [323, 431] on input "JÉRÉMY LECLERCQ ( jeremy.leclercq@royalcanin.com )" at bounding box center [322, 430] width 1 height 1
checkbox input "true"
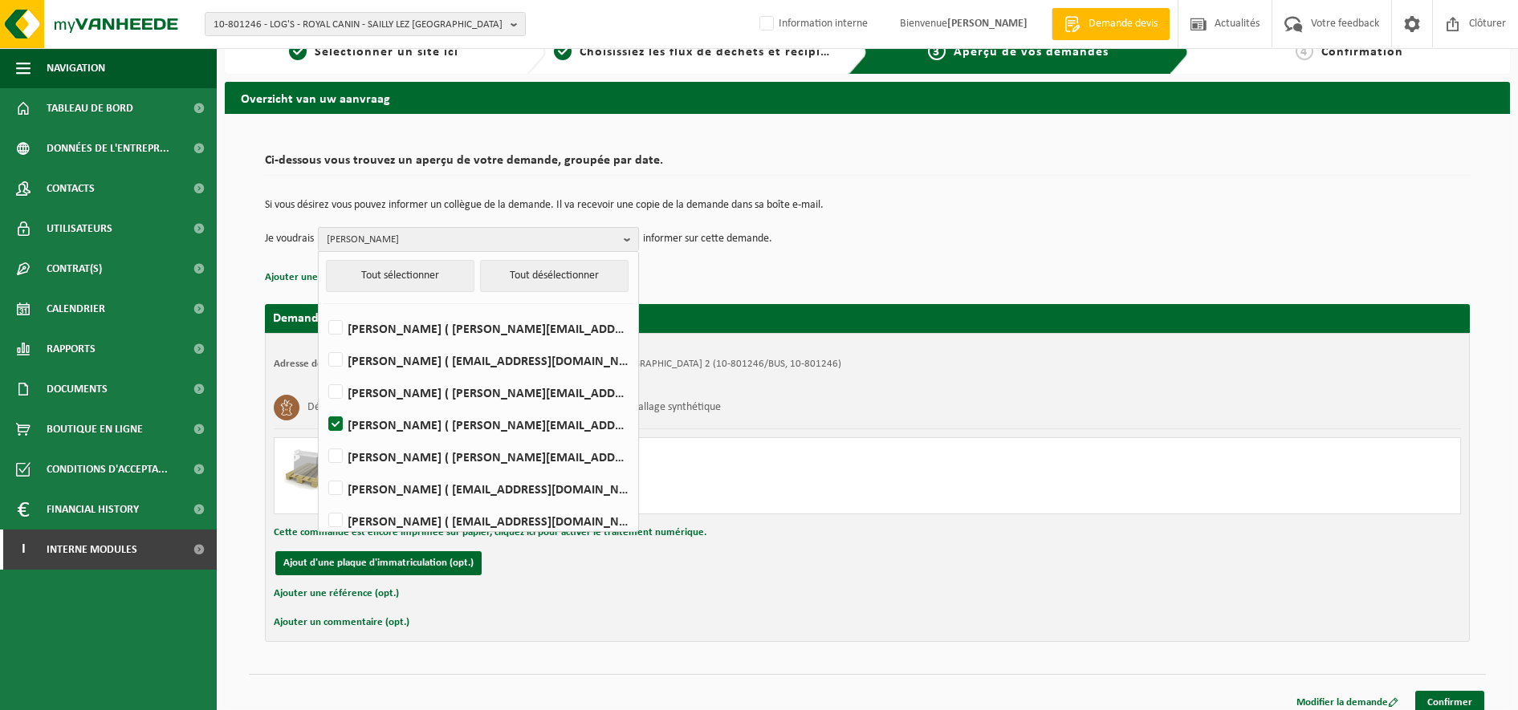
scroll to position [39, 0]
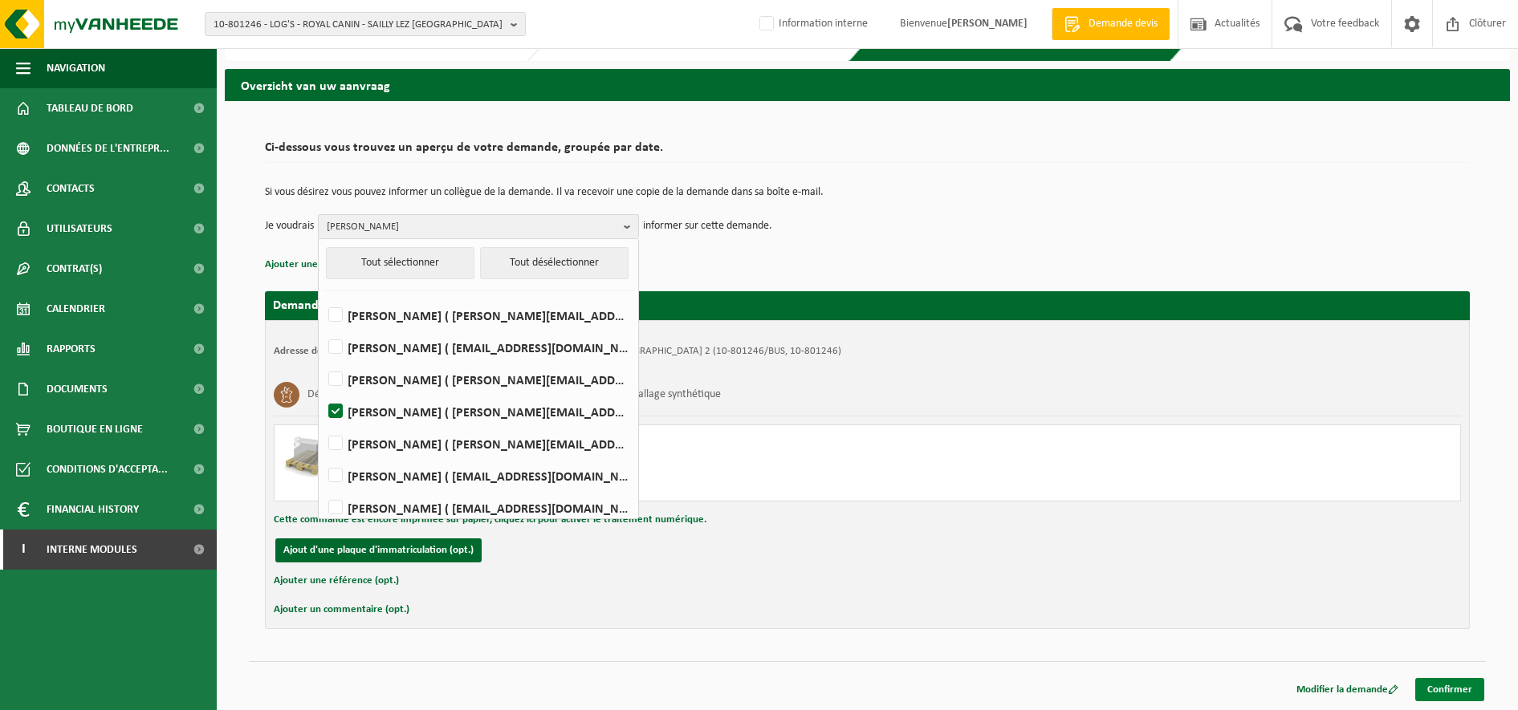
click at [1453, 689] on link "Confirmer" at bounding box center [1449, 689] width 69 height 23
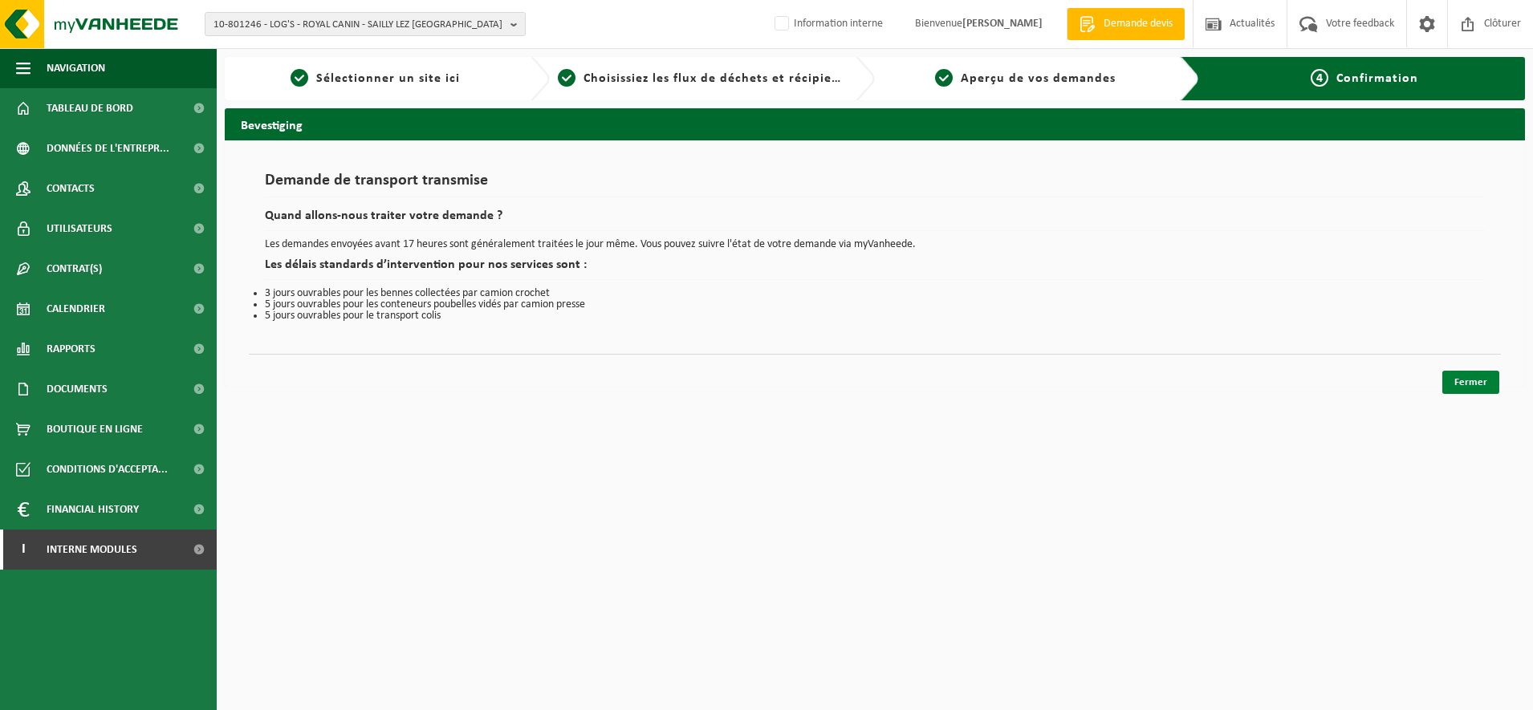
click at [1469, 384] on link "Fermer" at bounding box center [1470, 382] width 57 height 23
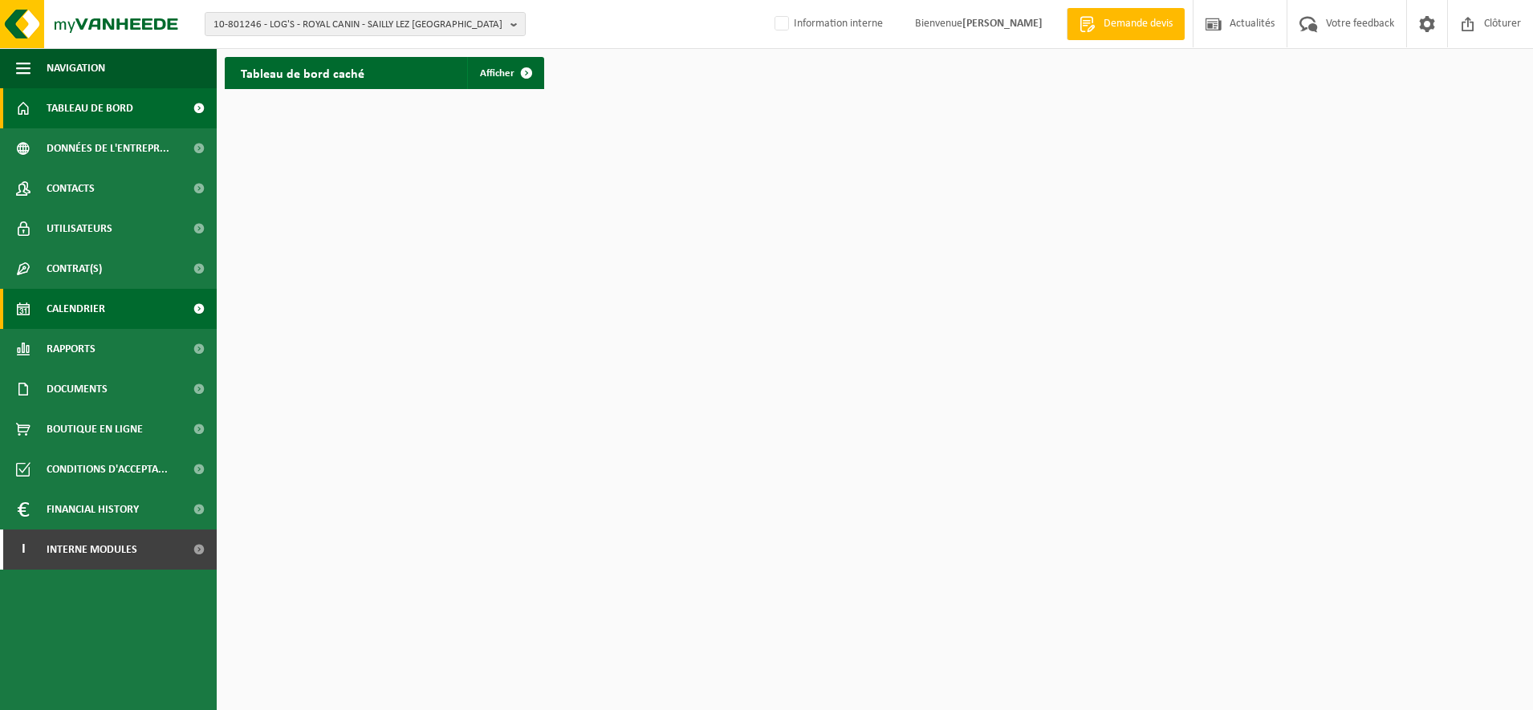
click at [69, 306] on span "Calendrier" at bounding box center [76, 309] width 59 height 40
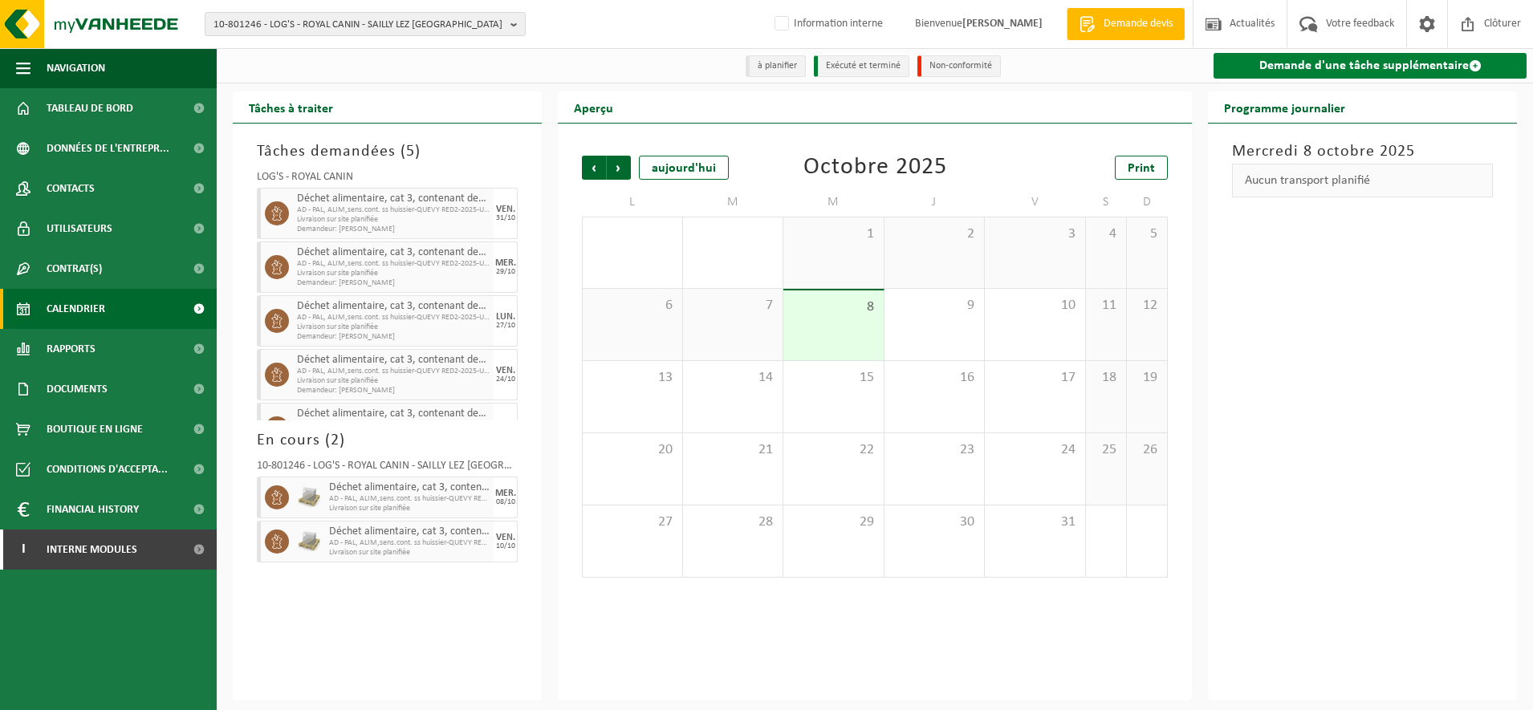
click at [1363, 52] on div "Demande d'une tâche supplémentaire" at bounding box center [1368, 65] width 329 height 35
click at [1362, 59] on link "Demande d'une tâche supplémentaire" at bounding box center [1369, 66] width 313 height 26
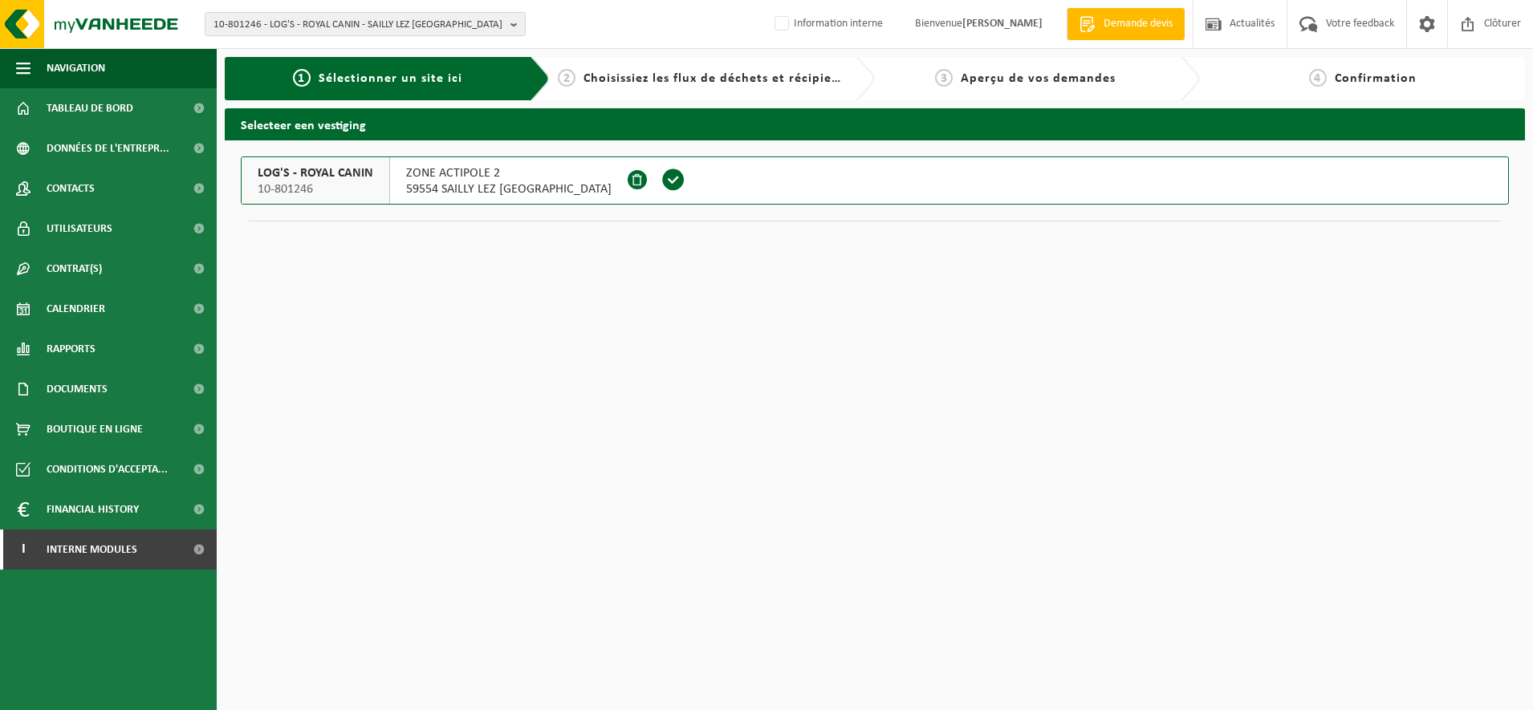
click at [483, 168] on span "ZONE ACTIPOLE 2" at bounding box center [508, 173] width 205 height 16
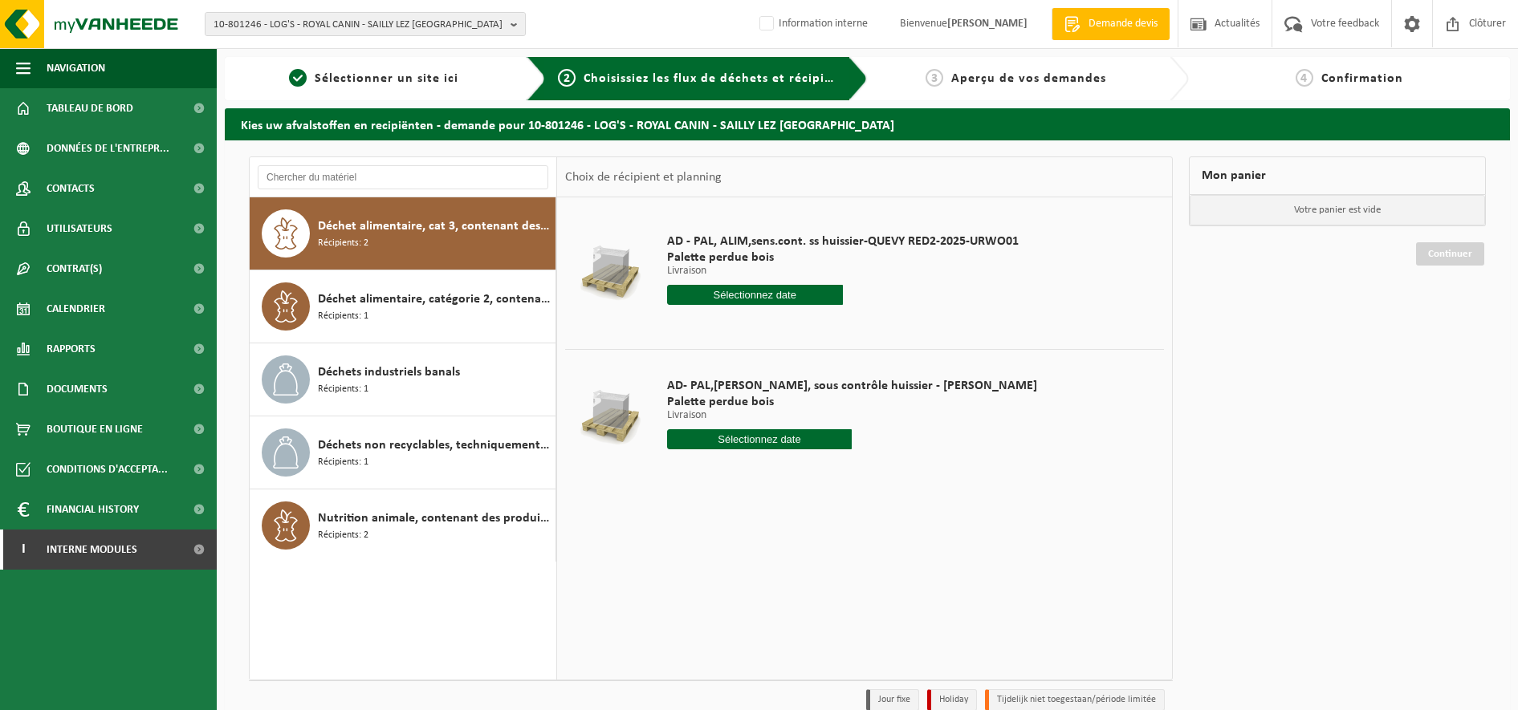
click at [741, 296] on input "text" at bounding box center [755, 295] width 176 height 20
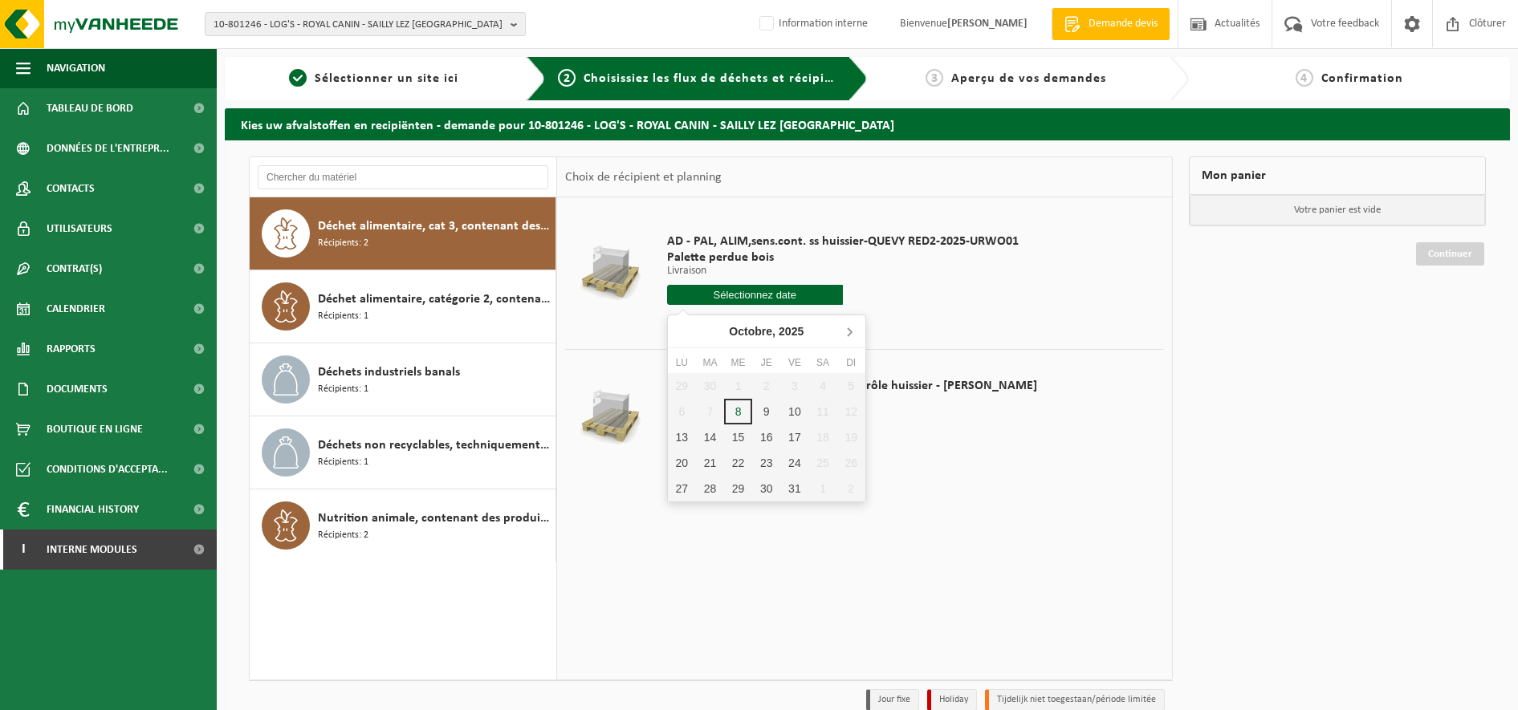
click at [851, 332] on icon at bounding box center [849, 332] width 4 height 8
click at [686, 411] on div "3" at bounding box center [682, 412] width 28 height 26
type input "à partir de 2025-11-03"
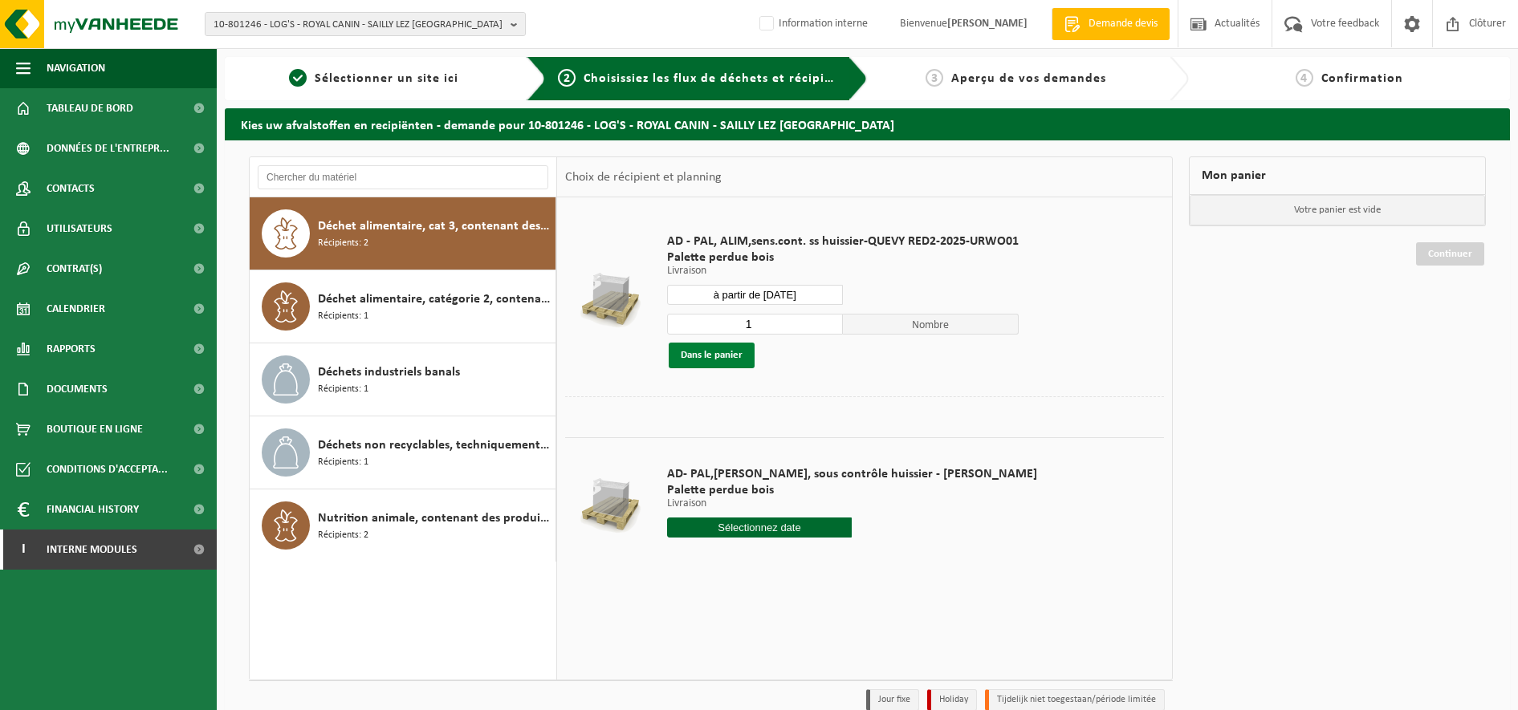
click at [704, 354] on button "Dans le panier" at bounding box center [711, 356] width 86 height 26
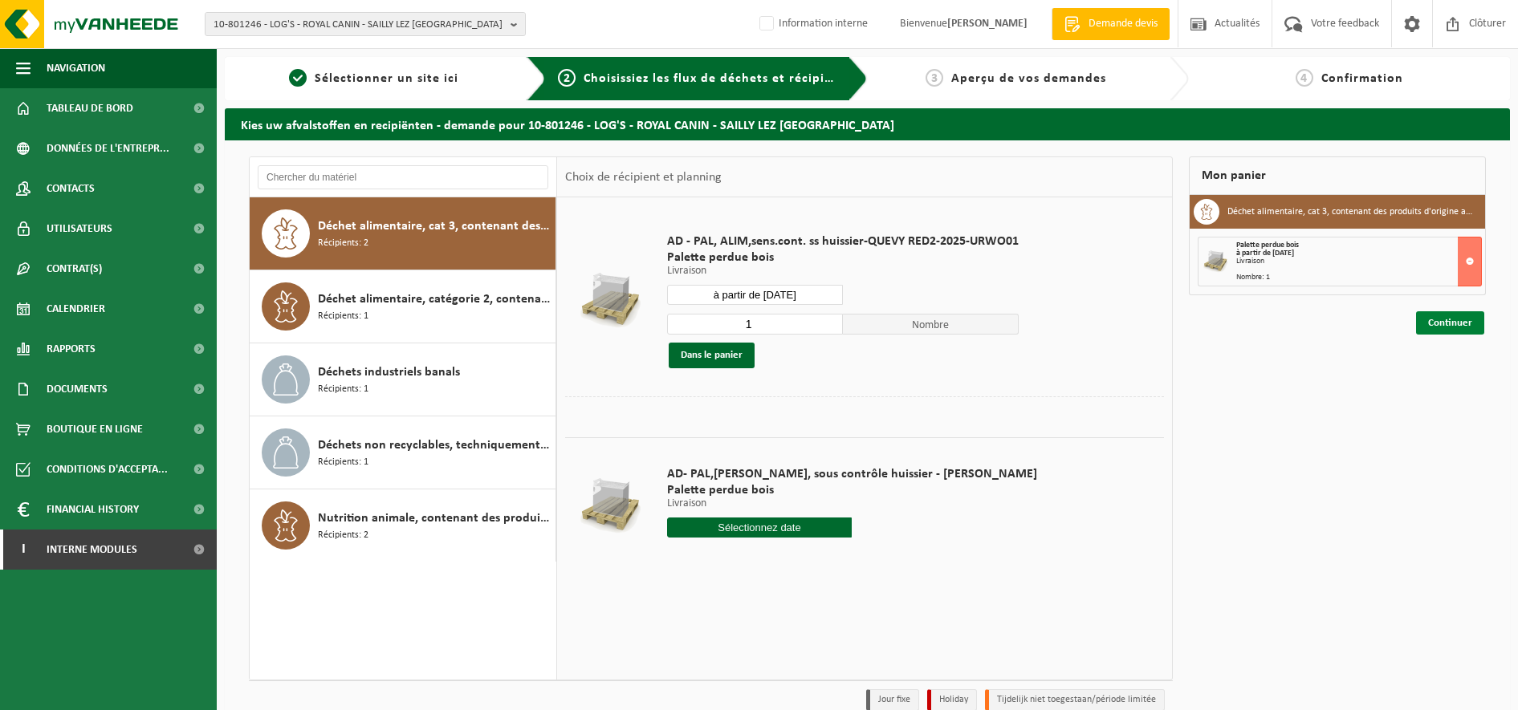
click at [1460, 322] on link "Continuer" at bounding box center [1450, 322] width 68 height 23
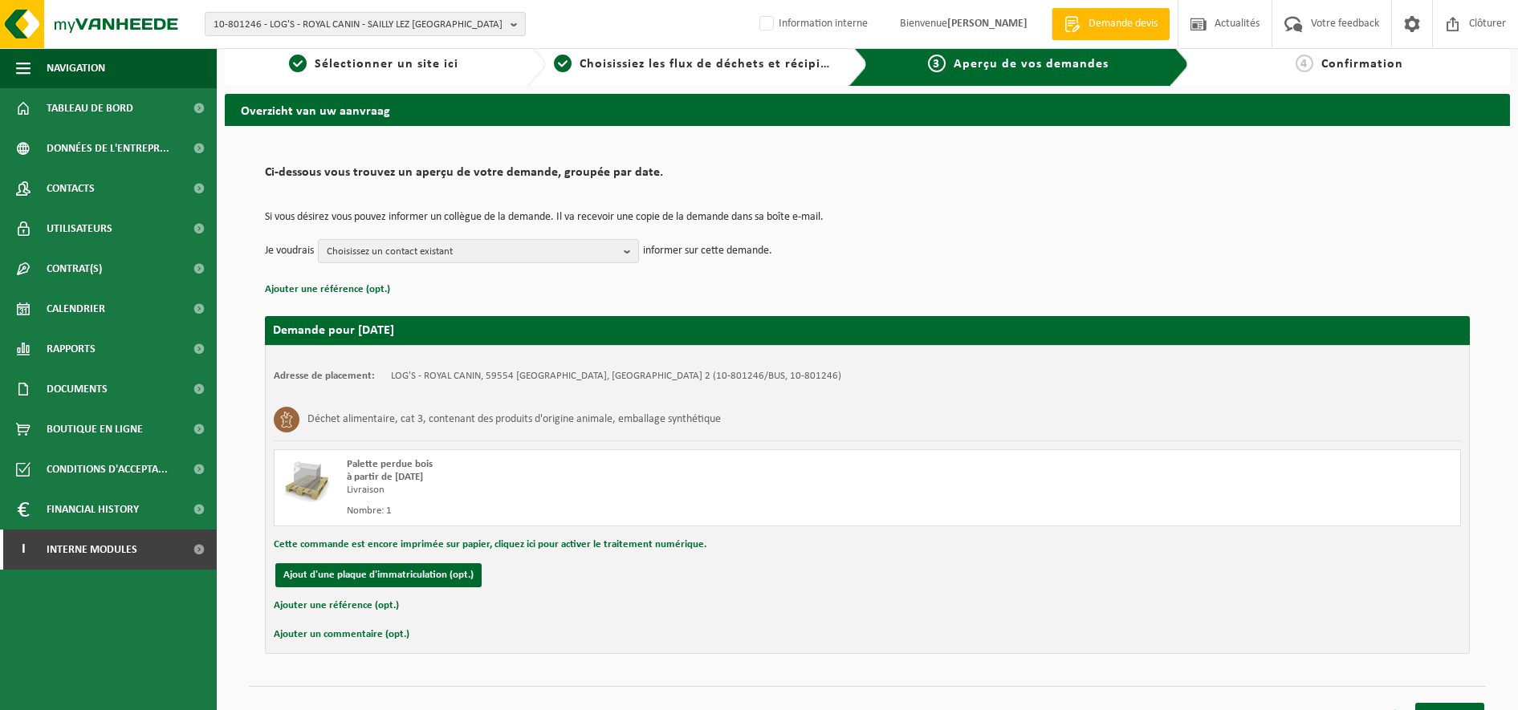
scroll to position [39, 0]
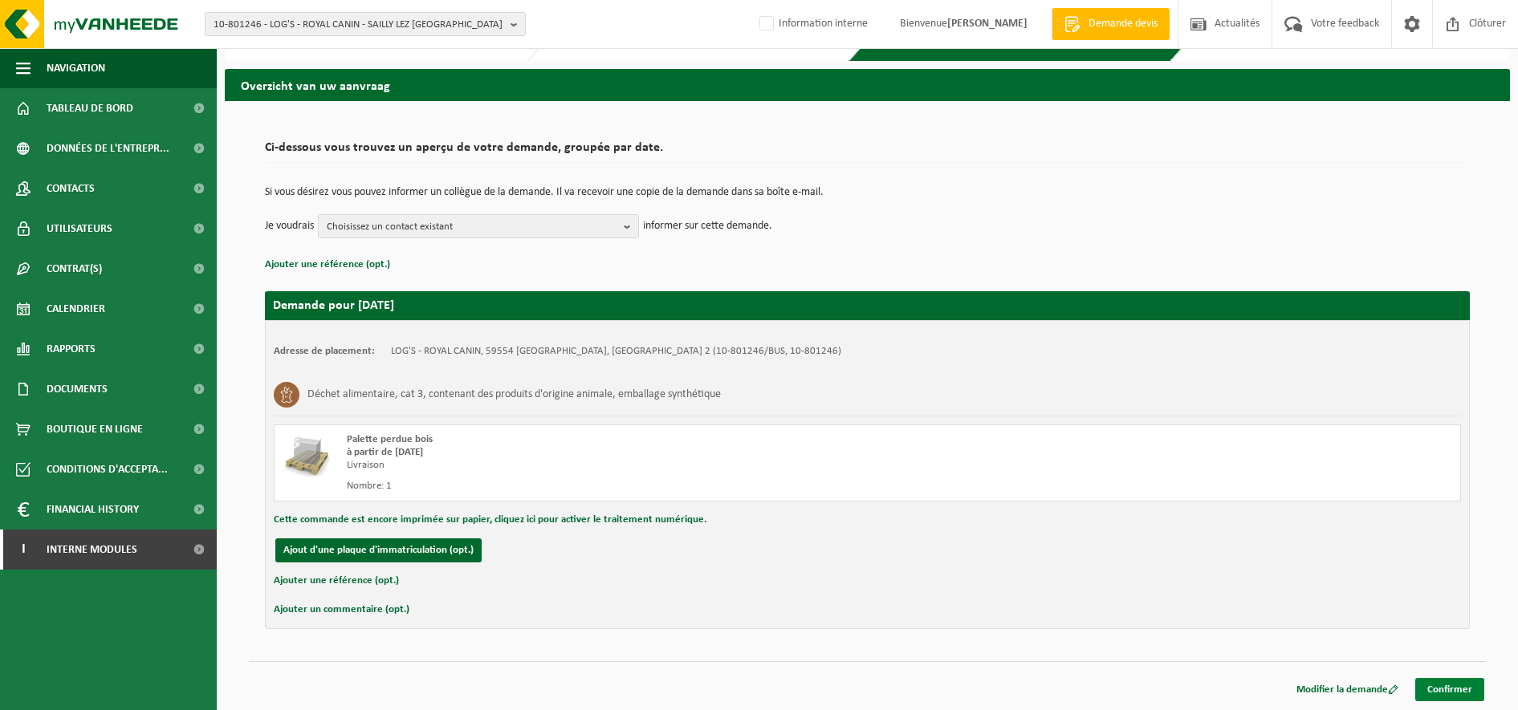
click at [1452, 682] on link "Confirmer" at bounding box center [1449, 689] width 69 height 23
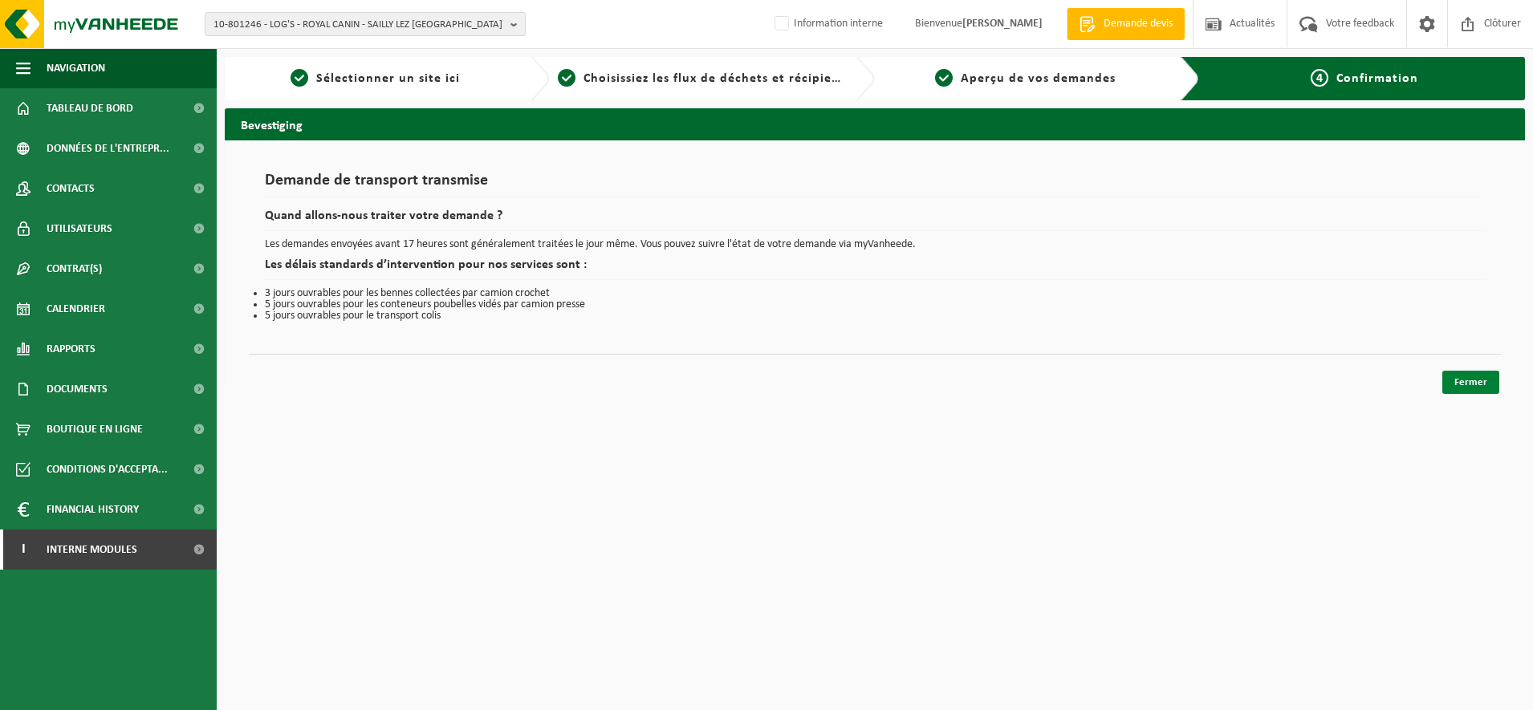
click at [1462, 382] on link "Fermer" at bounding box center [1470, 382] width 57 height 23
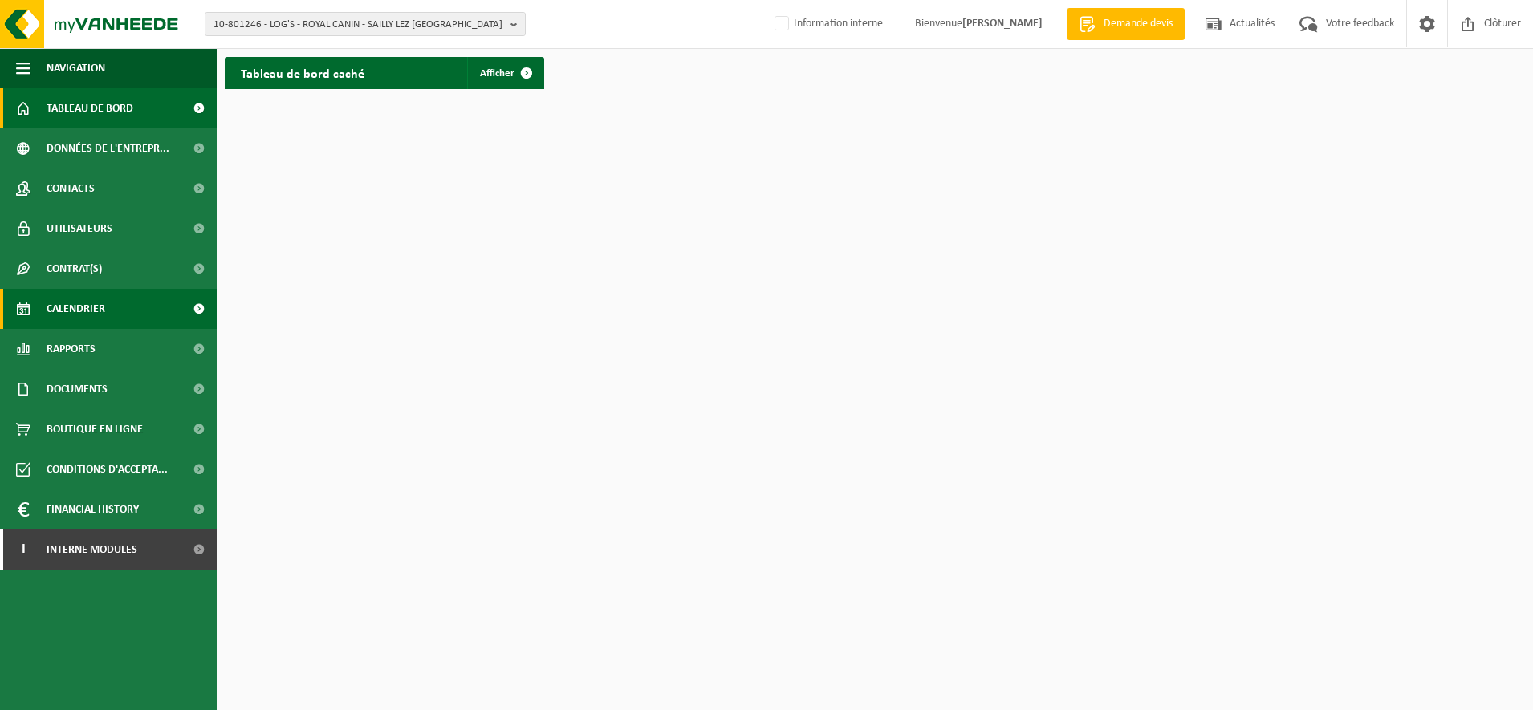
click at [93, 303] on span "Calendrier" at bounding box center [76, 309] width 59 height 40
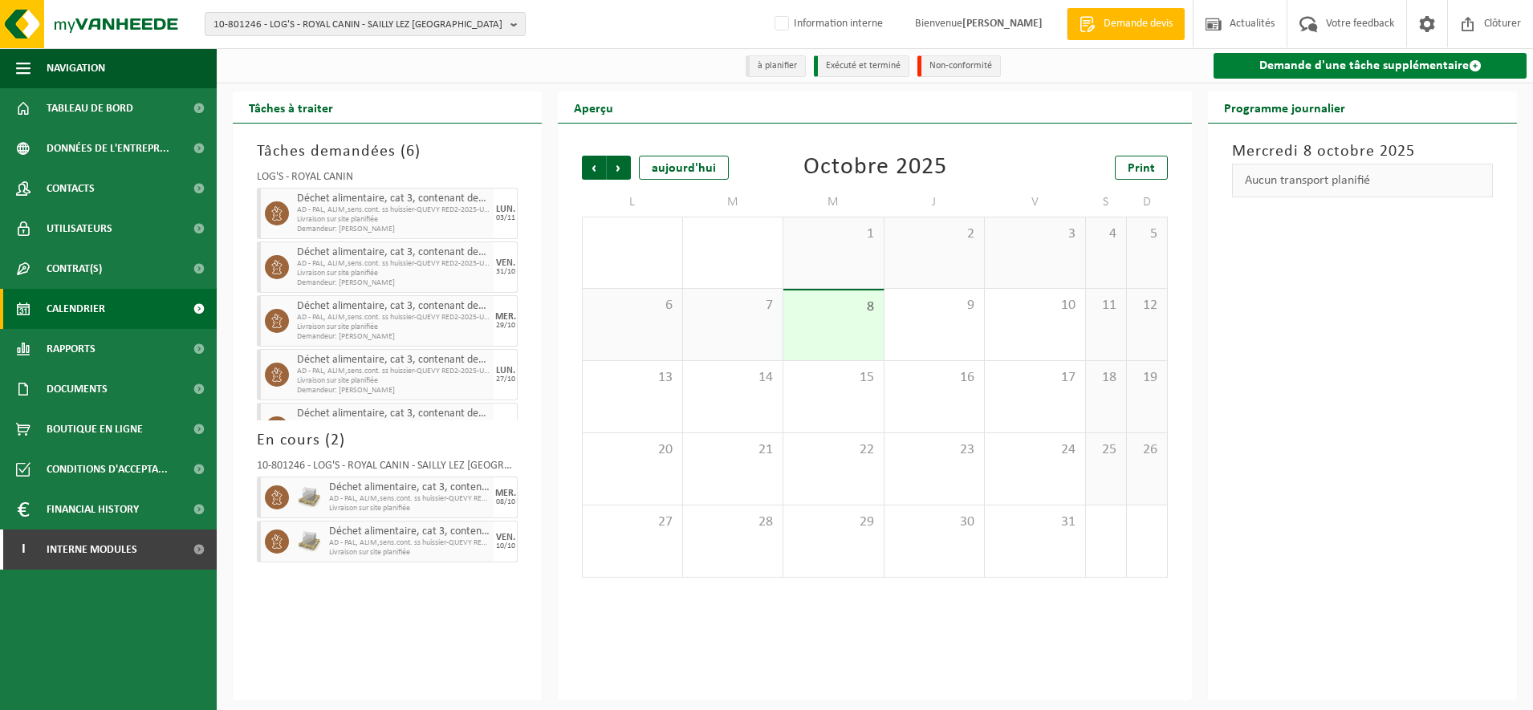
click at [1276, 59] on link "Demande d'une tâche supplémentaire" at bounding box center [1369, 66] width 313 height 26
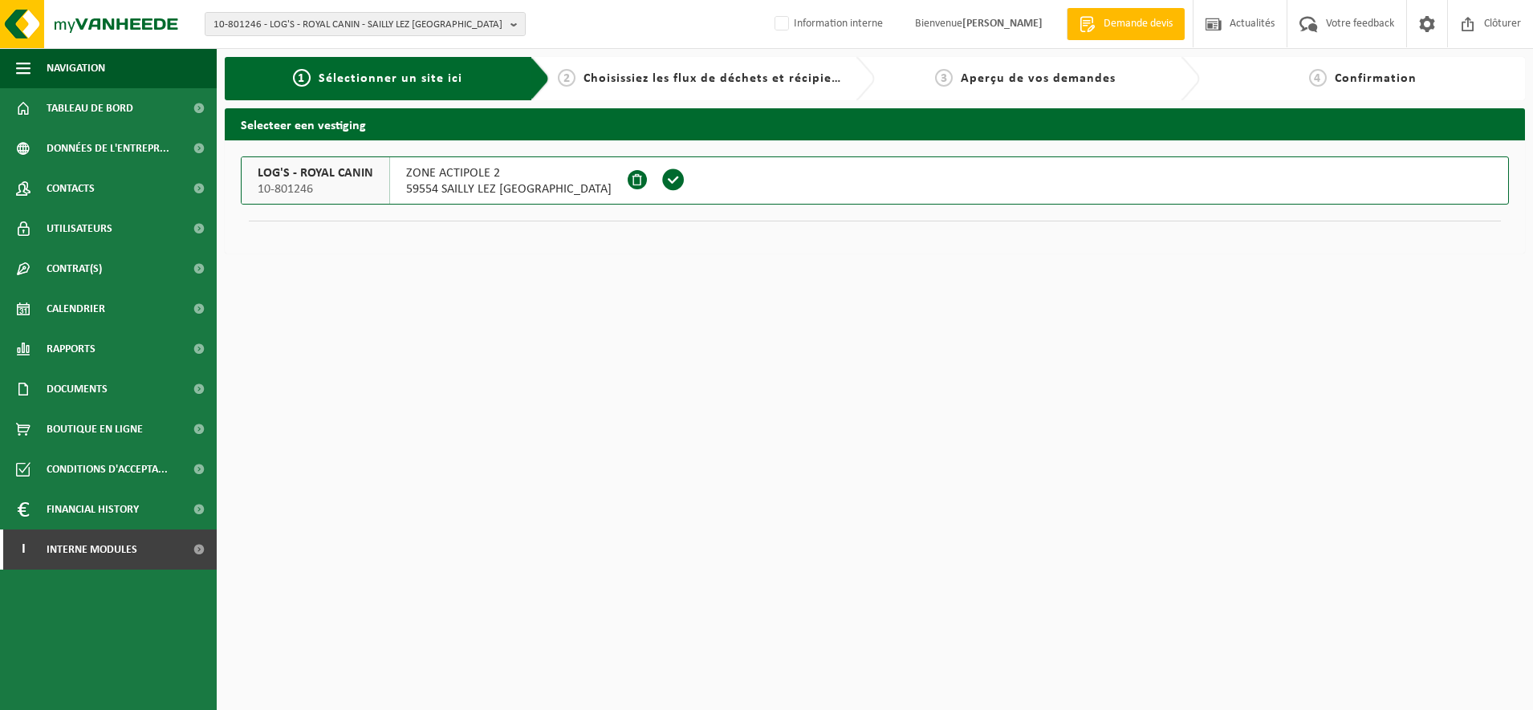
click at [406, 182] on span "59554 SAILLY LEZ CAMBRAI" at bounding box center [508, 189] width 205 height 16
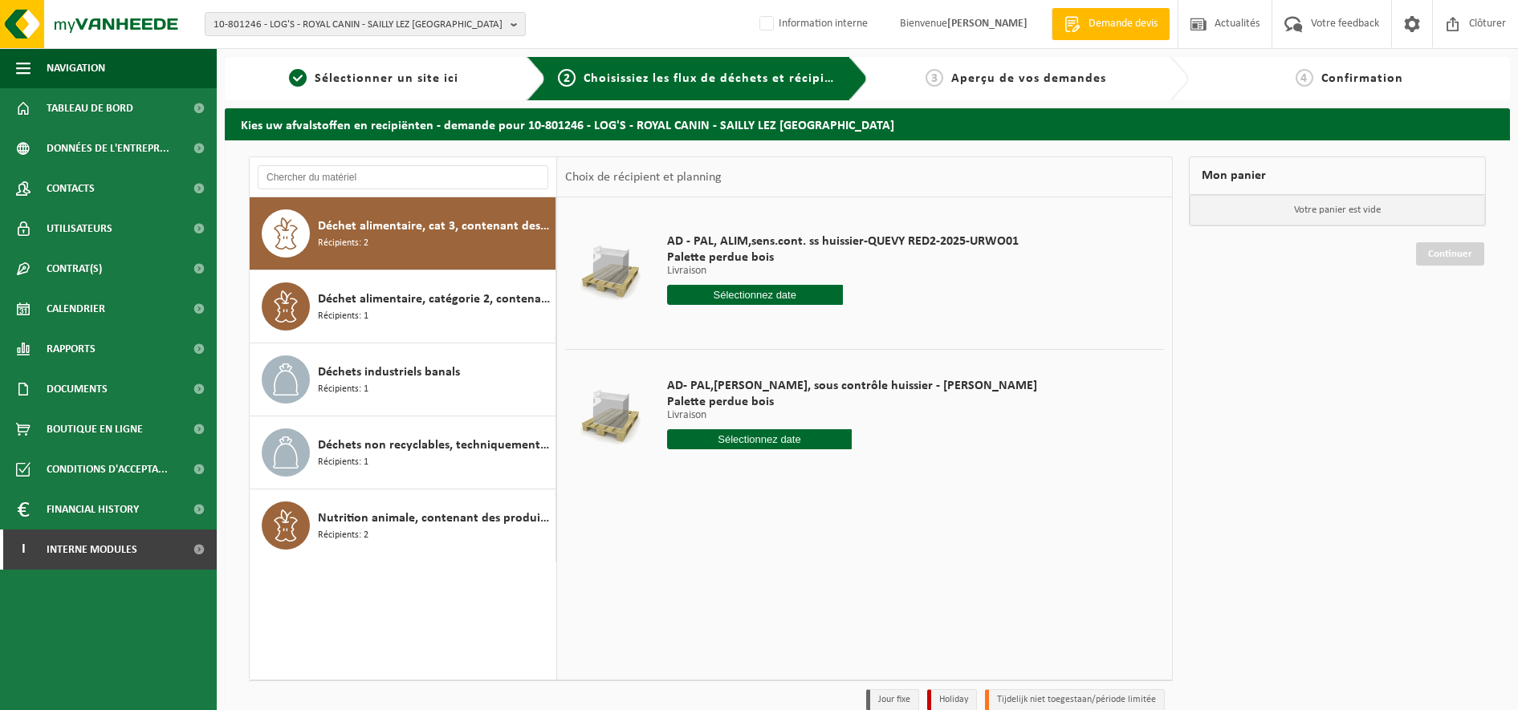
click at [423, 234] on span "Déchet alimentaire, cat 3, contenant des produits d'origine animale, emballage …" at bounding box center [435, 226] width 234 height 19
click at [792, 299] on input "text" at bounding box center [755, 295] width 176 height 20
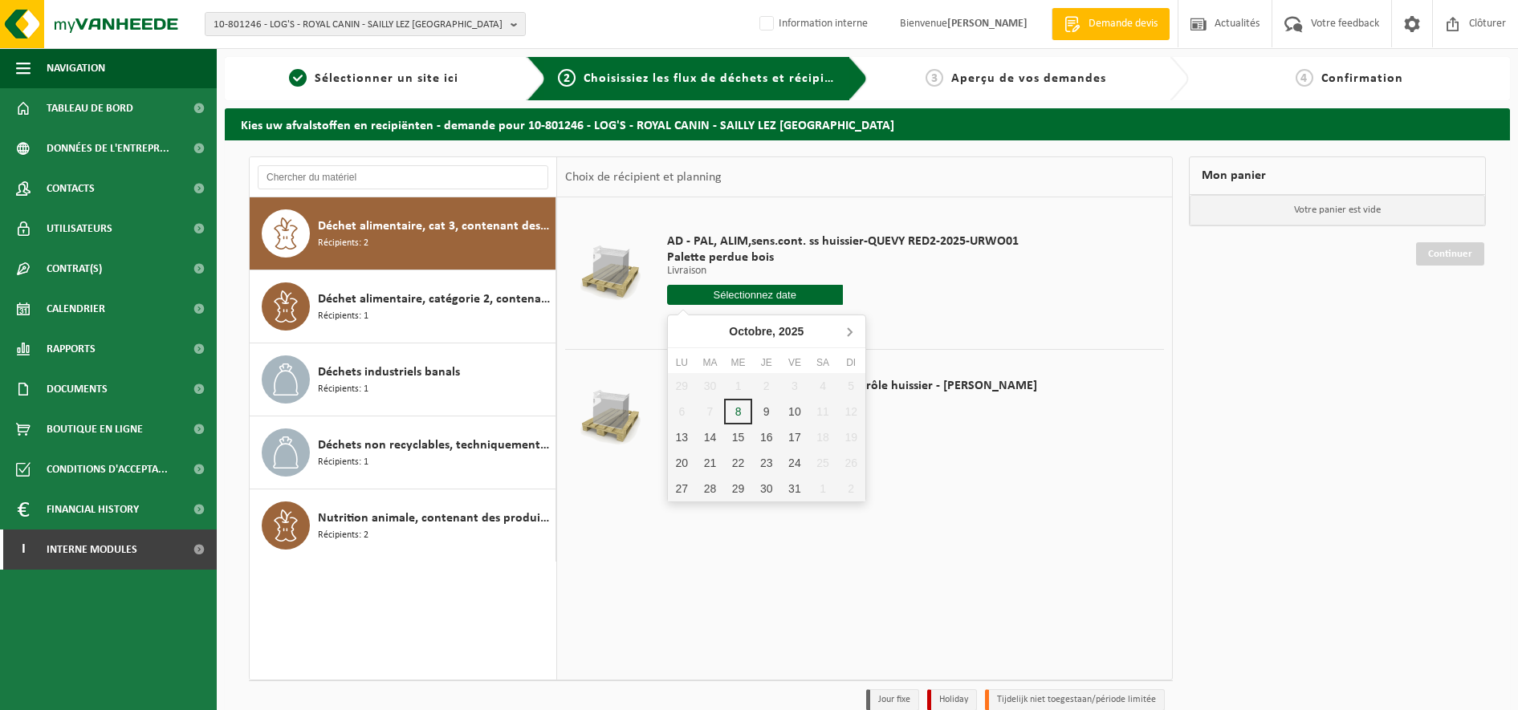
click at [853, 329] on icon at bounding box center [849, 332] width 26 height 26
click at [744, 406] on div "5" at bounding box center [738, 412] width 28 height 26
type input "à partir de 2025-11-05"
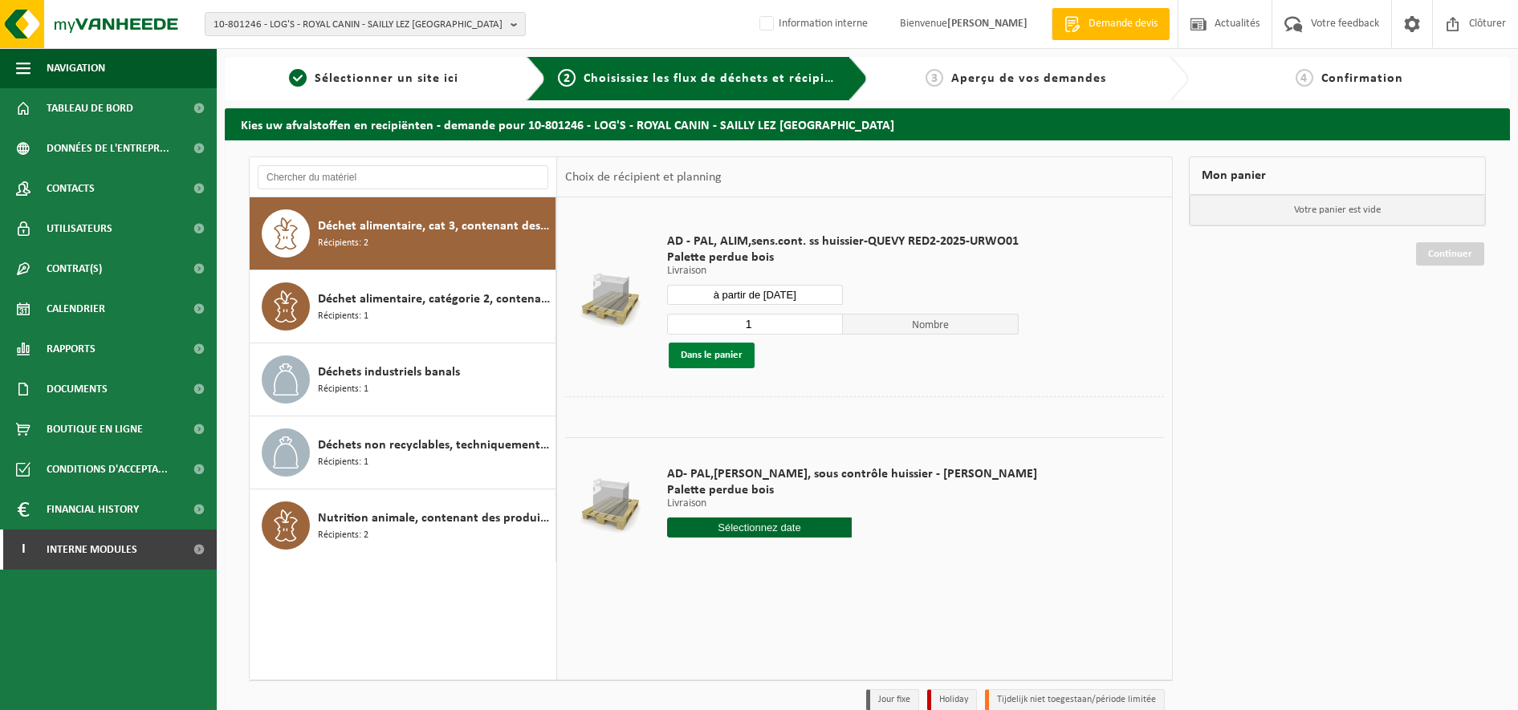
click at [698, 352] on button "Dans le panier" at bounding box center [711, 356] width 86 height 26
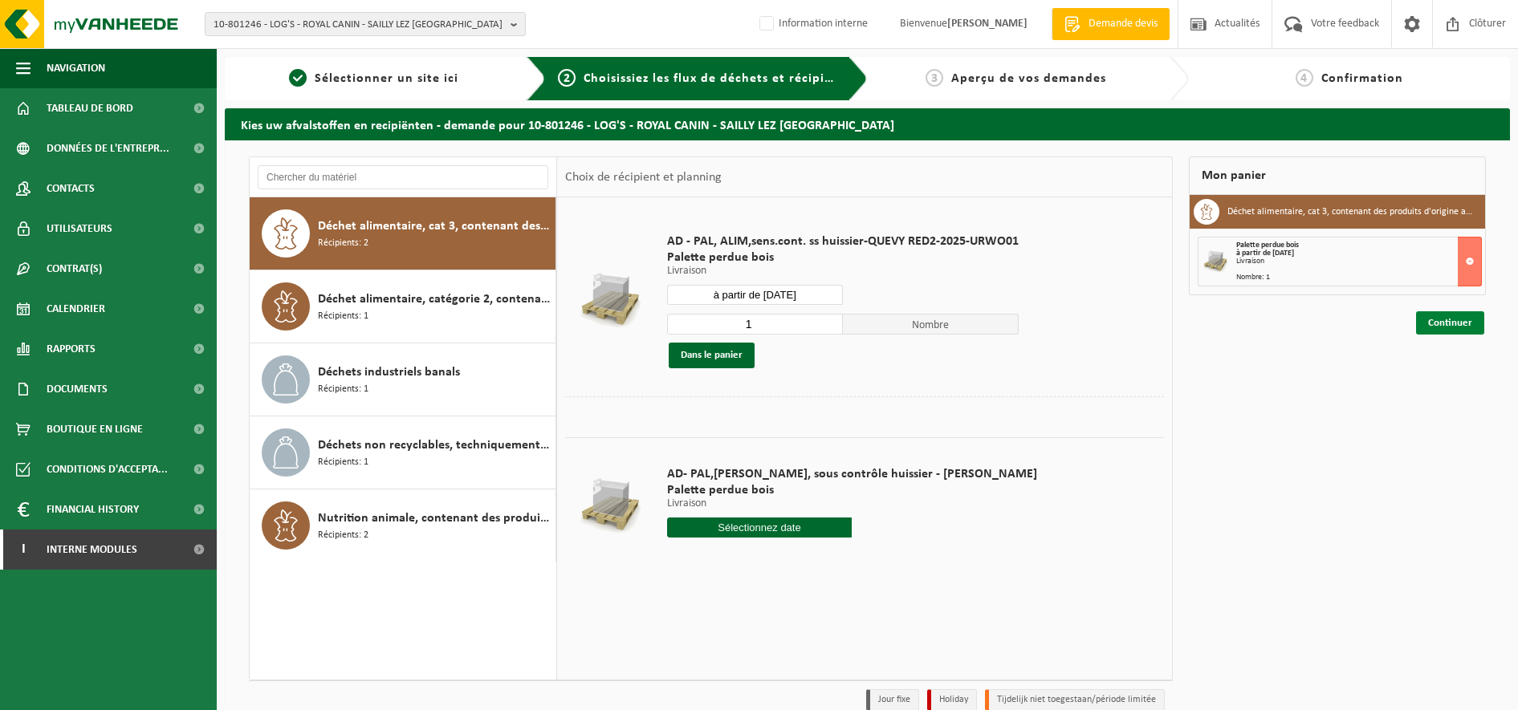
click at [1467, 322] on link "Continuer" at bounding box center [1450, 322] width 68 height 23
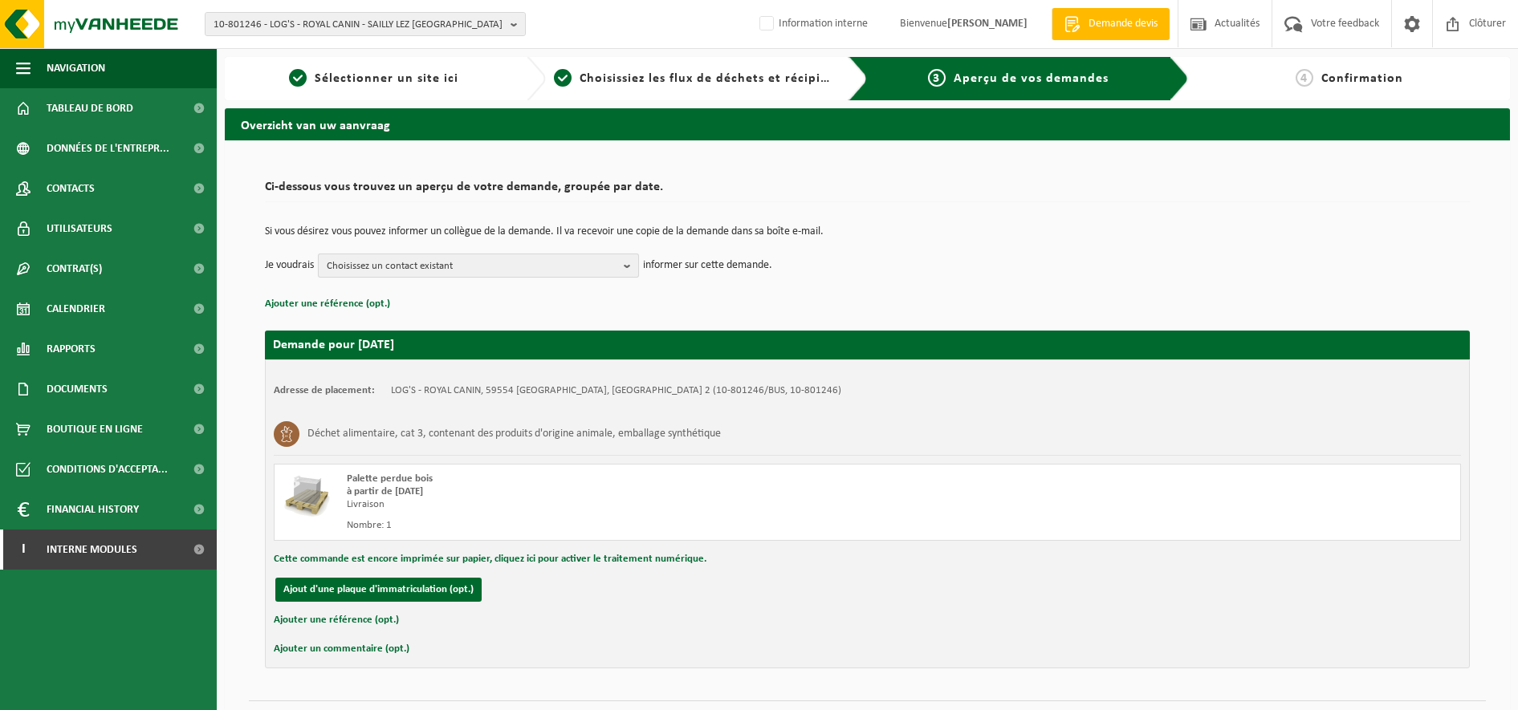
click at [628, 268] on b "button" at bounding box center [631, 265] width 14 height 22
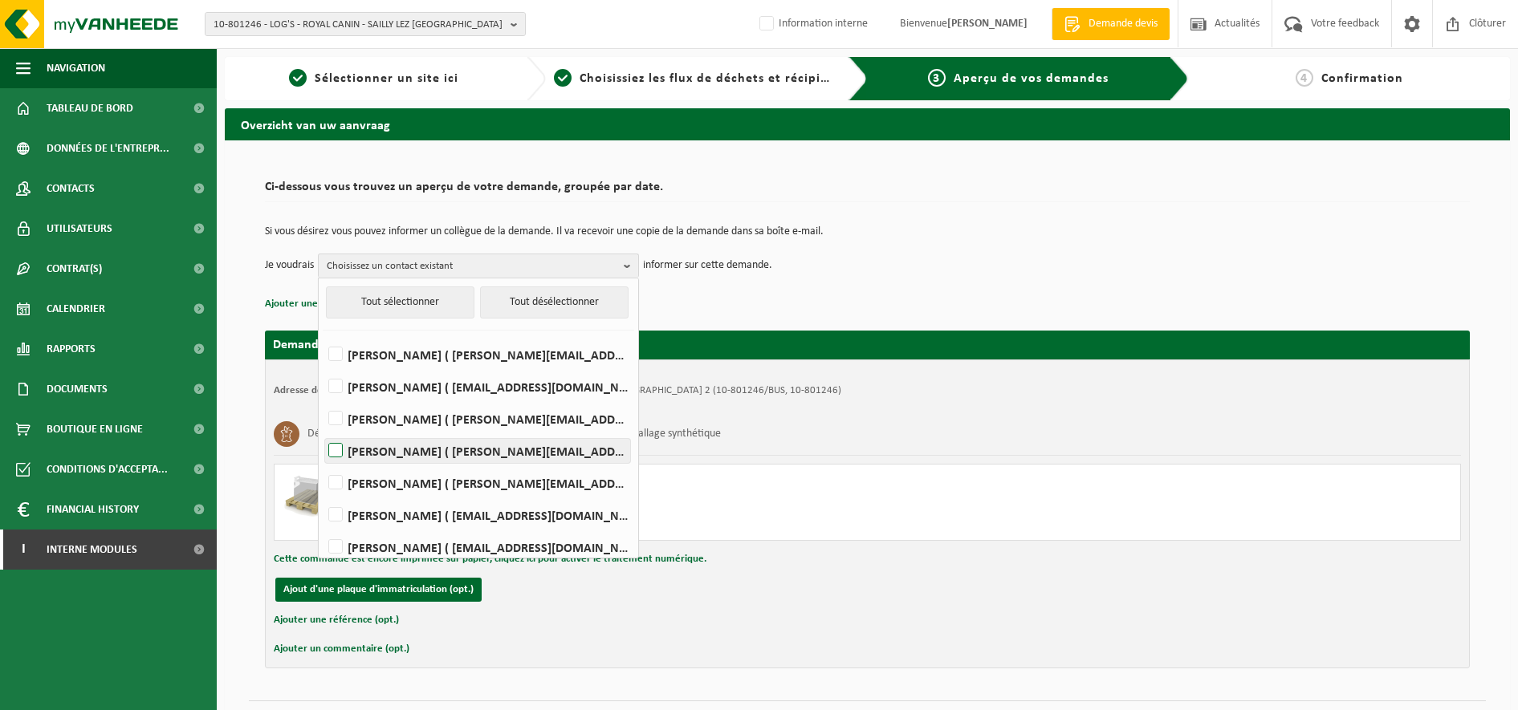
drag, startPoint x: 335, startPoint y: 454, endPoint x: 338, endPoint y: 469, distance: 14.8
click at [335, 458] on label "[PERSON_NAME] ( [PERSON_NAME][EMAIL_ADDRESS][DOMAIN_NAME] )" at bounding box center [477, 451] width 305 height 24
click at [323, 431] on input "[PERSON_NAME] ( [PERSON_NAME][EMAIL_ADDRESS][DOMAIN_NAME] )" at bounding box center [322, 430] width 1 height 1
checkbox input "true"
click at [1185, 412] on div "Adresse de placement: LOG'S - ROYAL CANIN, 59554 SAILLY LEZ [GEOGRAPHIC_DATA], …" at bounding box center [867, 514] width 1205 height 309
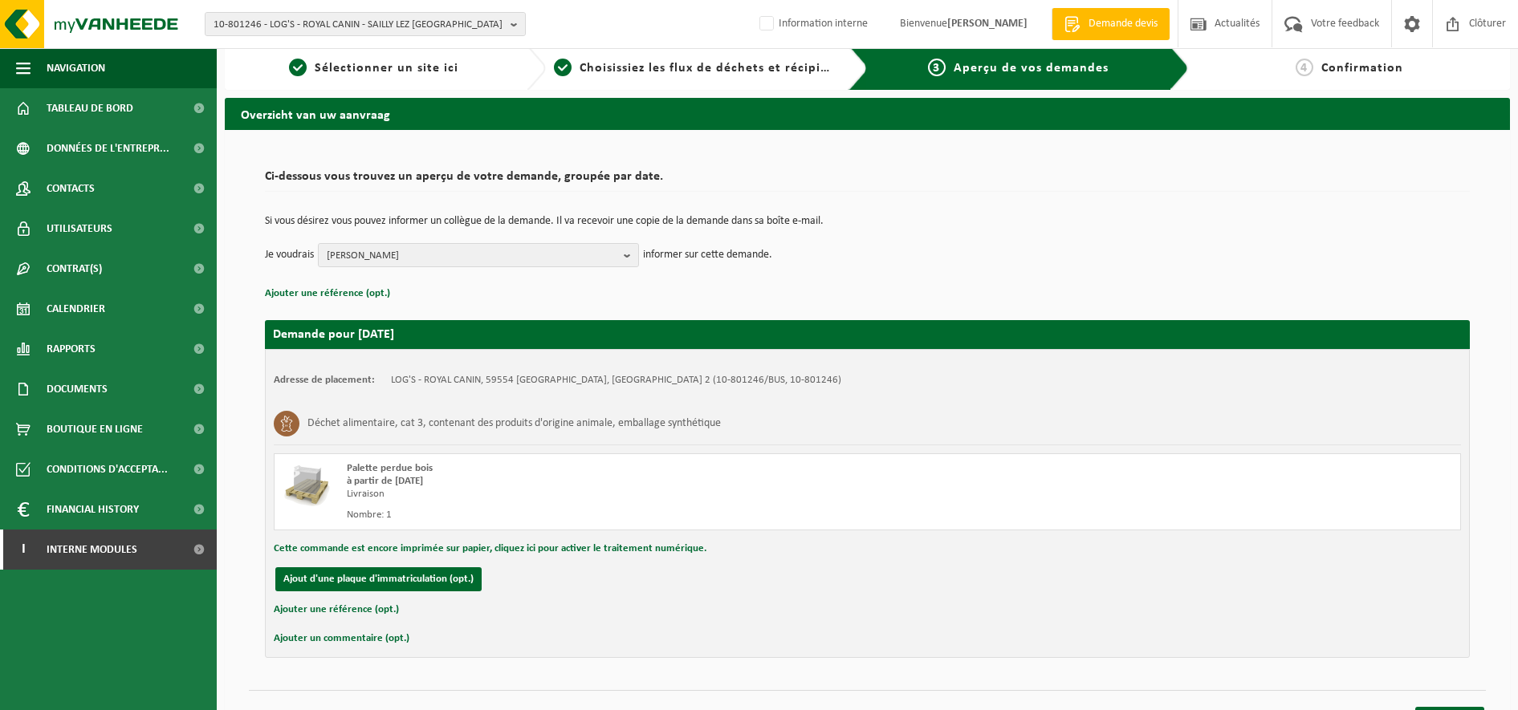
scroll to position [39, 0]
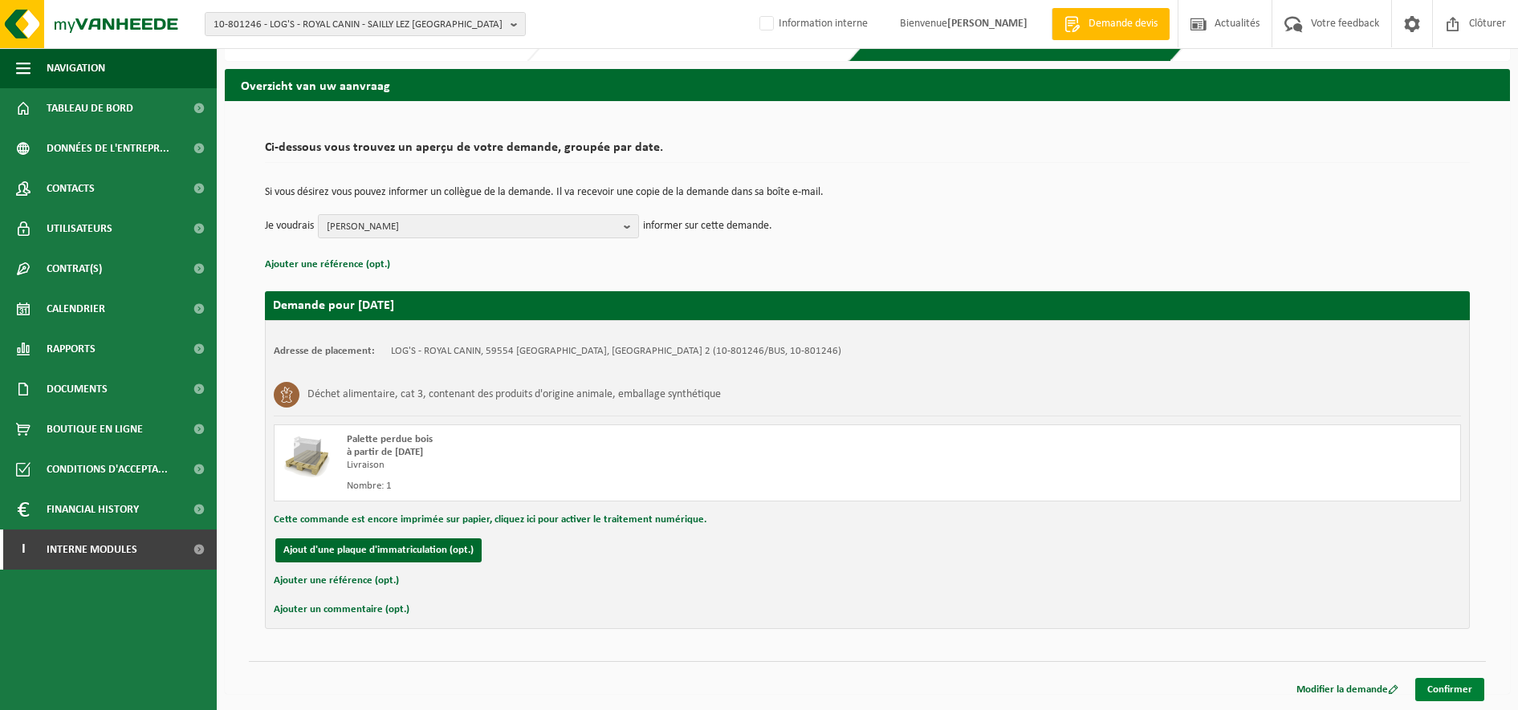
click at [1455, 690] on link "Confirmer" at bounding box center [1449, 689] width 69 height 23
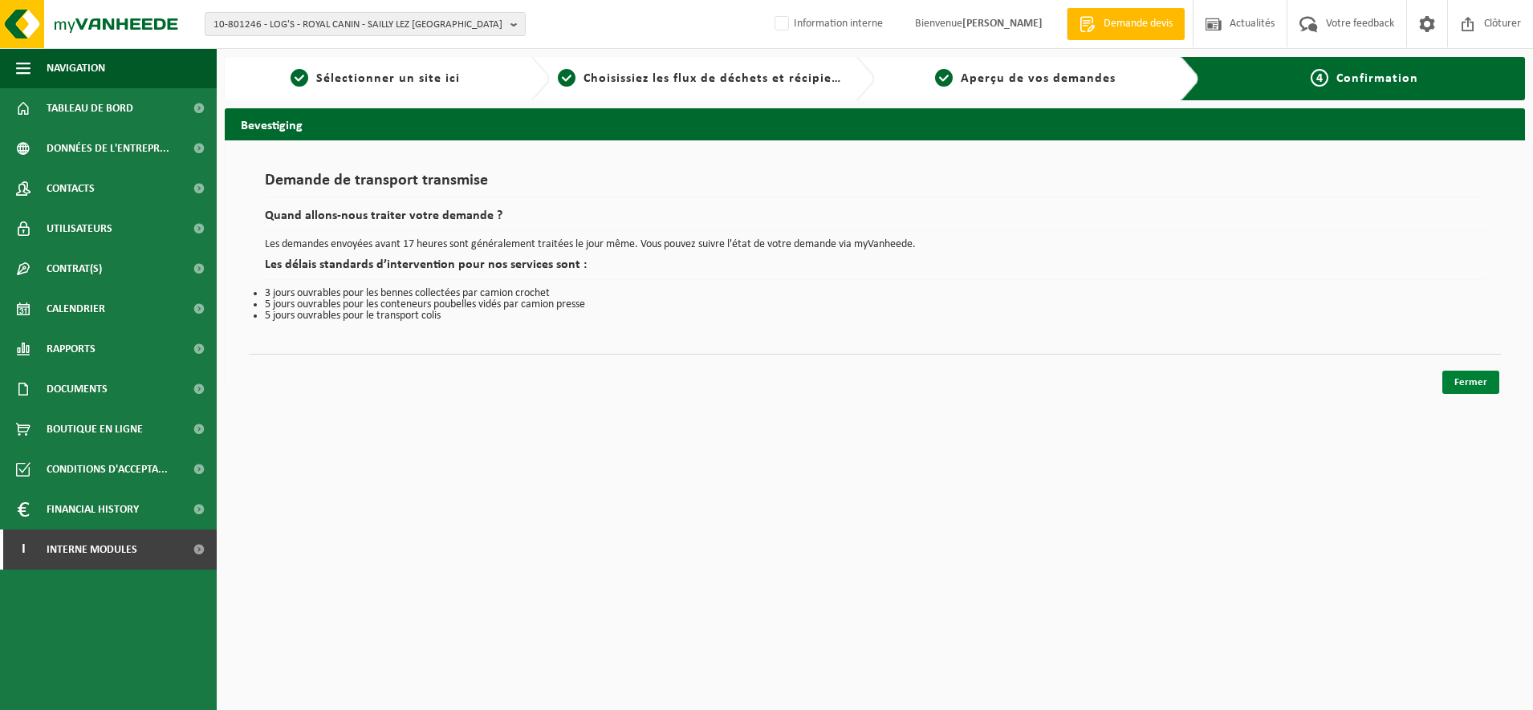
click at [1464, 380] on link "Fermer" at bounding box center [1470, 382] width 57 height 23
